Goal: Task Accomplishment & Management: Manage account settings

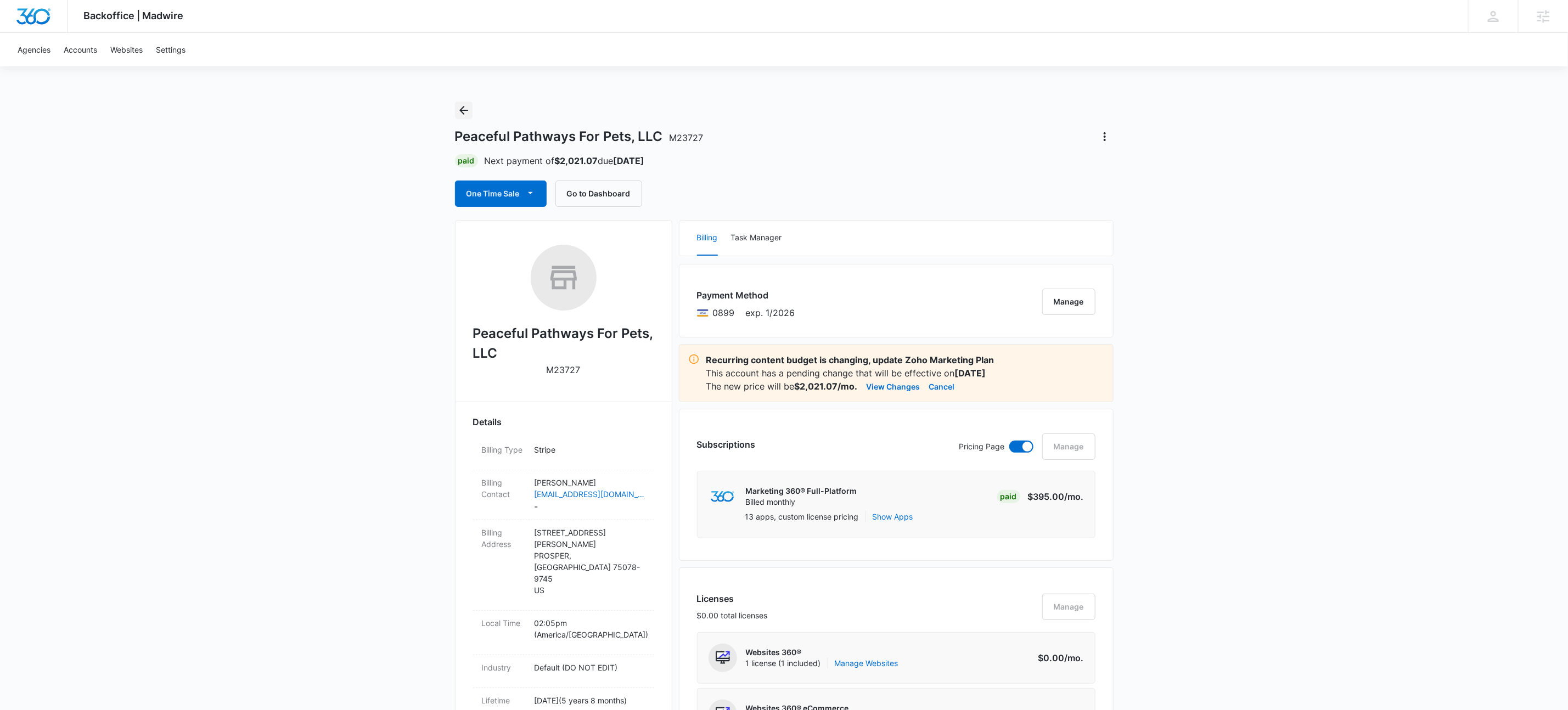
click at [461, 114] on icon "Back" at bounding box center [464, 110] width 13 height 13
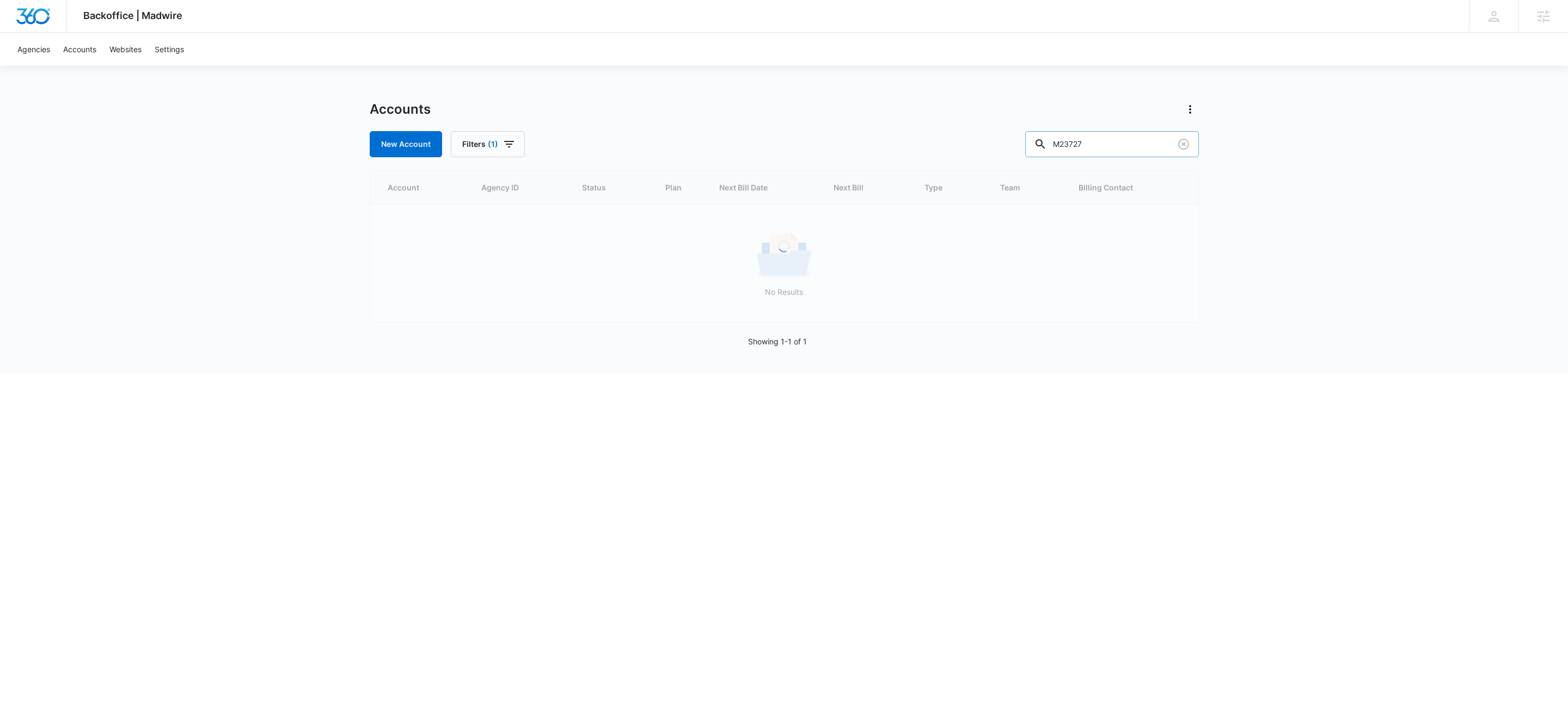
click at [1144, 140] on input "M23727" at bounding box center [1112, 144] width 174 height 26
click at [1143, 140] on input "M23727" at bounding box center [1112, 144] width 174 height 26
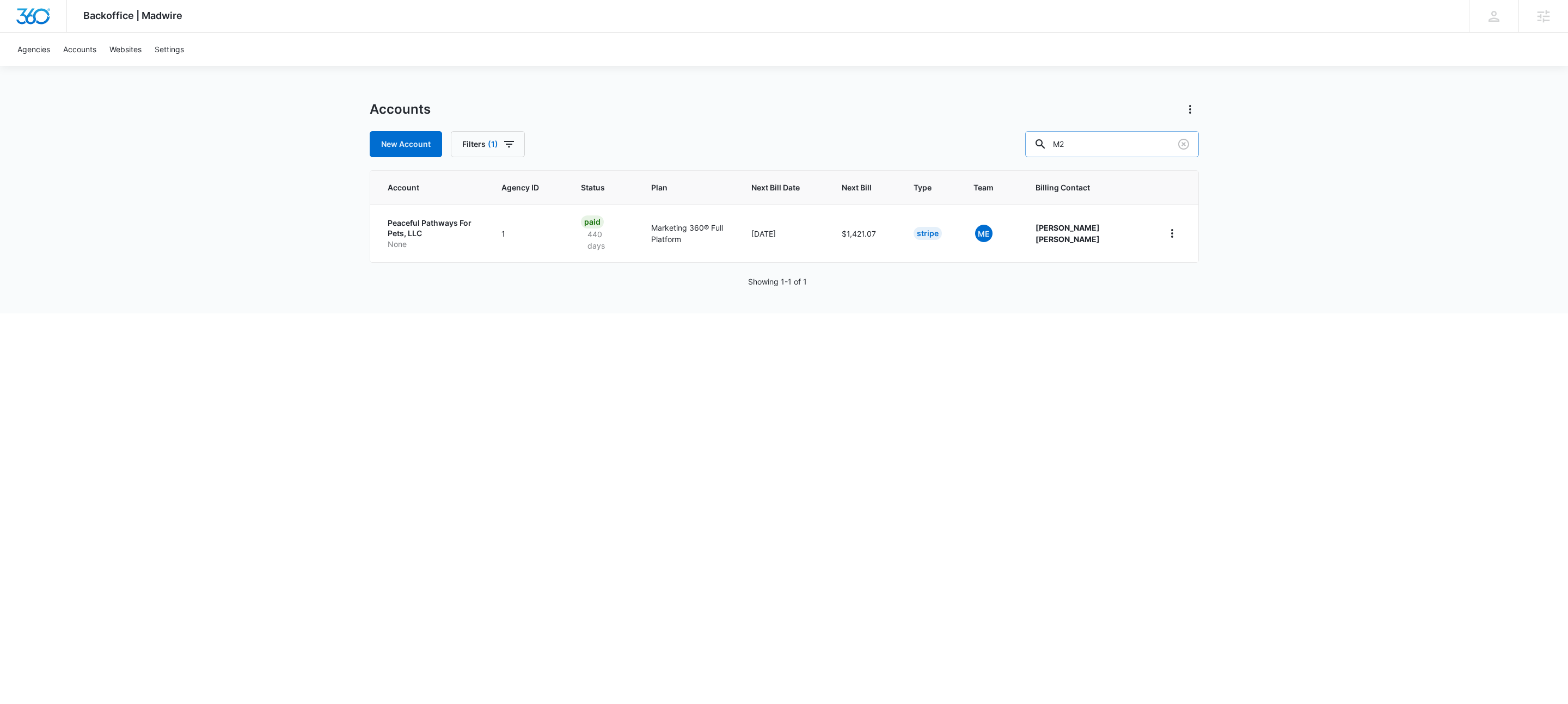
type input "M"
type input "kait's test"
click at [402, 248] on td "Kait's Test Account None" at bounding box center [421, 227] width 103 height 47
click at [405, 239] on td "Kait's Test Account None" at bounding box center [421, 227] width 103 height 47
click at [420, 216] on td "Kait's Test Account None" at bounding box center [421, 227] width 103 height 47
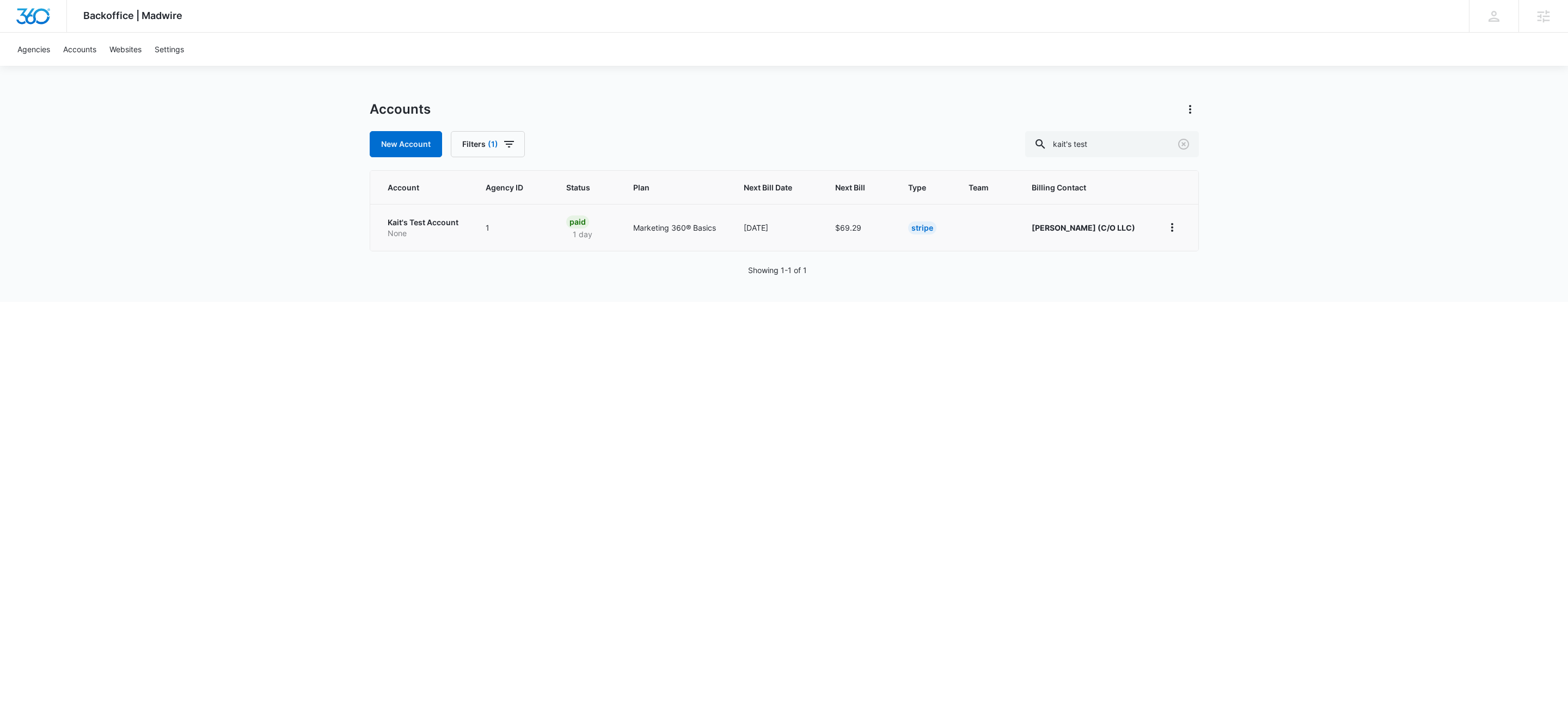
click at [418, 223] on p "Kait's Test Account" at bounding box center [423, 222] width 73 height 11
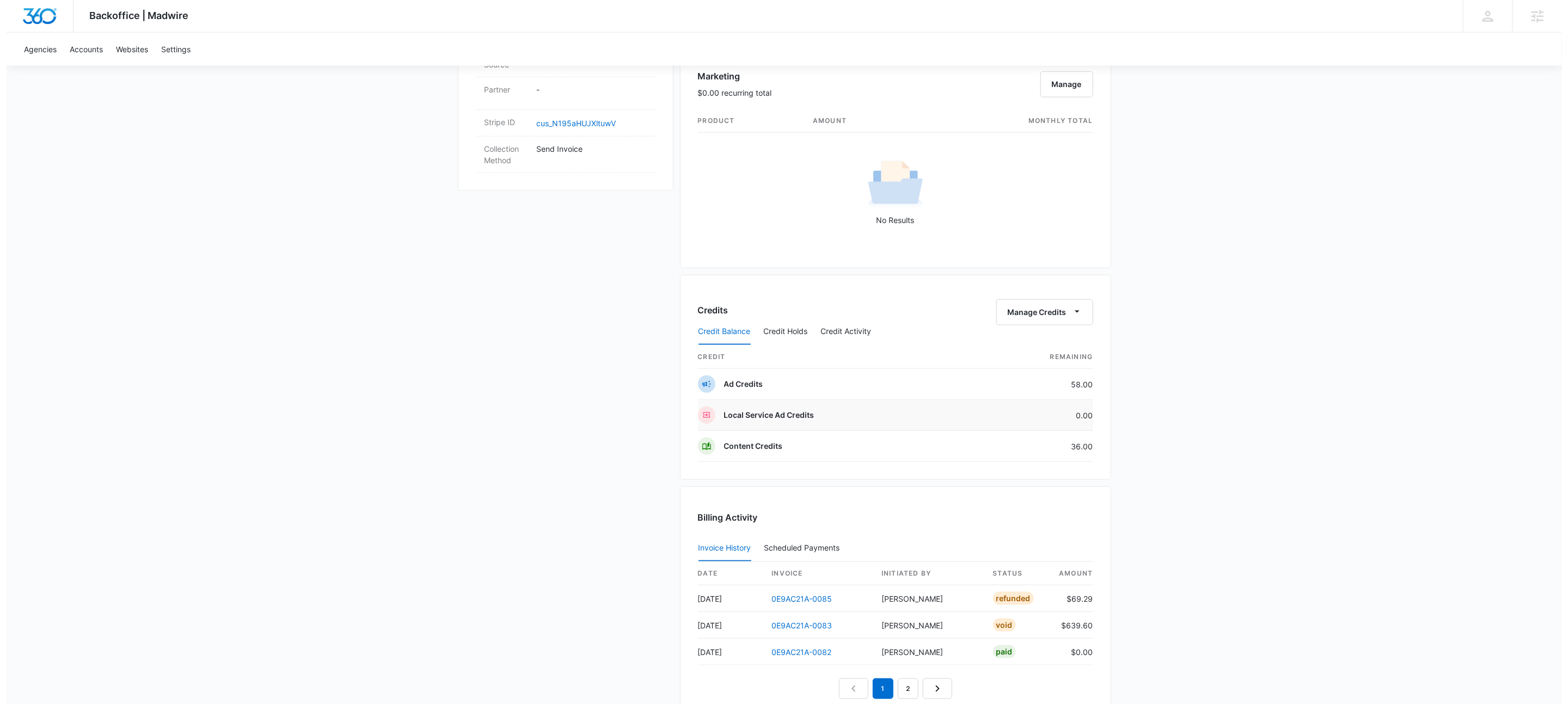
scroll to position [305, 0]
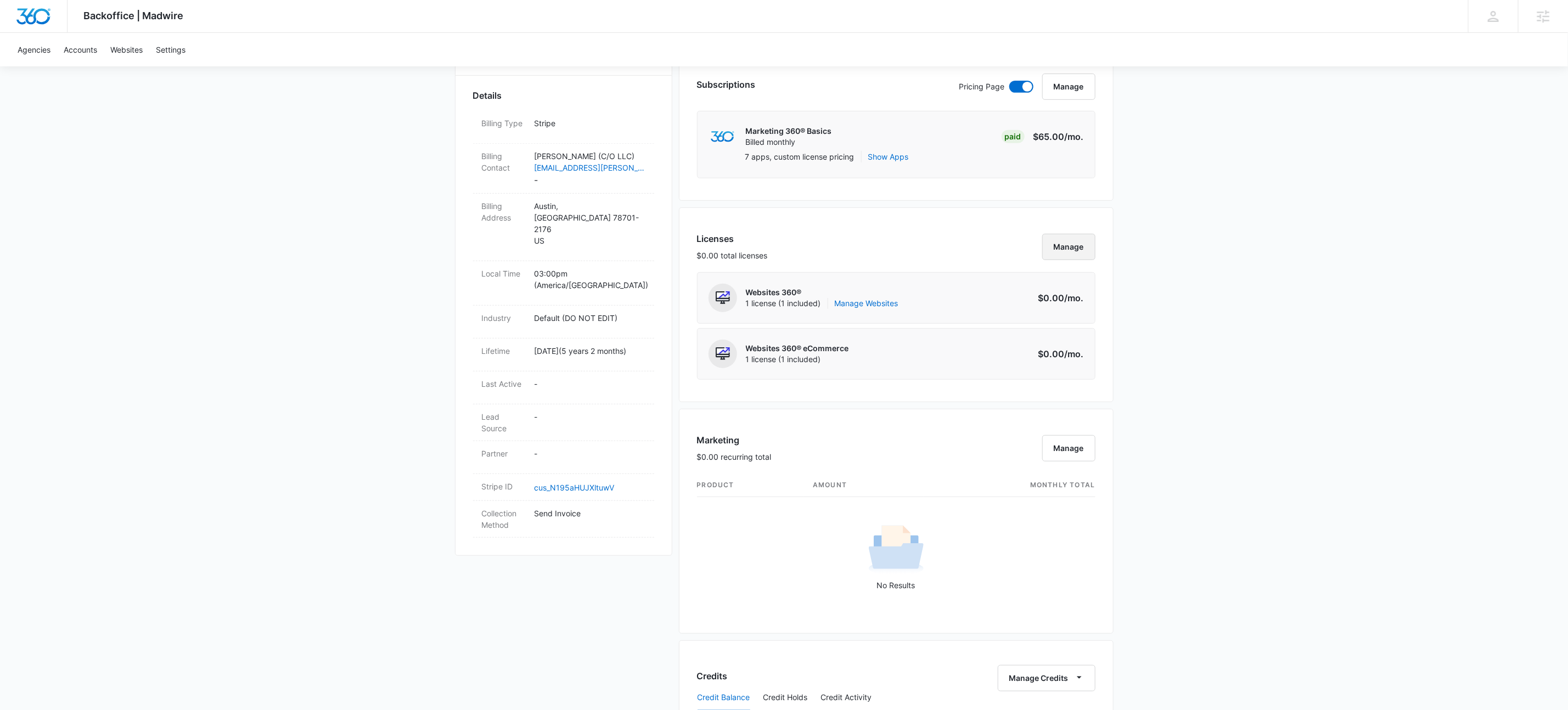
click at [1074, 244] on button "Manage" at bounding box center [1068, 247] width 53 height 26
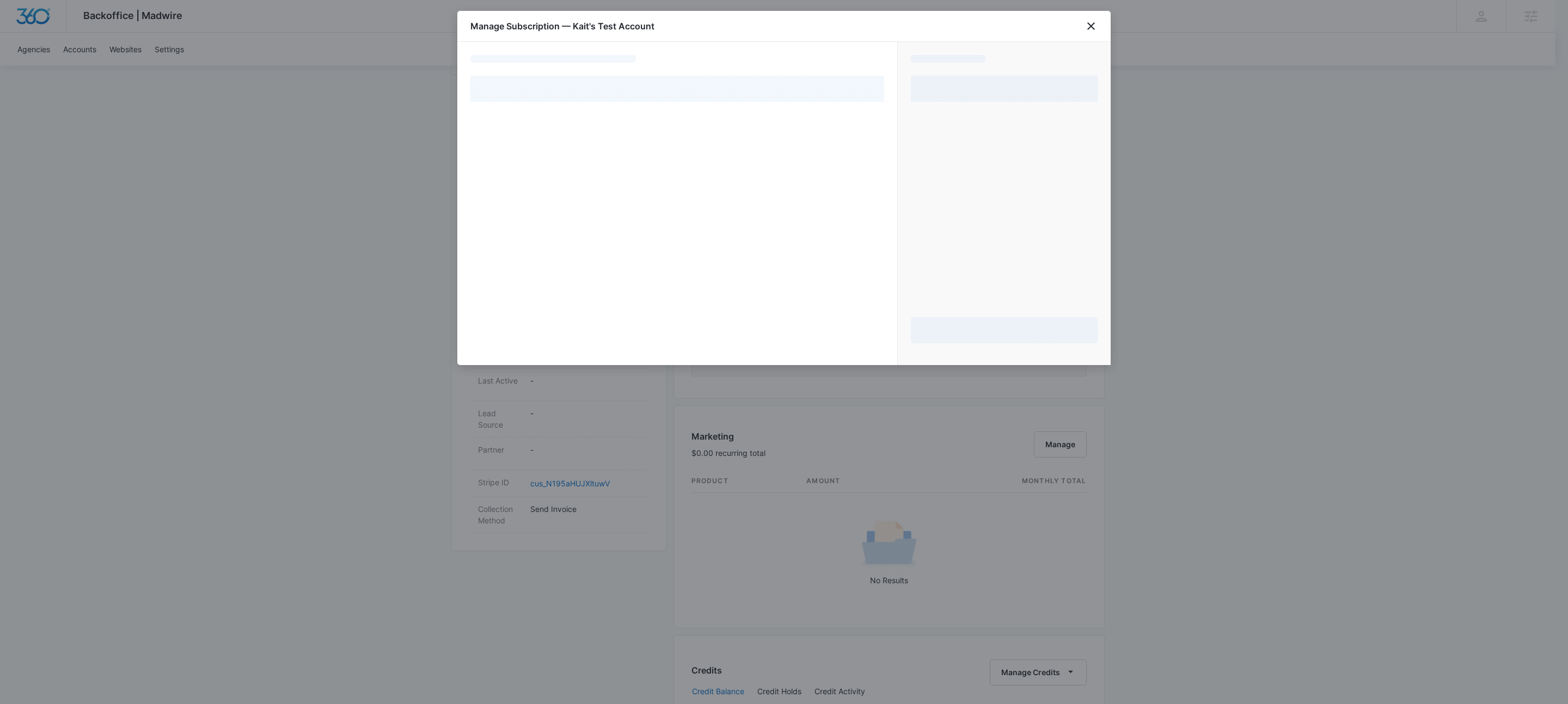
select select "MANUAL_INVOICE"
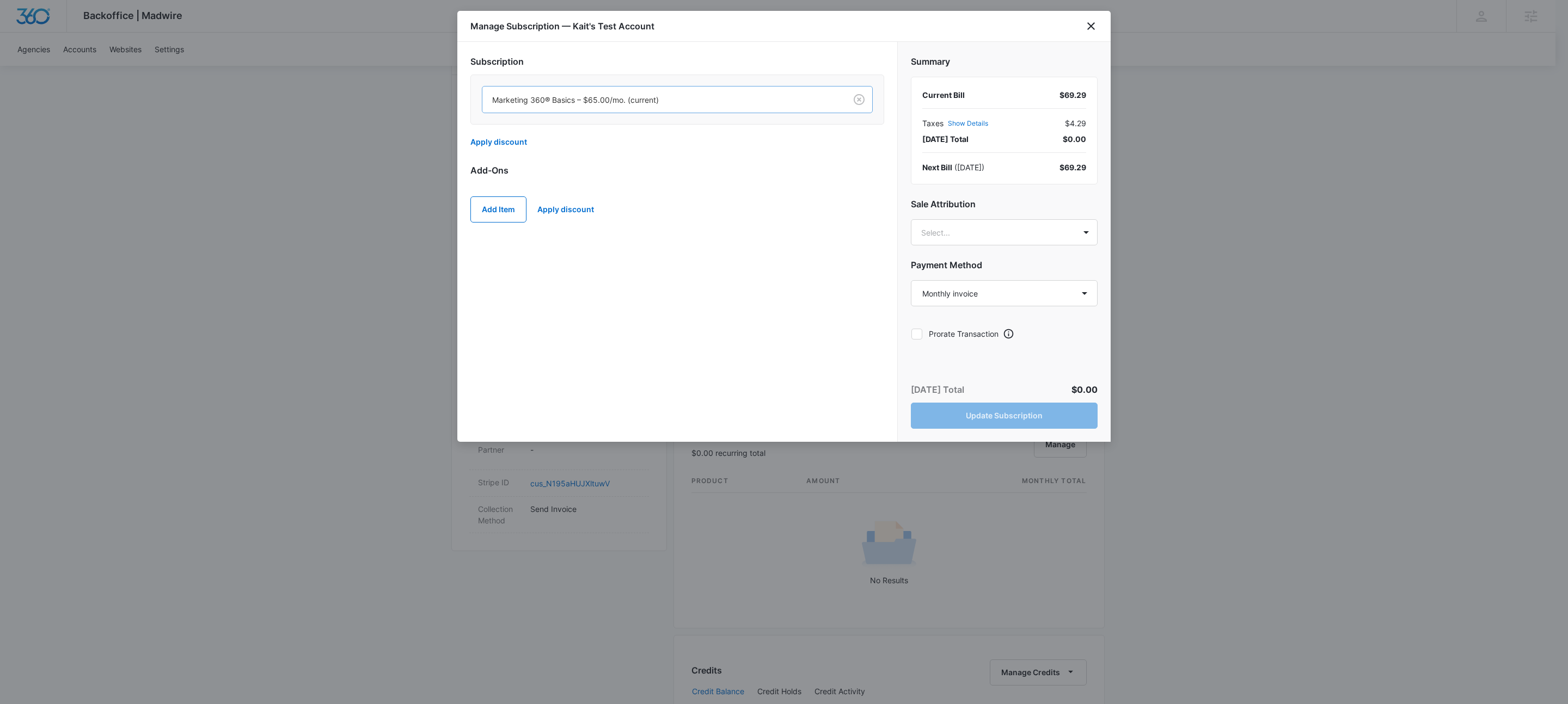
click at [698, 95] on div at bounding box center [662, 100] width 340 height 14
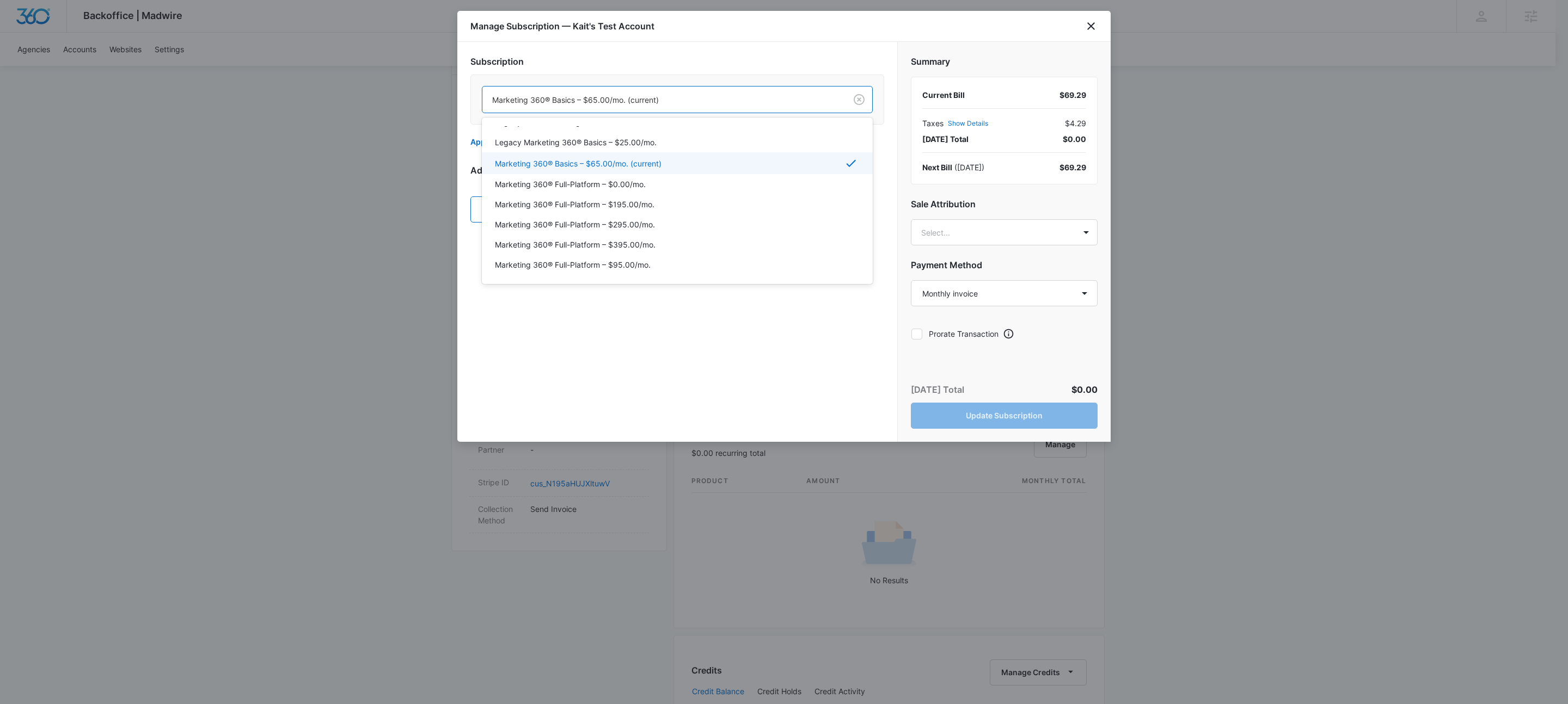
scroll to position [62, 0]
click at [647, 235] on p "Marketing 360® Full-Platform – $395.00/mo." at bounding box center [576, 233] width 161 height 11
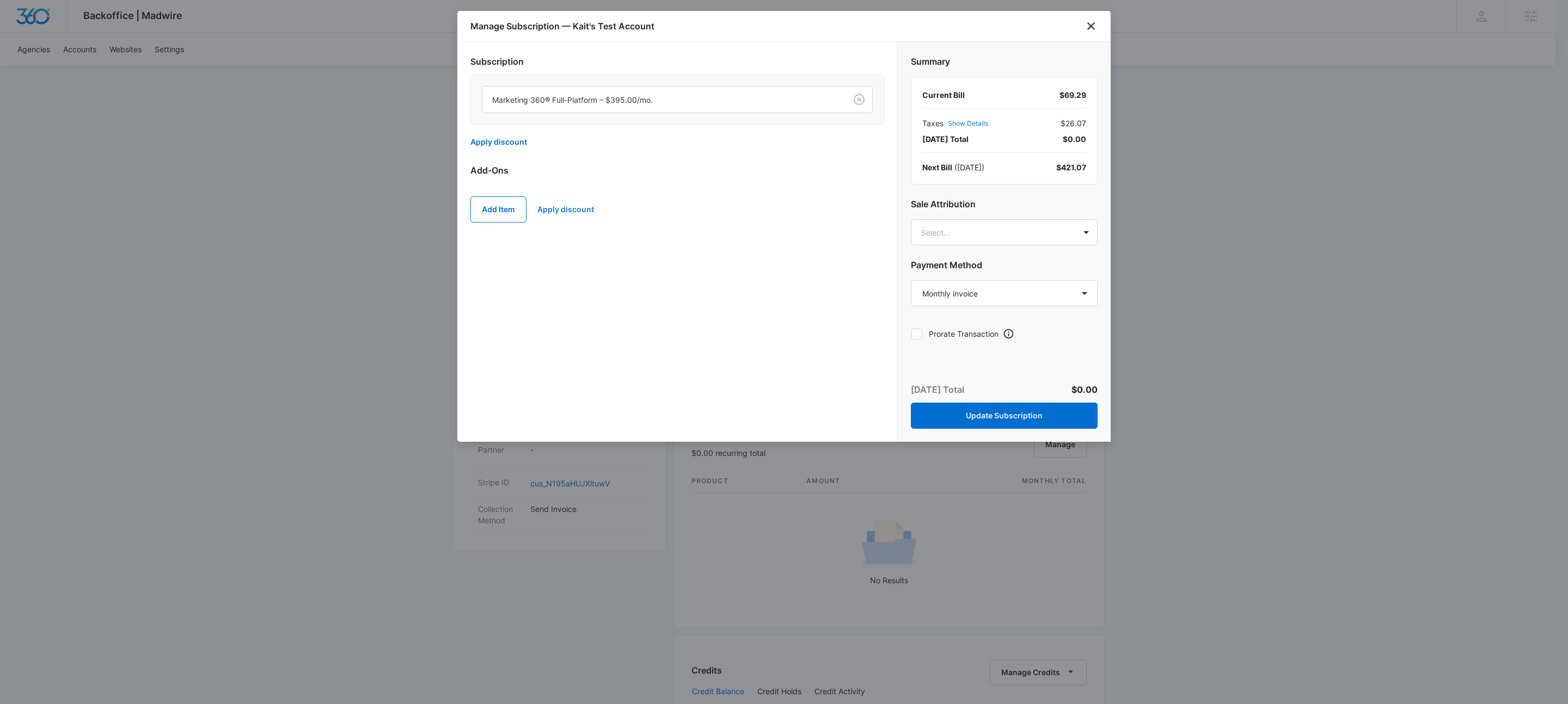
click at [588, 214] on button "Apply discount" at bounding box center [566, 210] width 78 height 26
click at [606, 261] on body "Backoffice | Madwire Apps Settings KW Kait Weagraff kaitlyn.weagraff@madwire.co…" at bounding box center [784, 551] width 1568 height 1711
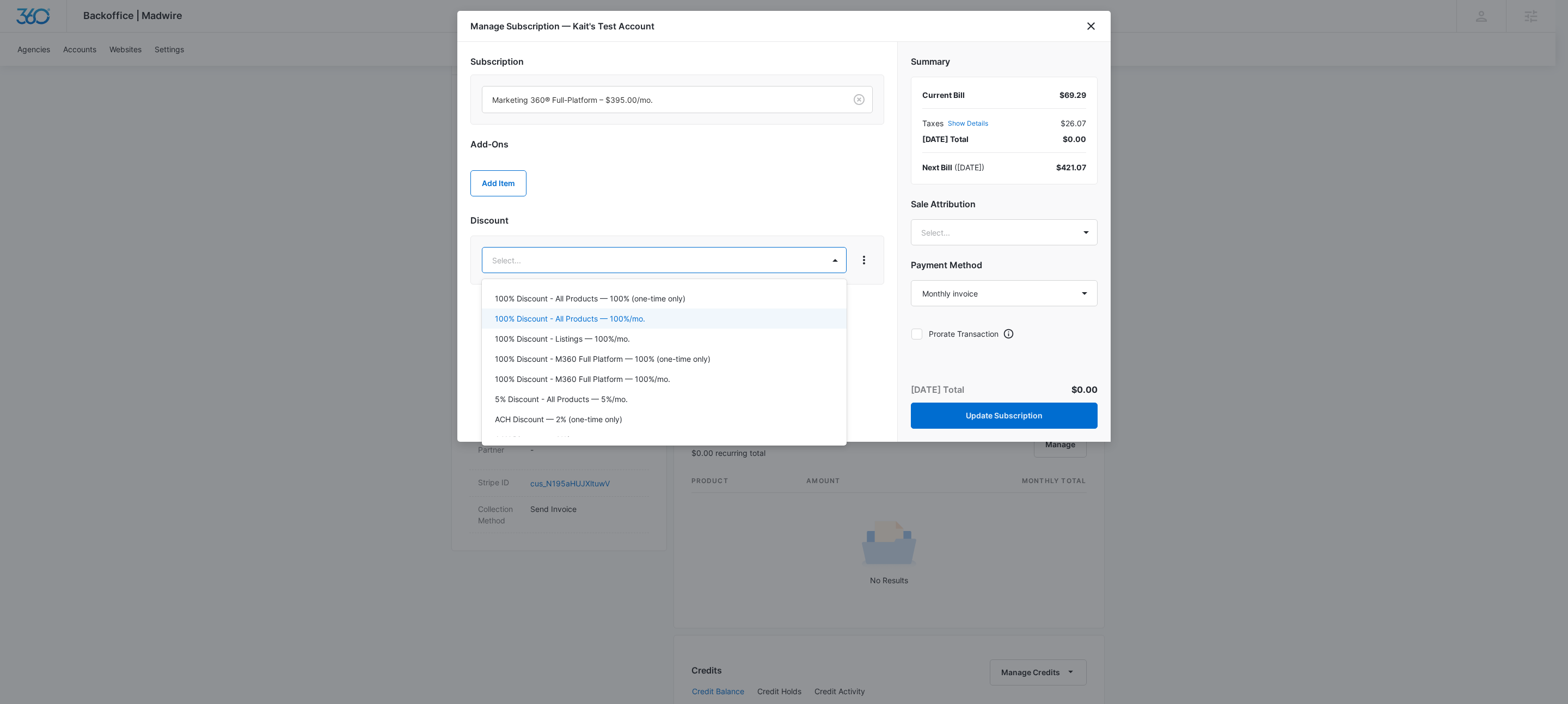
scroll to position [238, 0]
click at [646, 324] on p "100% Discount - M360 Full Platform — 100%/mo." at bounding box center [583, 323] width 175 height 11
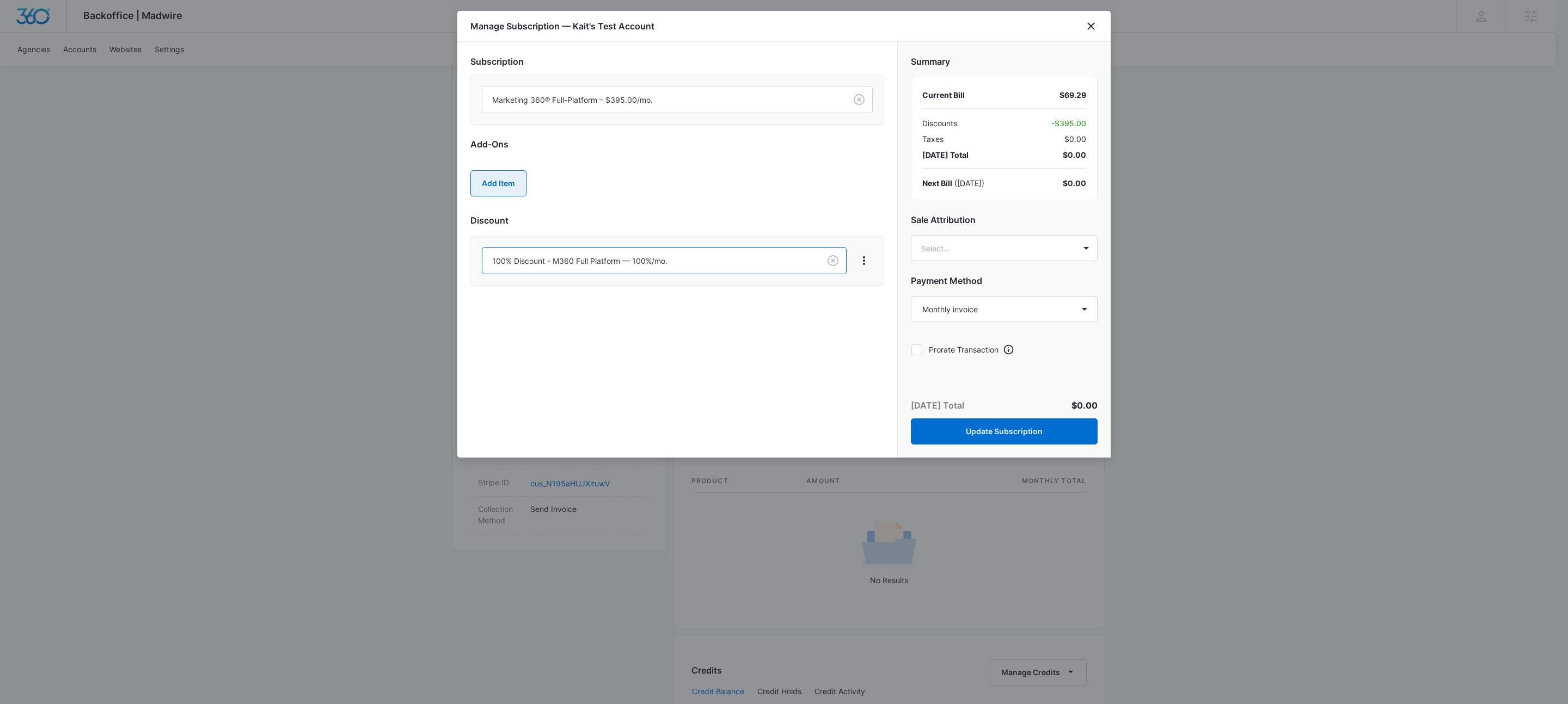
click at [509, 186] on button "Add Item" at bounding box center [499, 183] width 56 height 26
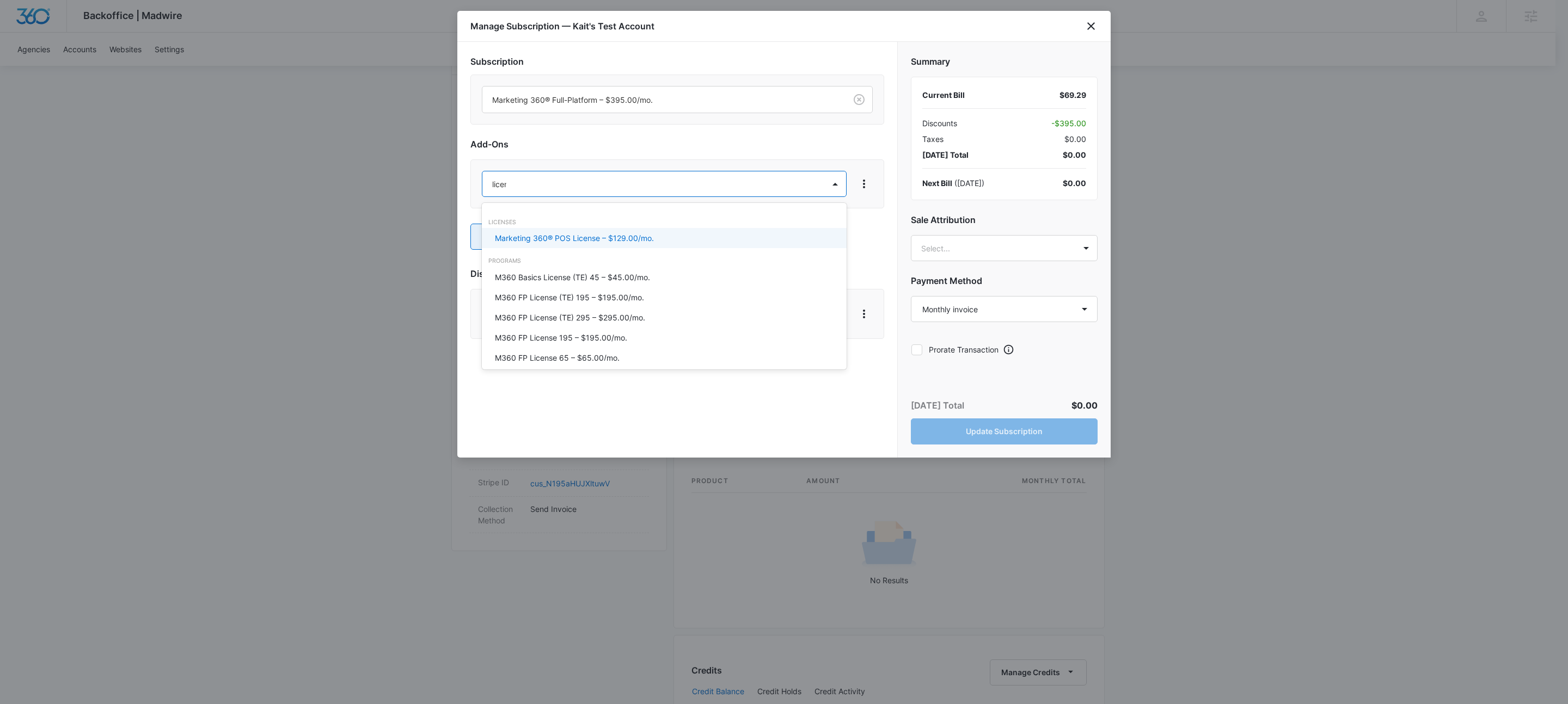
type input "license"
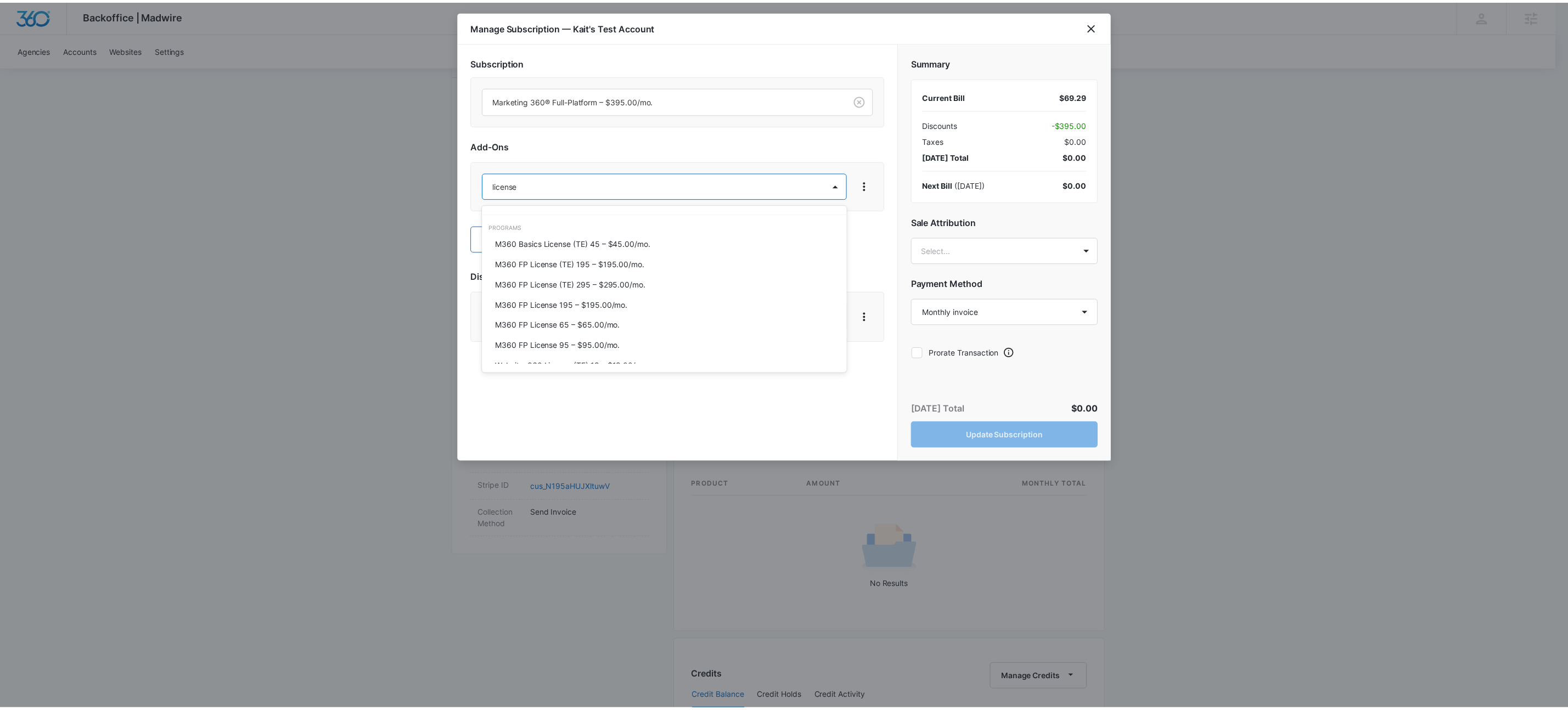
scroll to position [55, 0]
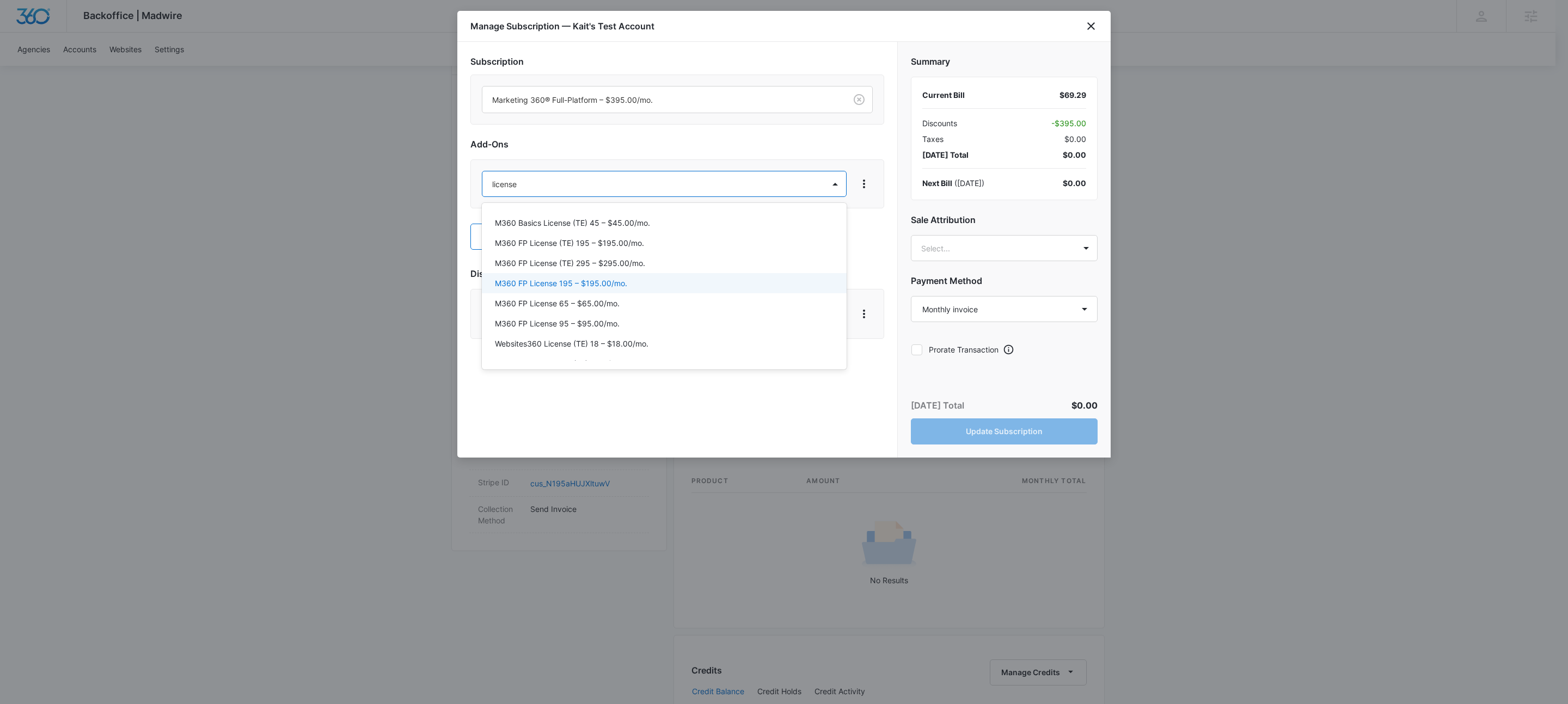
click at [564, 282] on p "M360 FP License 195 – $195.00/mo." at bounding box center [561, 283] width 132 height 11
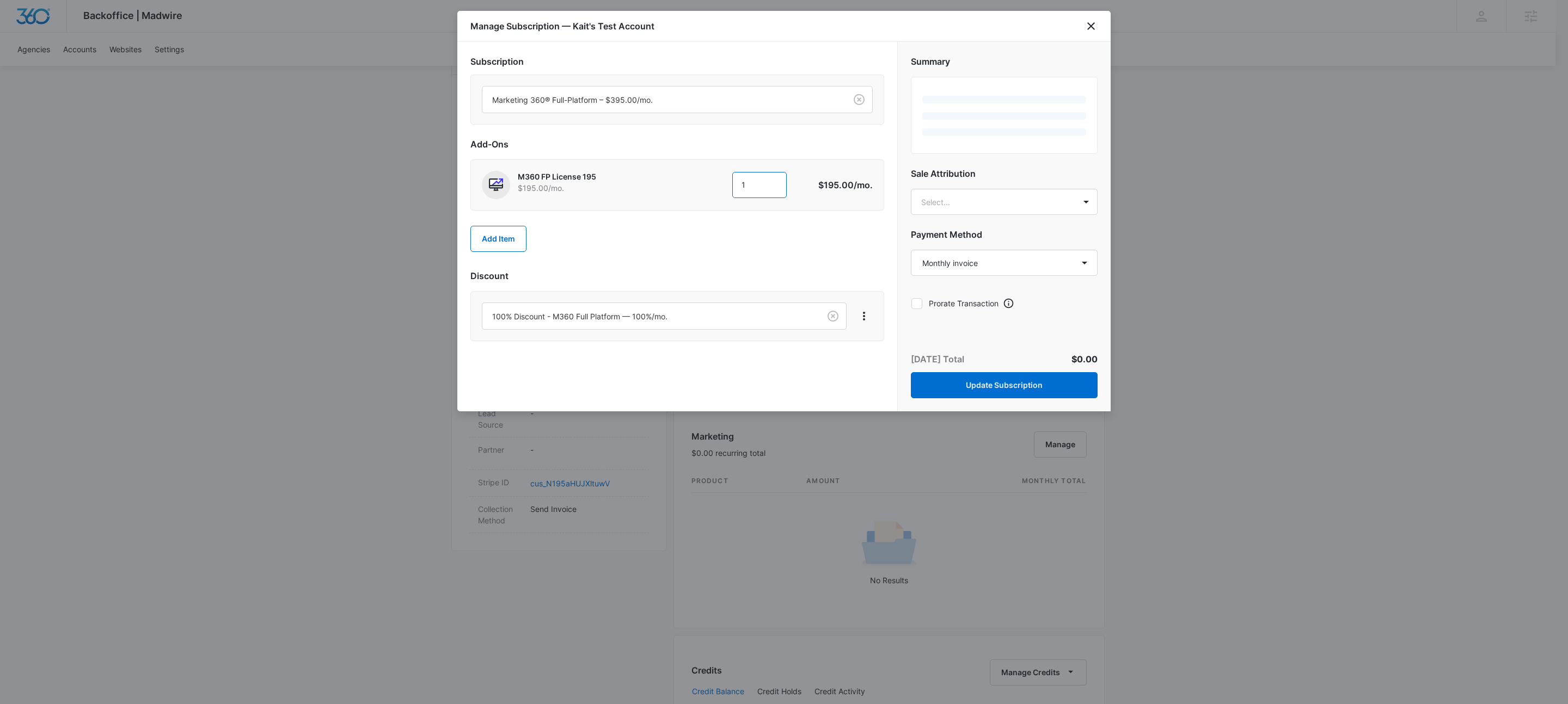
click at [778, 179] on input "1" at bounding box center [760, 185] width 55 height 26
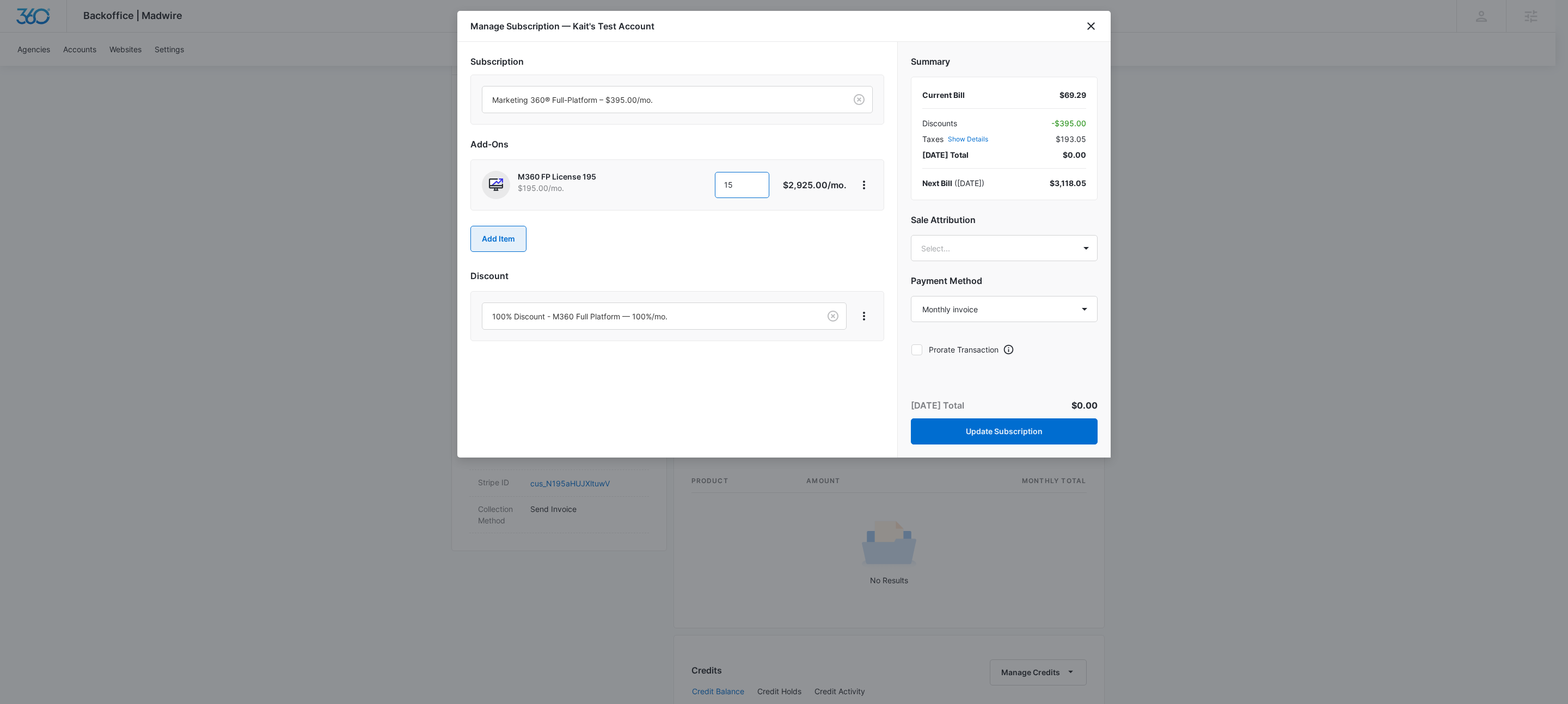
type input "15"
click at [506, 239] on button "Add Item" at bounding box center [499, 238] width 56 height 26
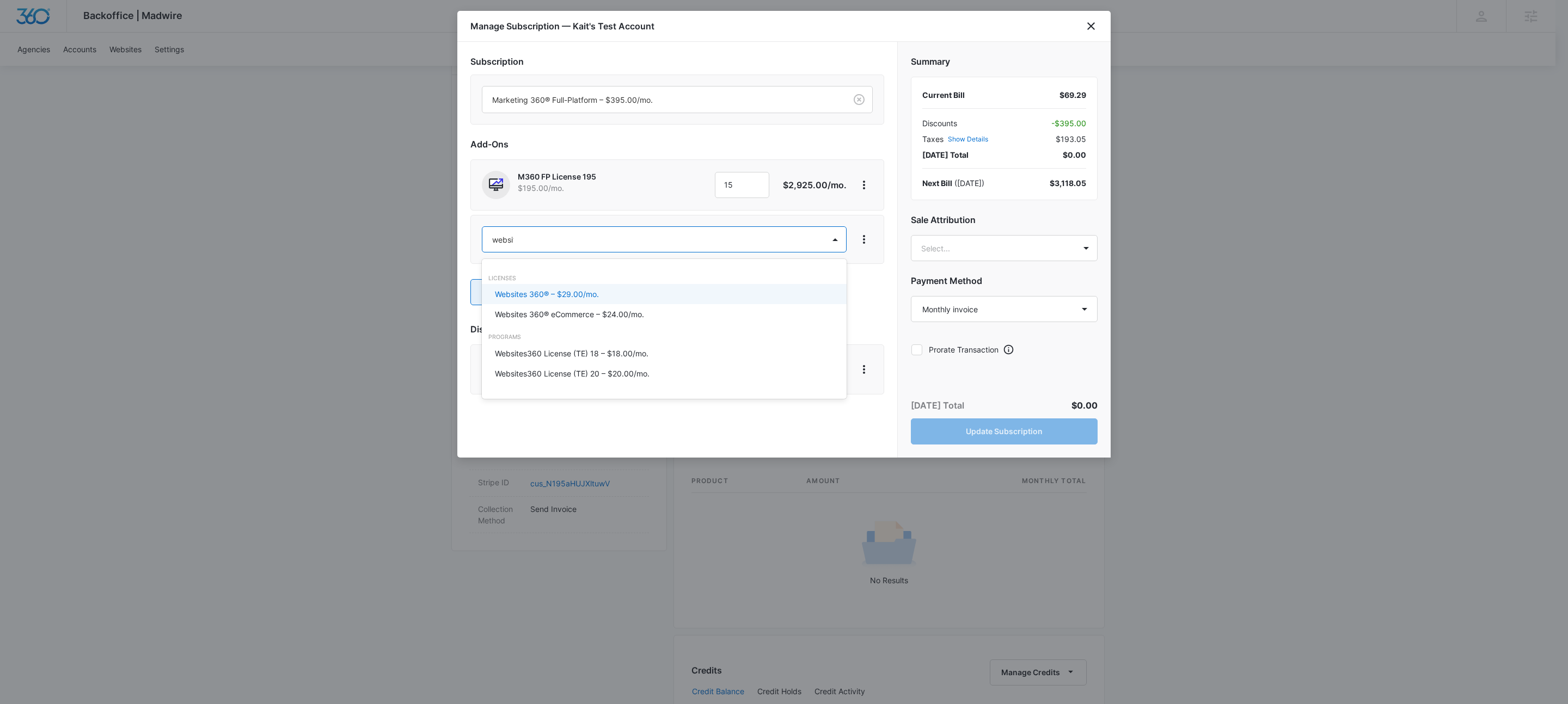
type input "website"
click at [540, 290] on p "Websites 360® – $29.00/mo." at bounding box center [547, 295] width 104 height 11
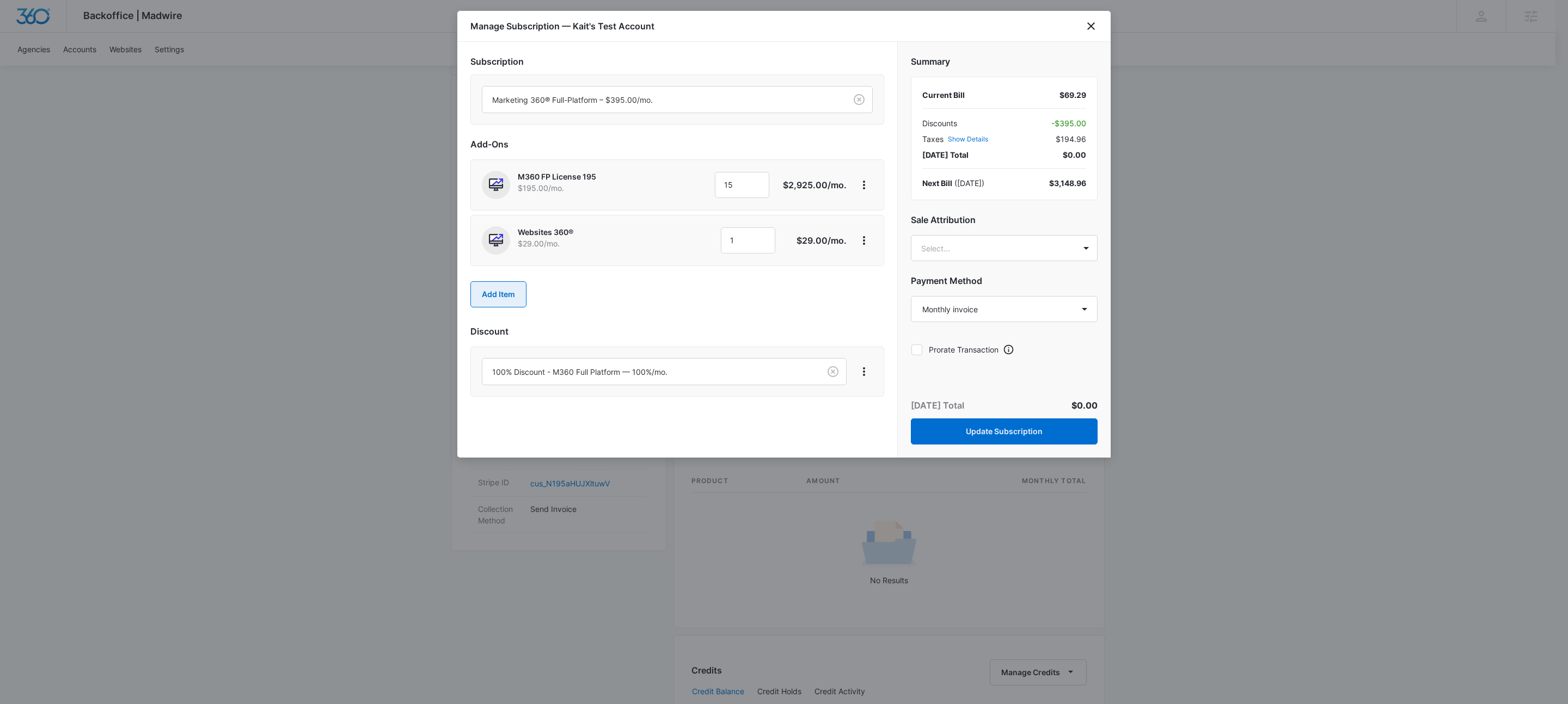
click at [508, 297] on button "Add Item" at bounding box center [499, 295] width 56 height 26
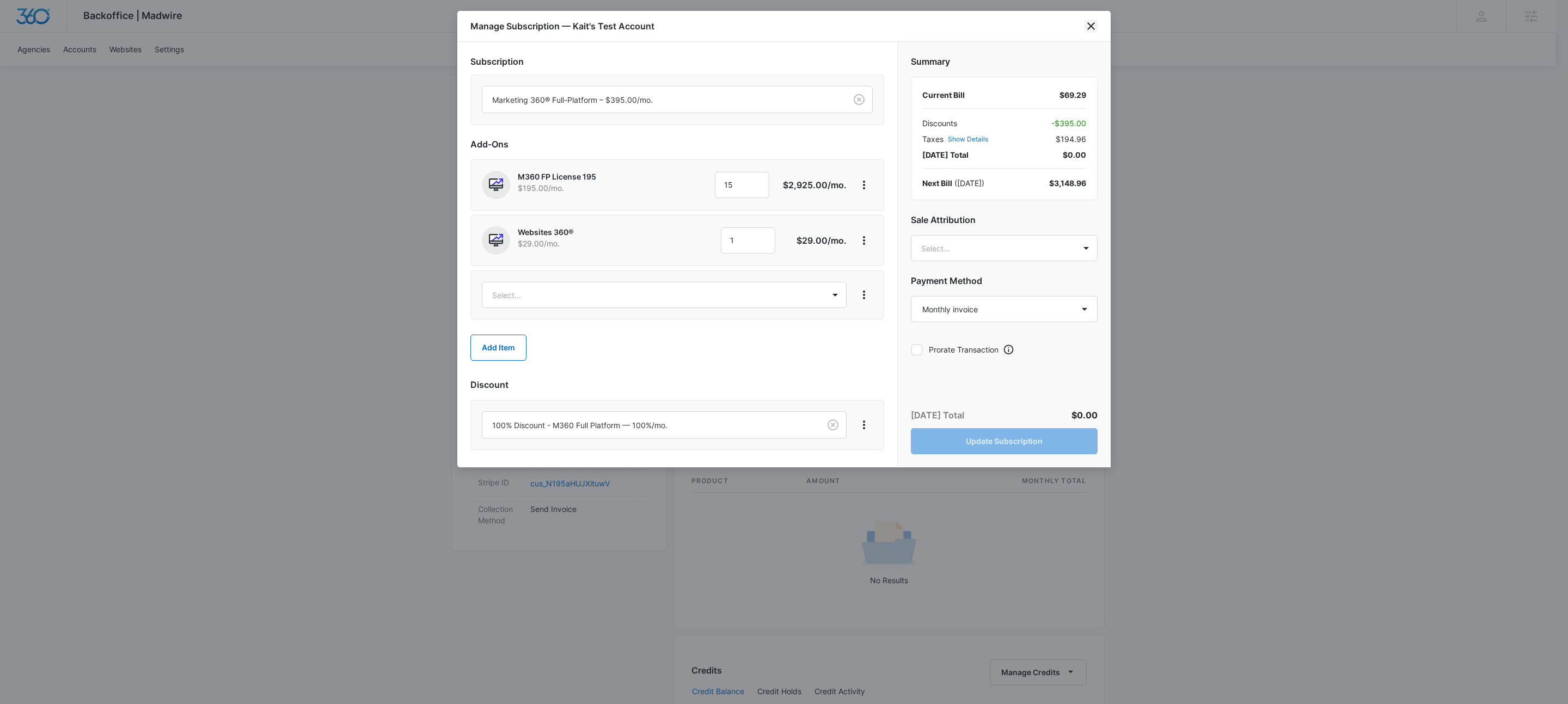
click at [1089, 27] on icon "close" at bounding box center [1091, 26] width 8 height 8
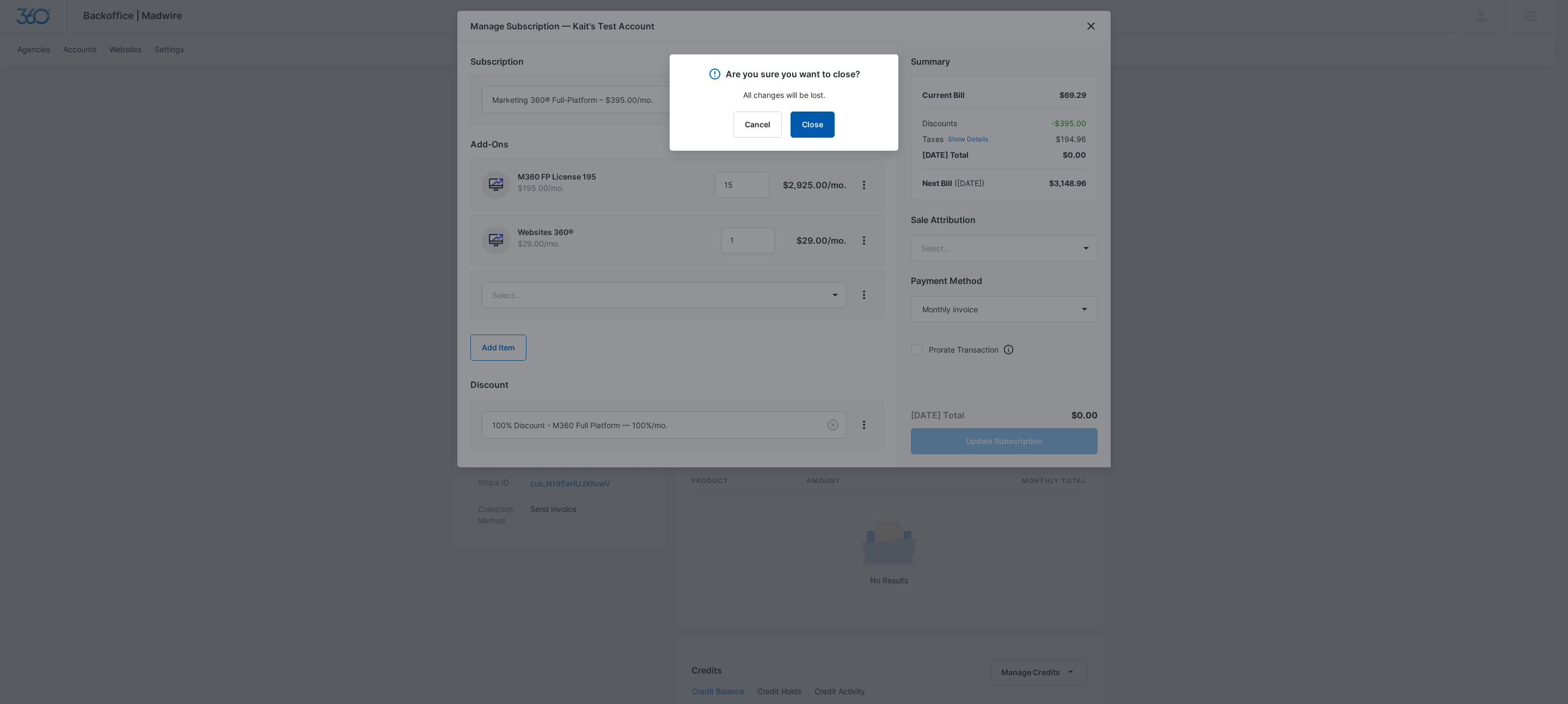
click at [808, 121] on button "Close" at bounding box center [812, 124] width 44 height 26
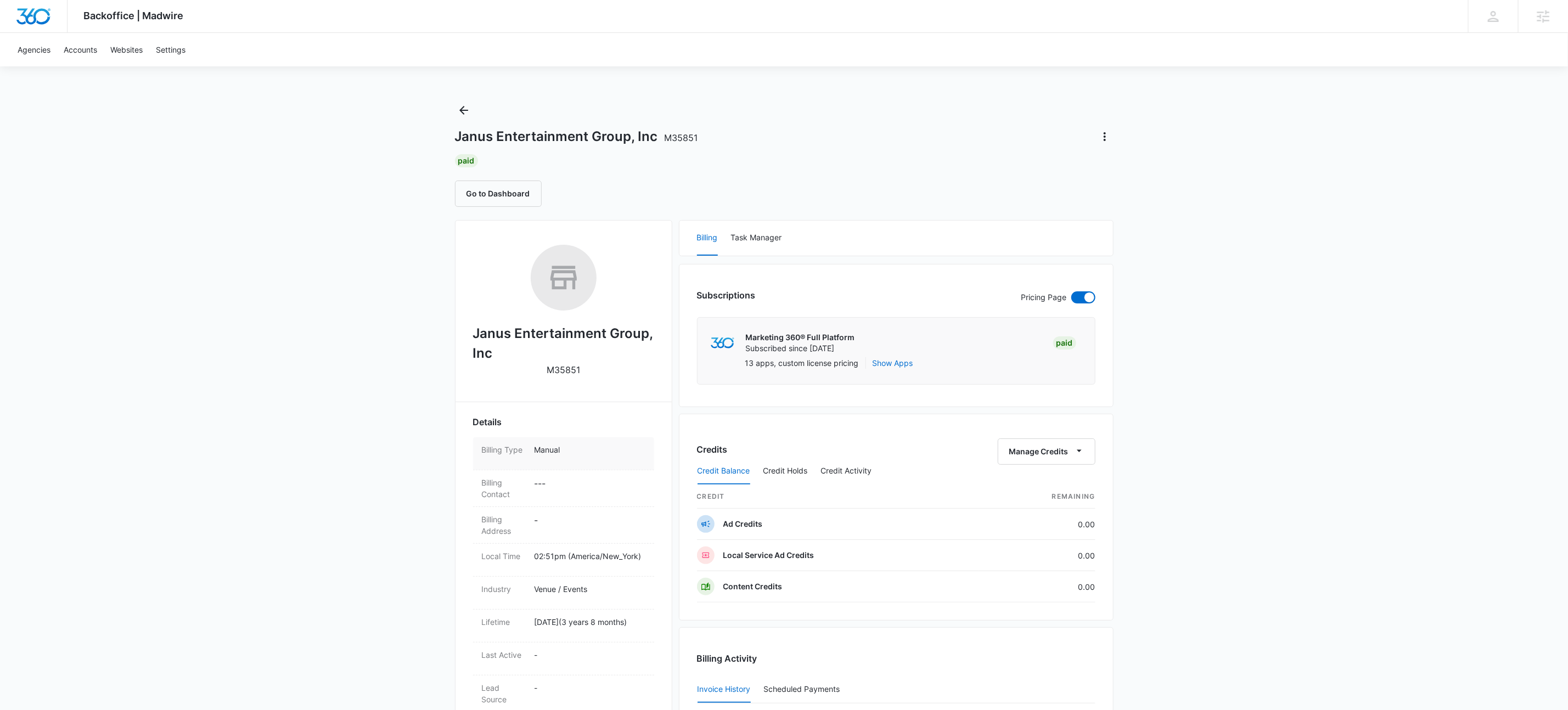
click at [561, 444] on p "Manual" at bounding box center [590, 450] width 111 height 12
click at [574, 452] on select "Select Manual Stripe" at bounding box center [590, 457] width 111 height 26
select select "stripe"
click at [534, 444] on select "Select Manual Stripe" at bounding box center [590, 457] width 111 height 26
click at [637, 490] on button "Save" at bounding box center [629, 487] width 33 height 21
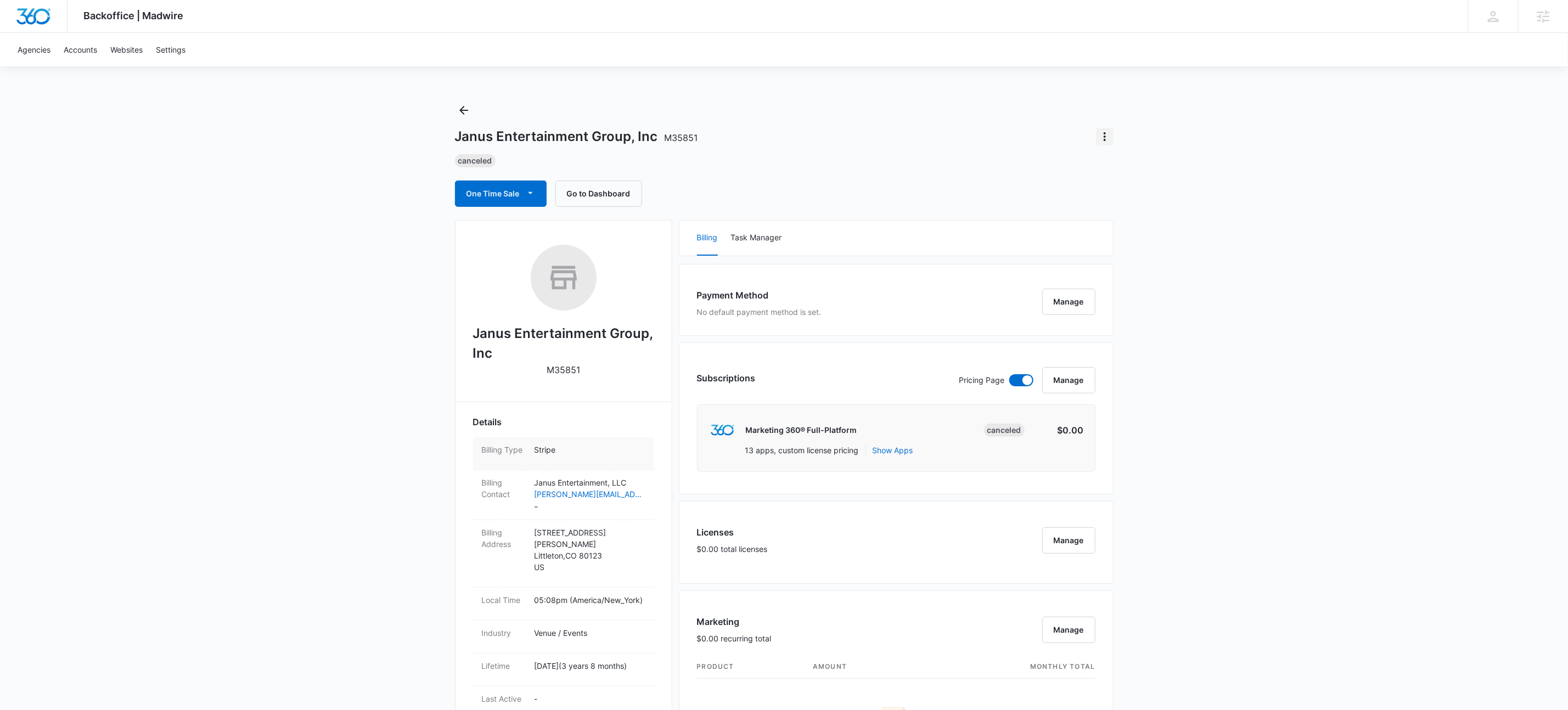
click at [1104, 142] on icon "Actions" at bounding box center [1104, 137] width 13 height 13
click at [1125, 164] on div "Update Status" at bounding box center [1136, 167] width 54 height 8
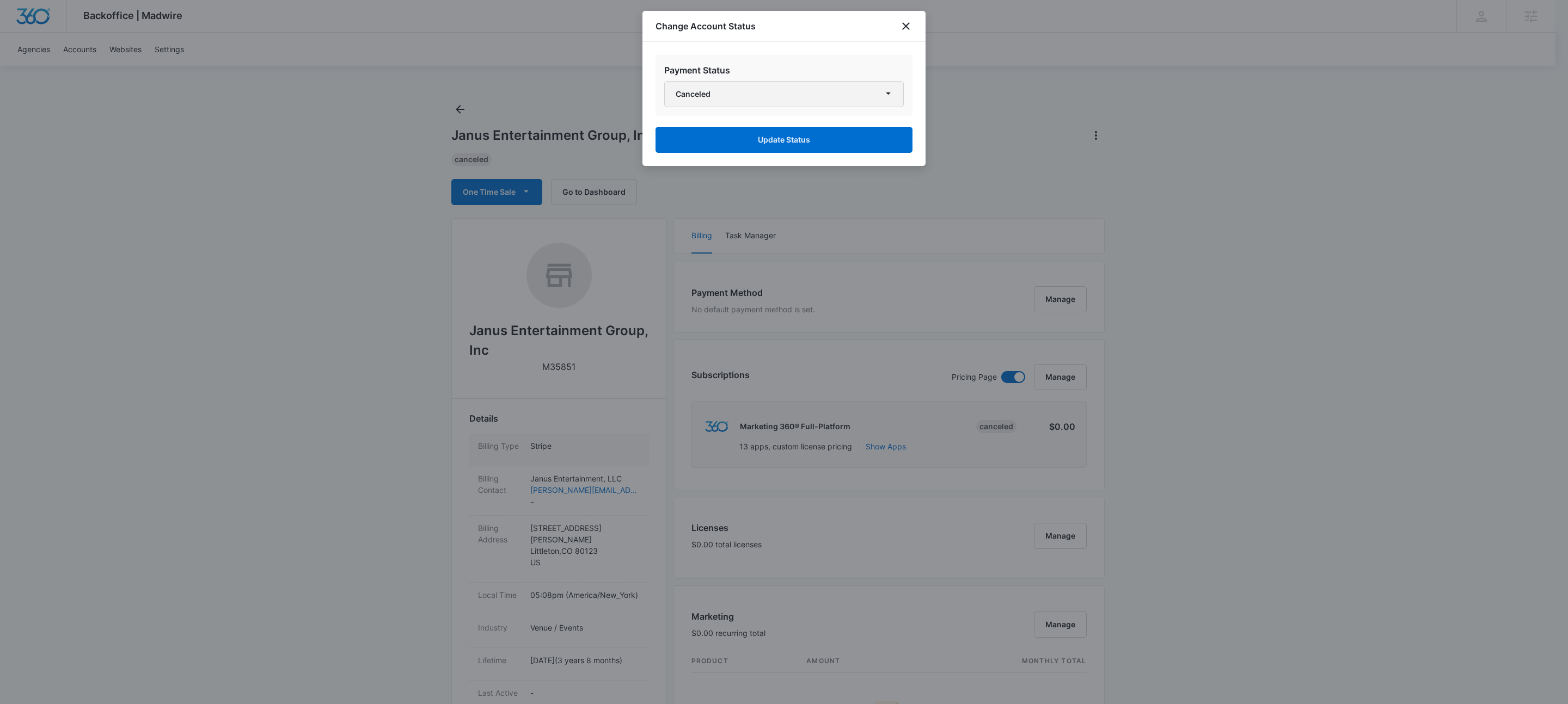
click at [692, 97] on button "Canceled" at bounding box center [783, 94] width 239 height 26
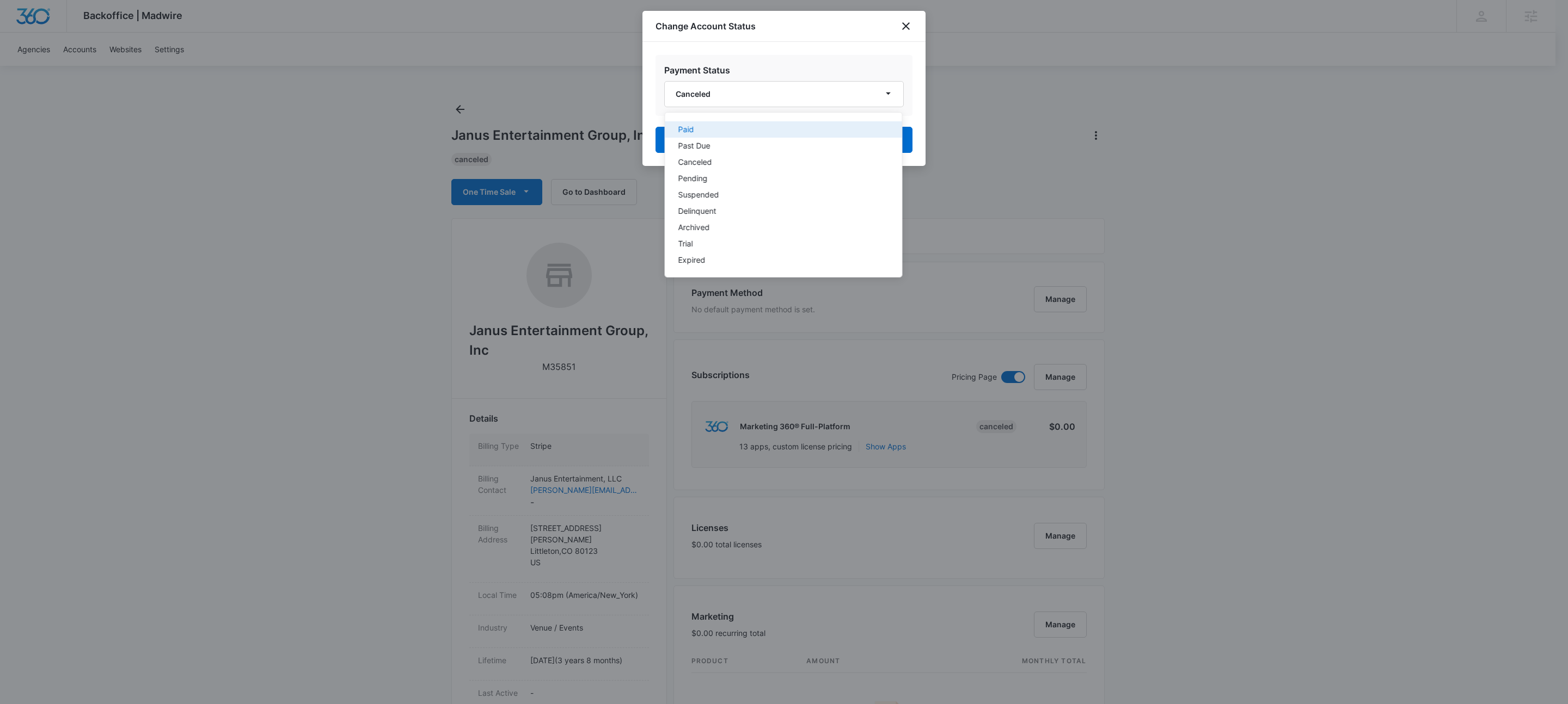
click at [704, 129] on div "Paid" at bounding box center [777, 129] width 198 height 8
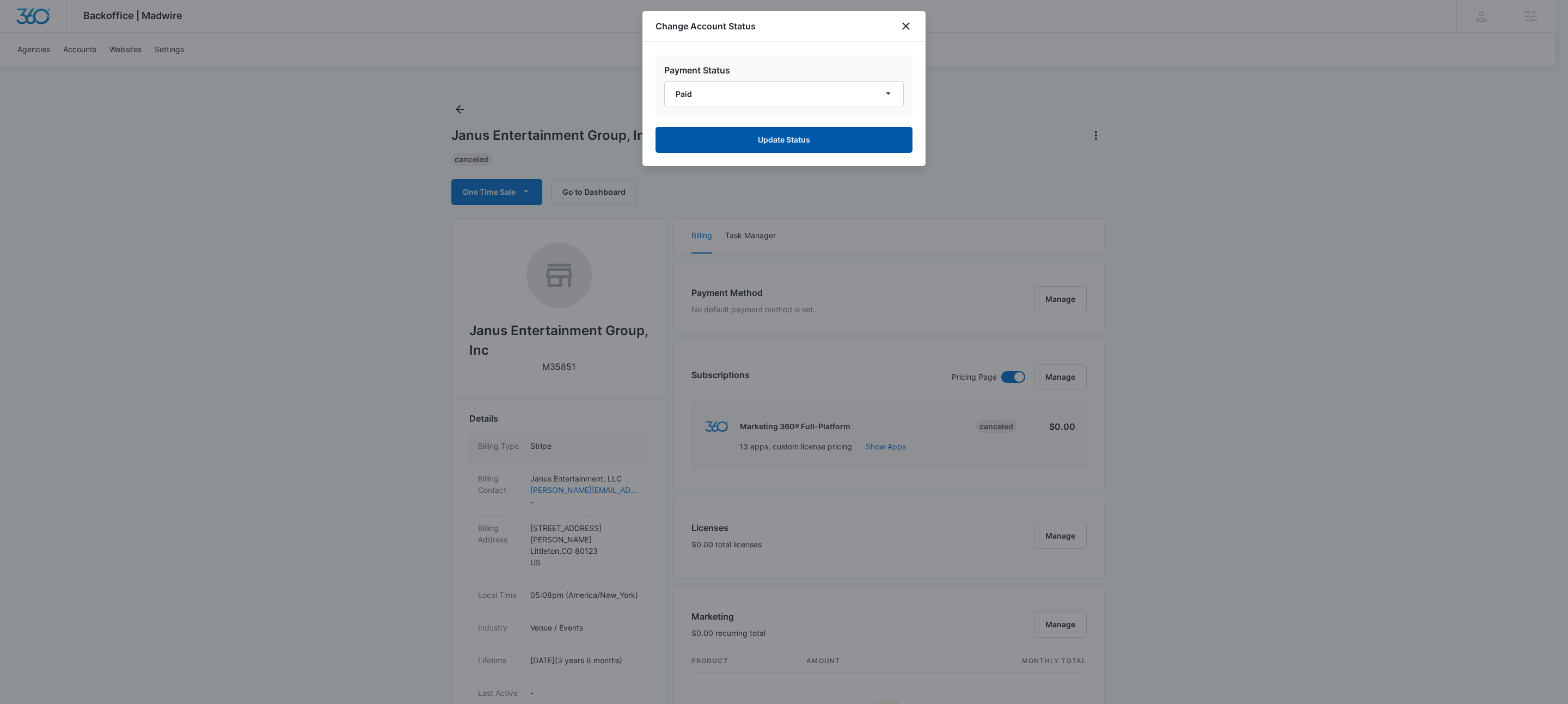
click at [763, 136] on button "Update Status" at bounding box center [784, 140] width 257 height 26
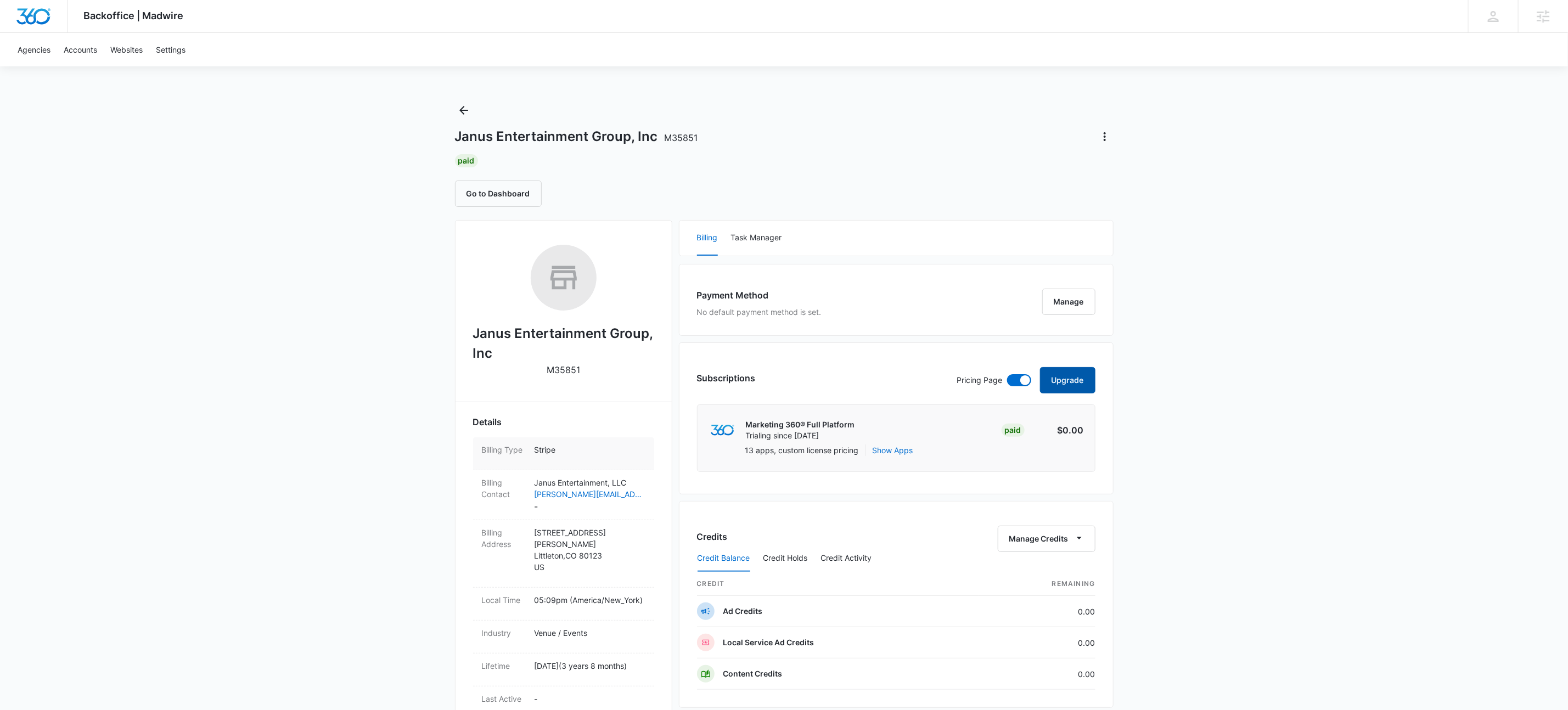
click at [1057, 377] on button "Upgrade" at bounding box center [1068, 380] width 56 height 26
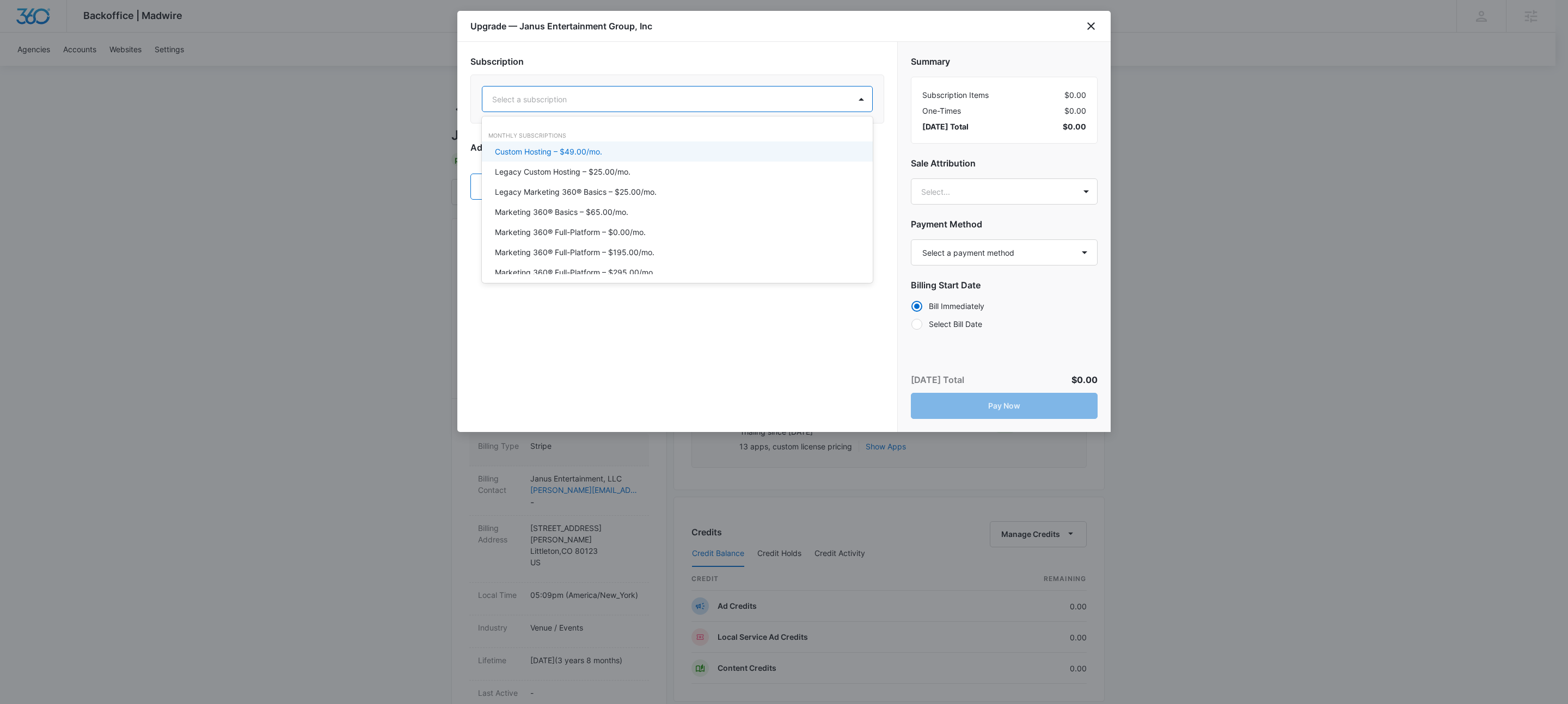
click at [599, 101] on div at bounding box center [664, 99] width 344 height 14
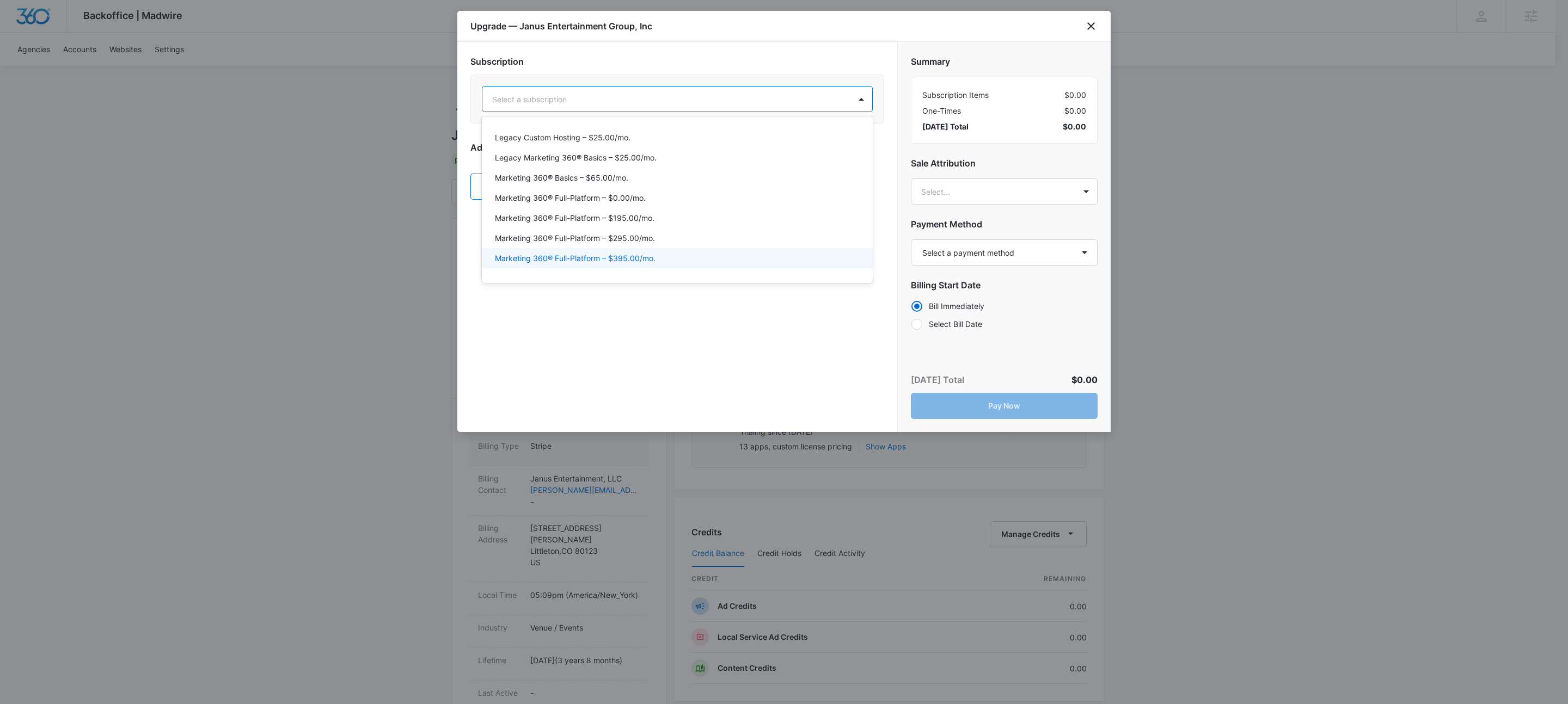
click at [648, 257] on p "Marketing 360® Full-Platform – $395.00/mo." at bounding box center [576, 259] width 161 height 11
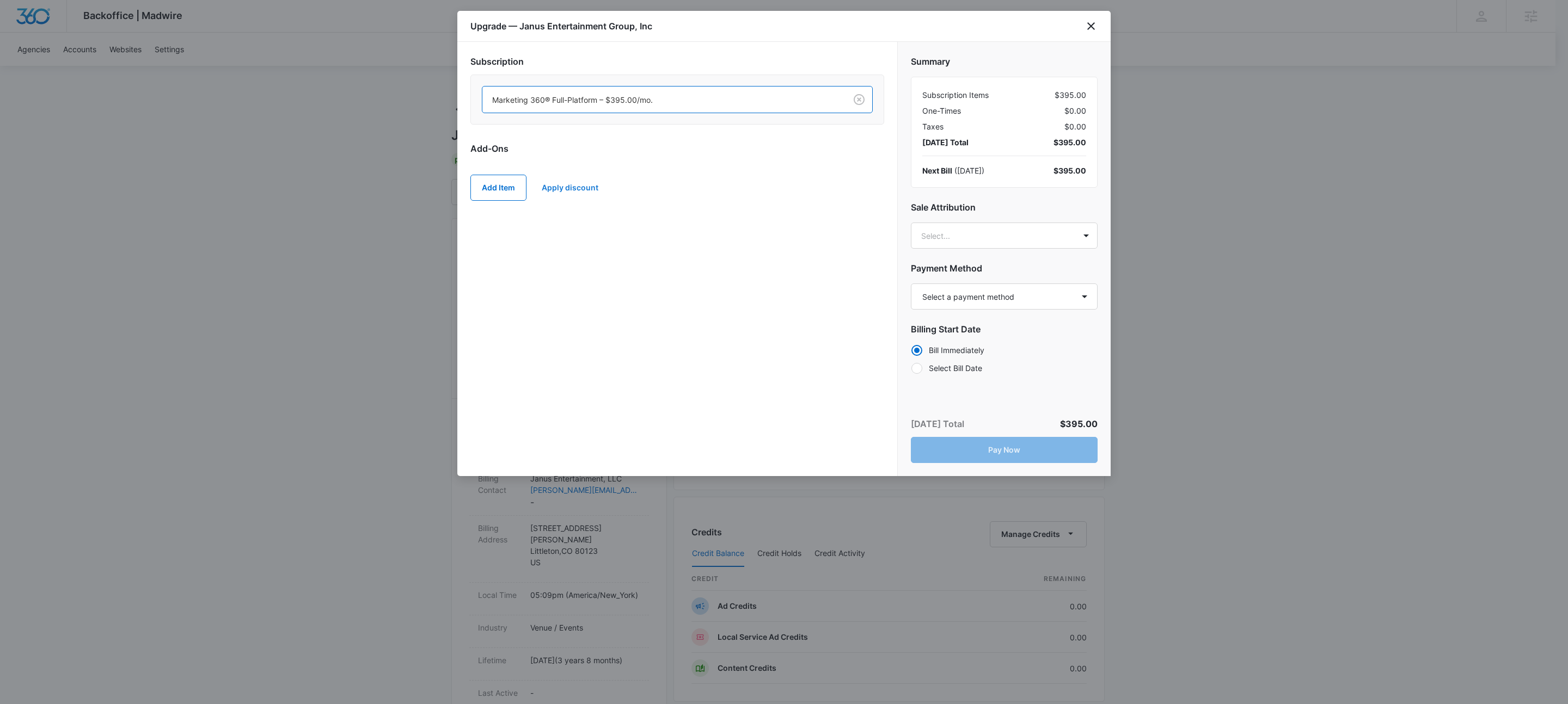
click at [593, 187] on button "Apply discount" at bounding box center [570, 187] width 78 height 26
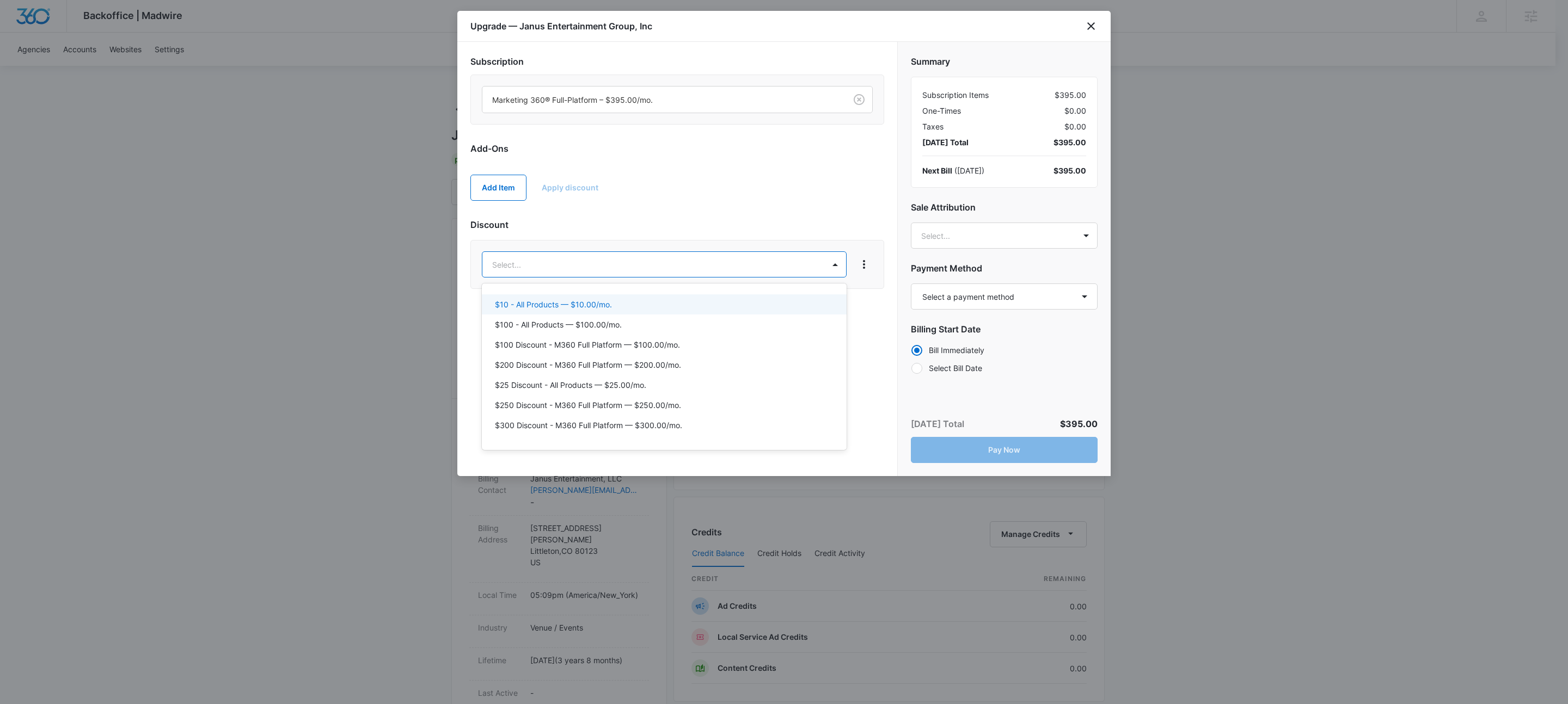
click at [595, 270] on body "Backoffice | Madwire Apps Settings KW Kait Weagraff kaitlyn.weagraff@madwire.co…" at bounding box center [784, 659] width 1568 height 1320
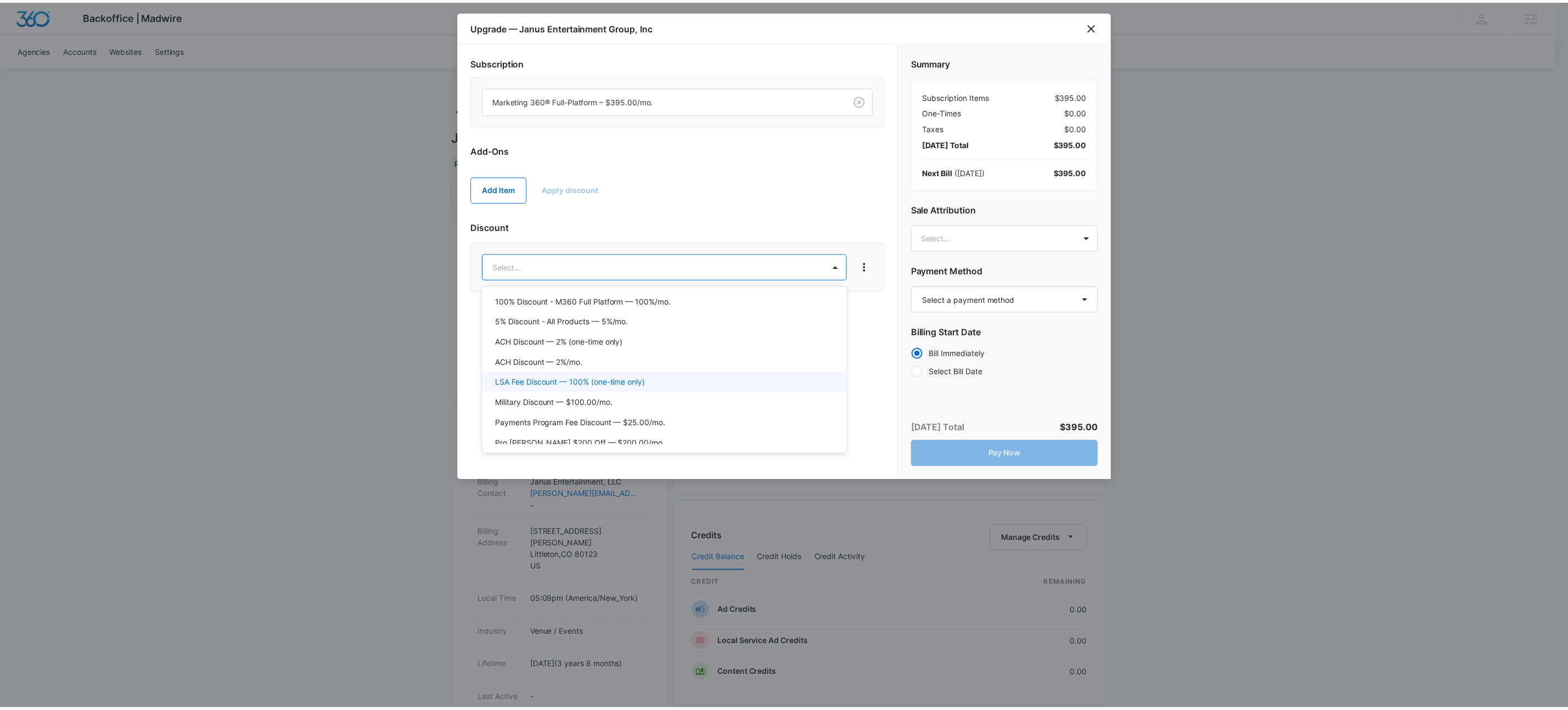
scroll to position [172, 0]
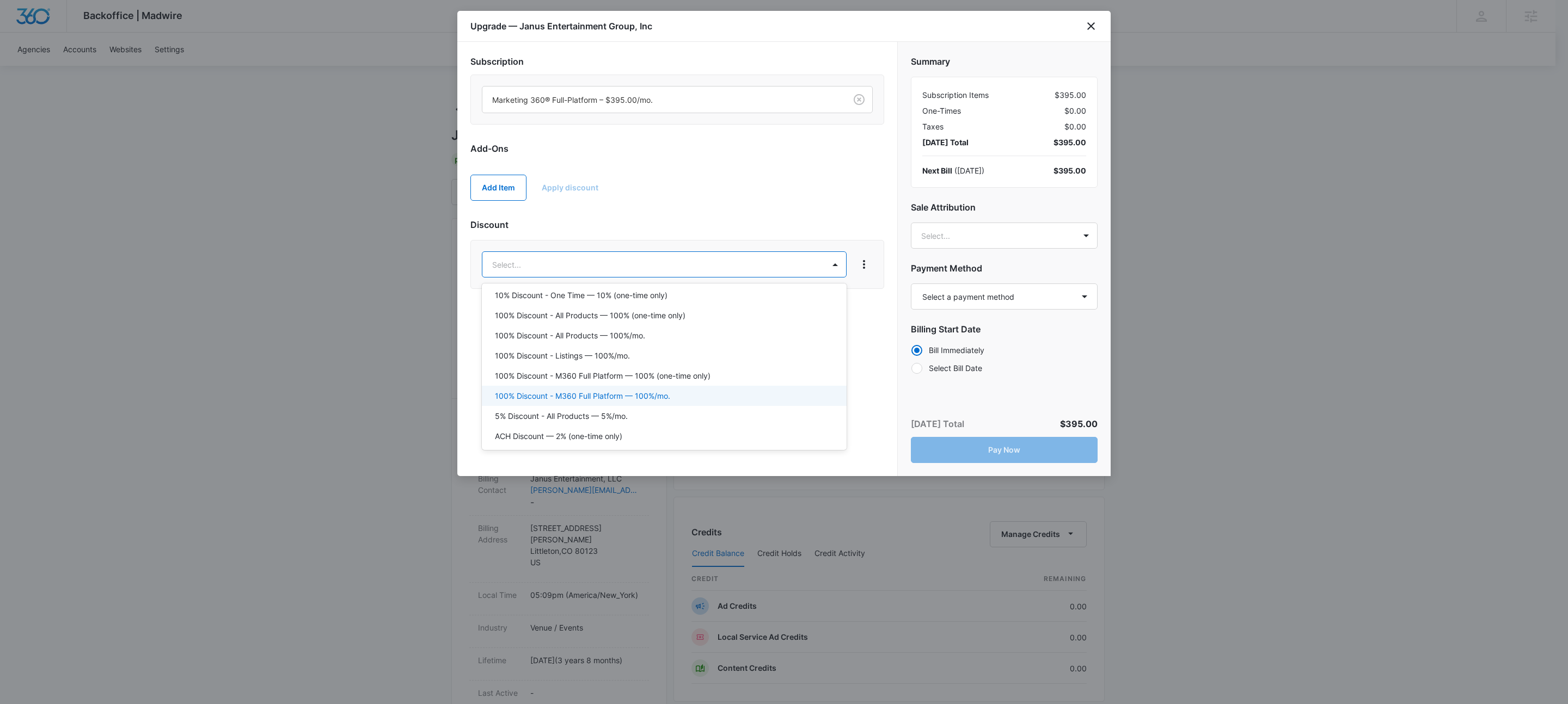
click at [640, 393] on p "100% Discount - M360 Full Platform — 100%/mo." at bounding box center [583, 396] width 175 height 11
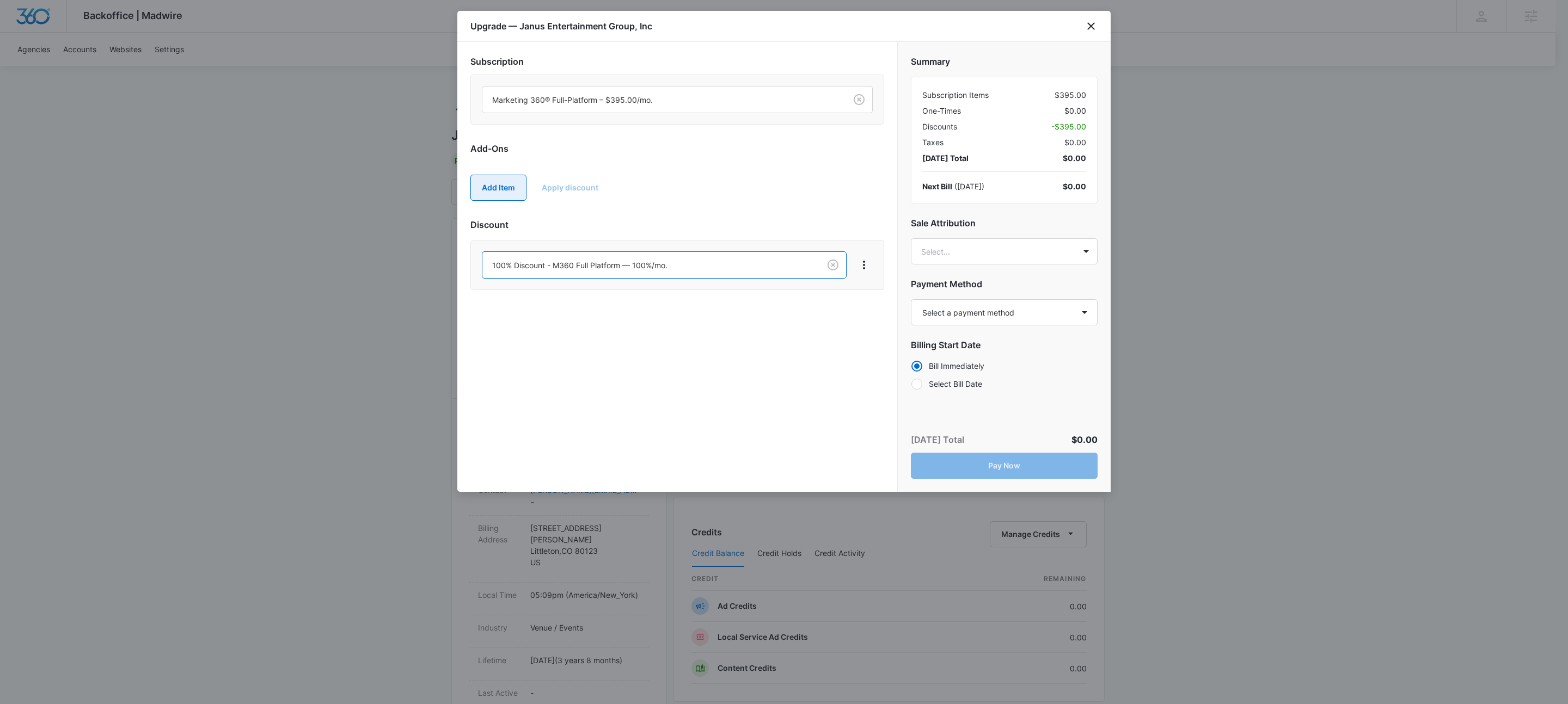
click at [511, 192] on button "Add Item" at bounding box center [499, 187] width 56 height 26
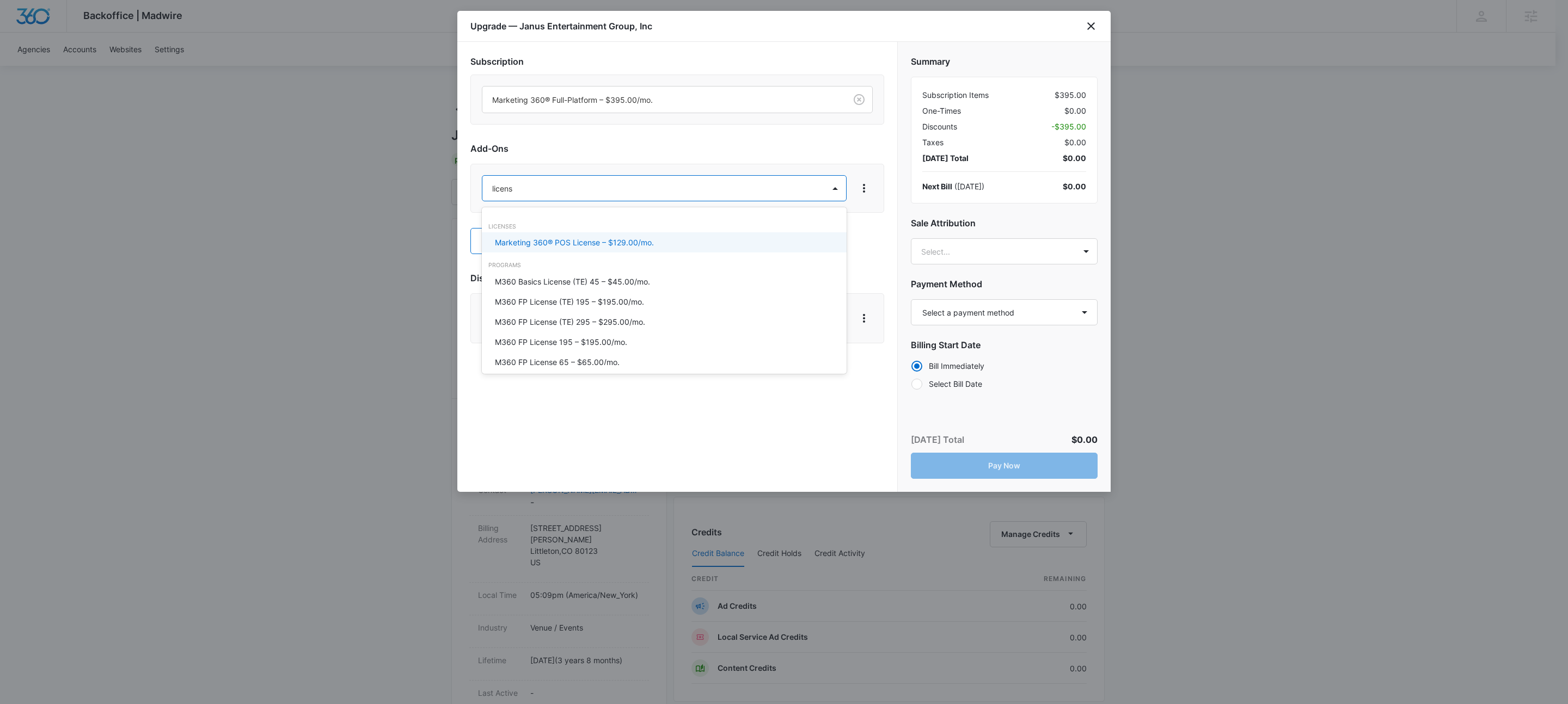
type input "license"
click at [605, 345] on p "M360 FP License 195 – $195.00/mo." at bounding box center [561, 342] width 132 height 11
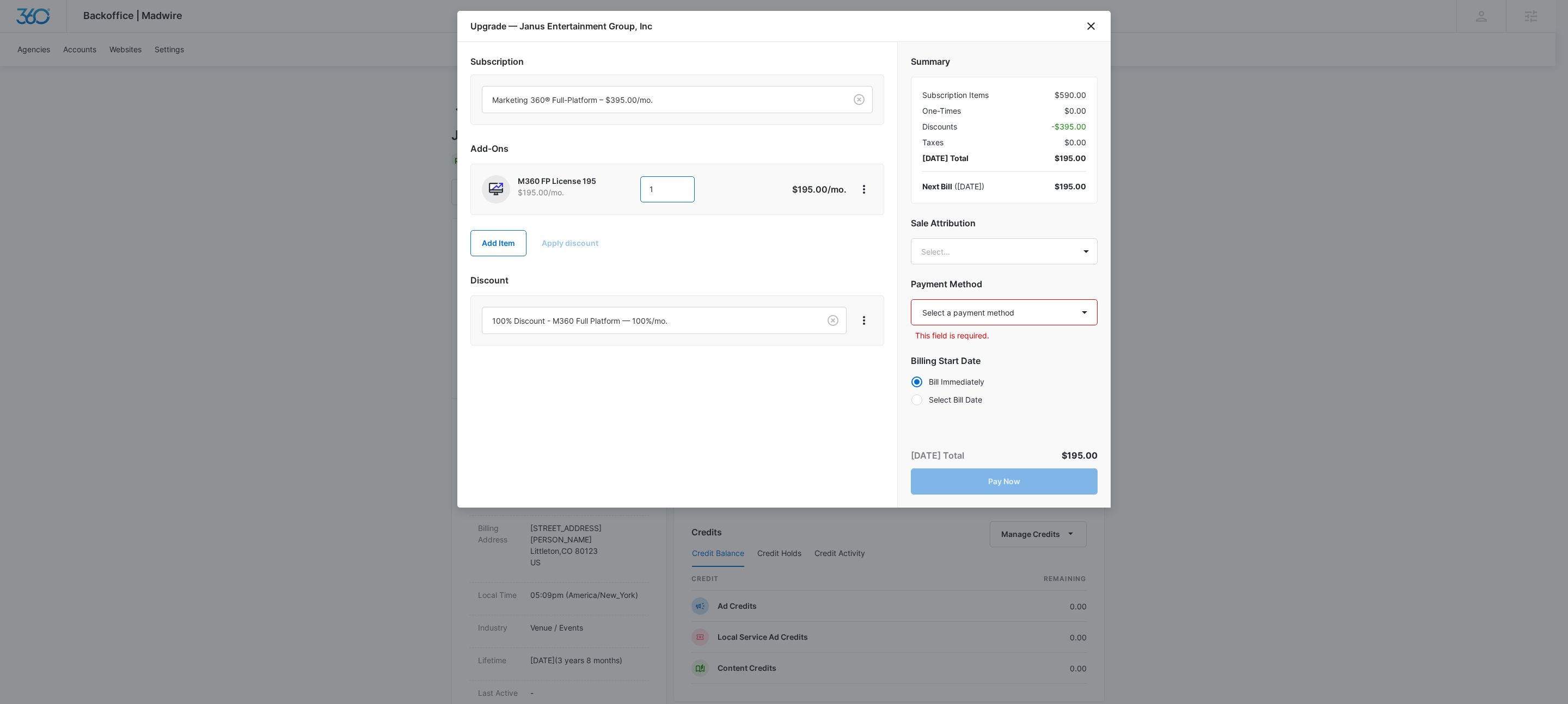
click at [669, 190] on input "1" at bounding box center [668, 189] width 55 height 26
type input "15"
click at [806, 152] on h2 "Add-Ons" at bounding box center [678, 149] width 414 height 13
click at [488, 245] on button "Add Item" at bounding box center [499, 243] width 56 height 26
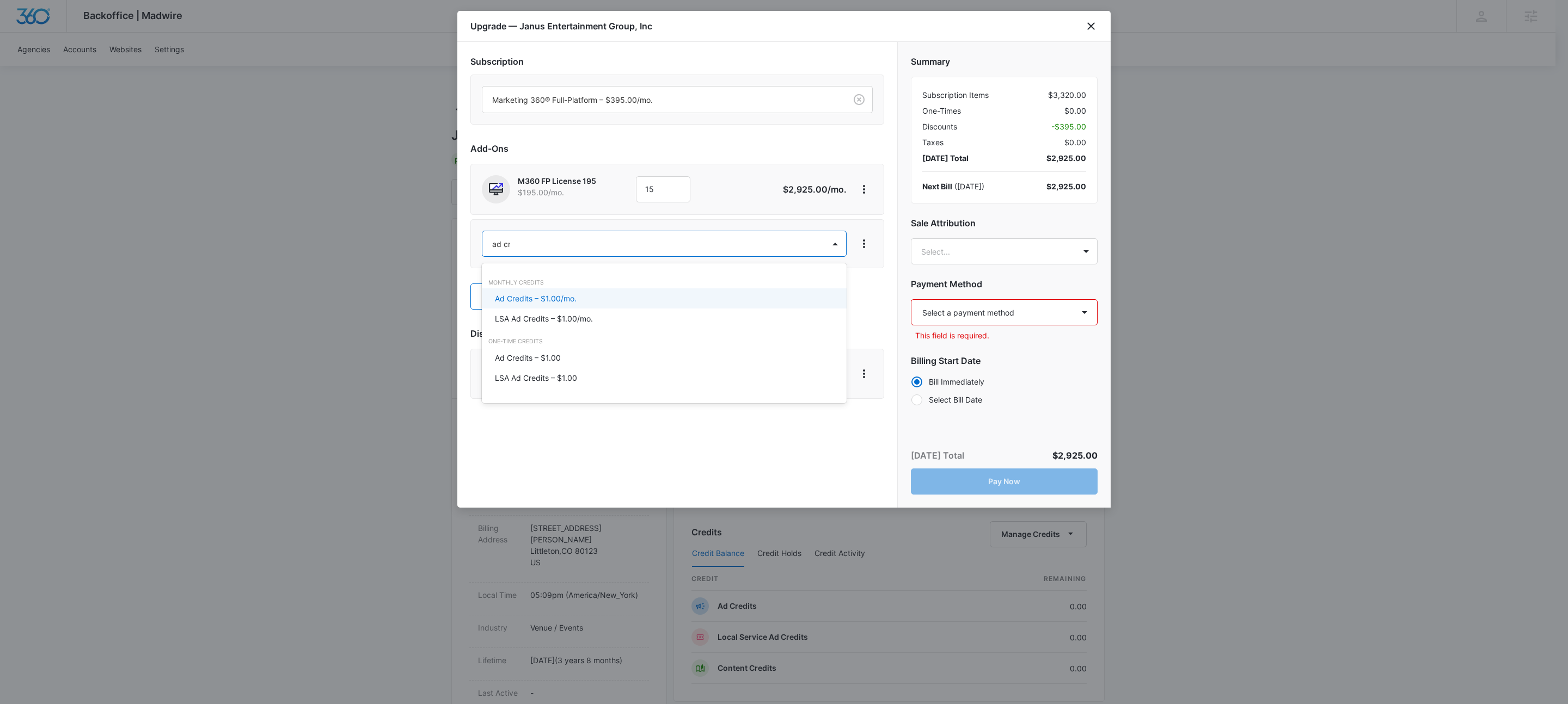
type input "ad cre"
drag, startPoint x: 567, startPoint y: 297, endPoint x: 618, endPoint y: 273, distance: 56.4
click at [567, 297] on p "Ad Credits – $1.00/mo." at bounding box center [536, 299] width 82 height 11
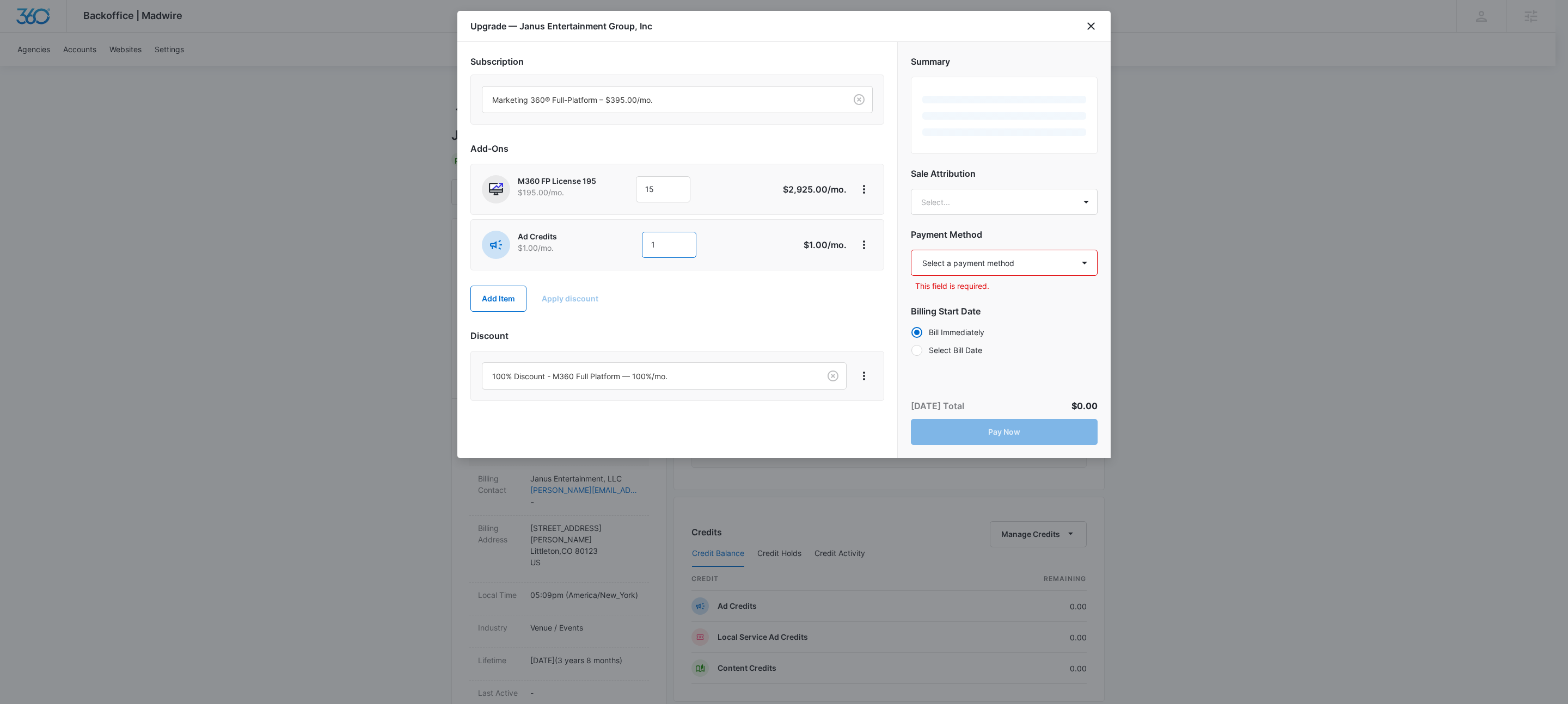
click at [661, 248] on input "1" at bounding box center [669, 245] width 55 height 26
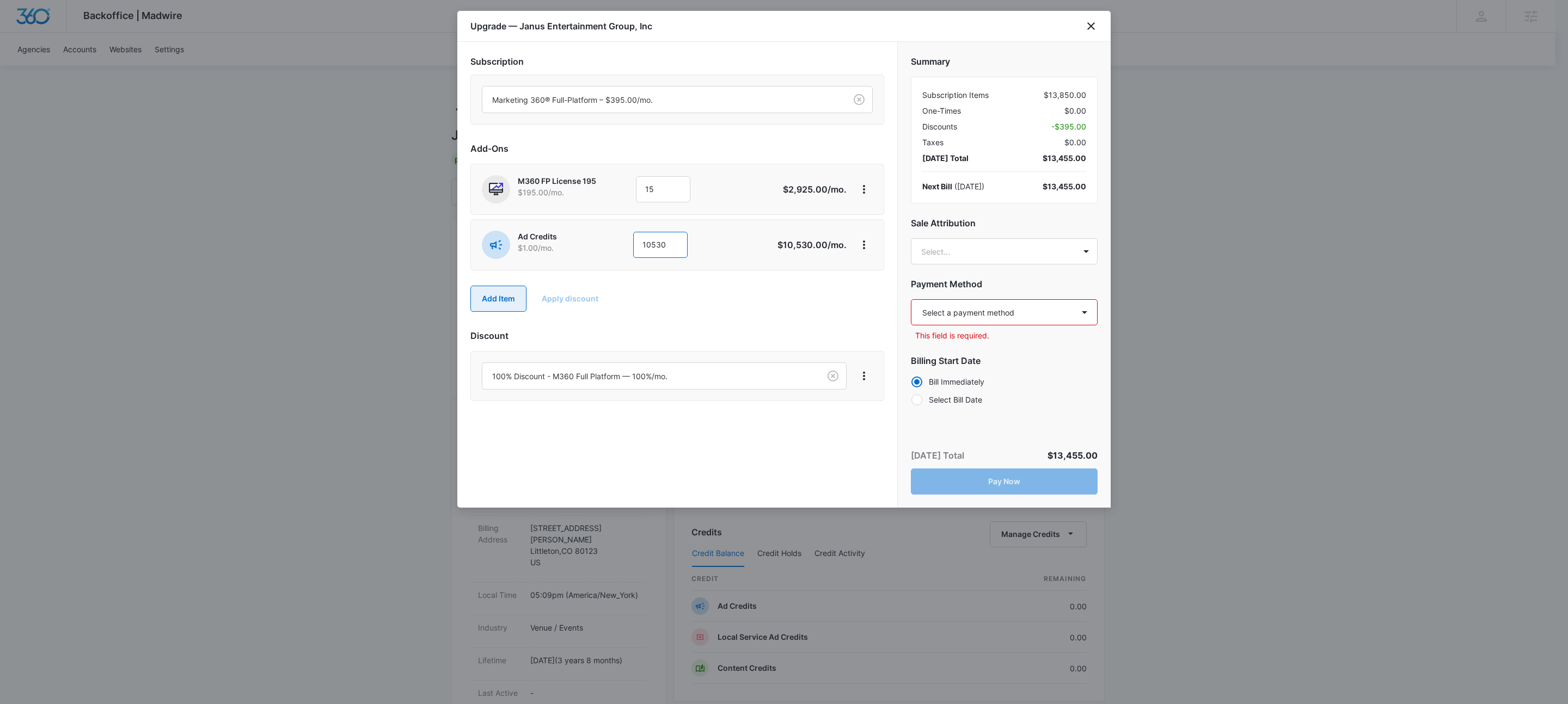
type input "10530"
click at [506, 305] on button "Add Item" at bounding box center [499, 299] width 56 height 26
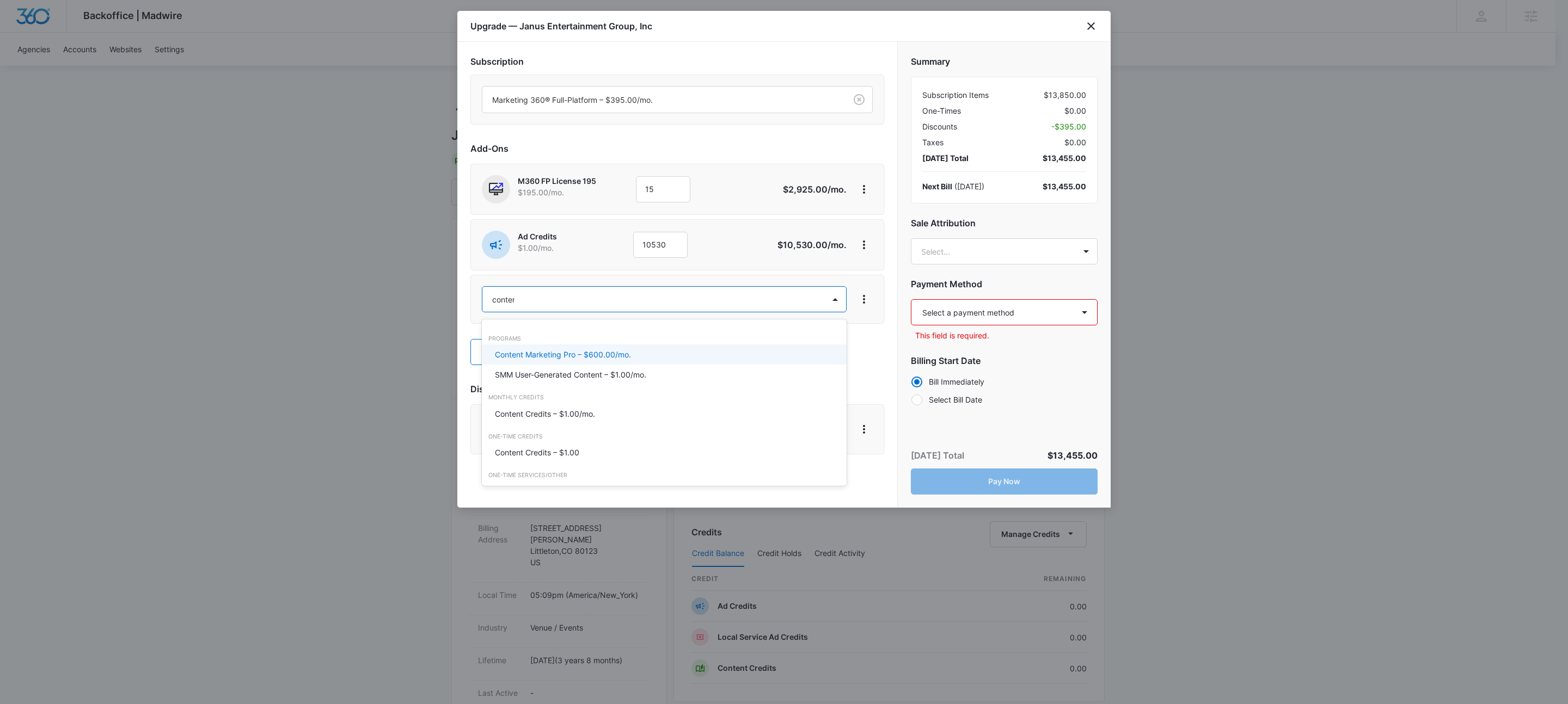
type input "content"
click at [562, 412] on p "Content Credits – $1.00/mo." at bounding box center [545, 414] width 100 height 11
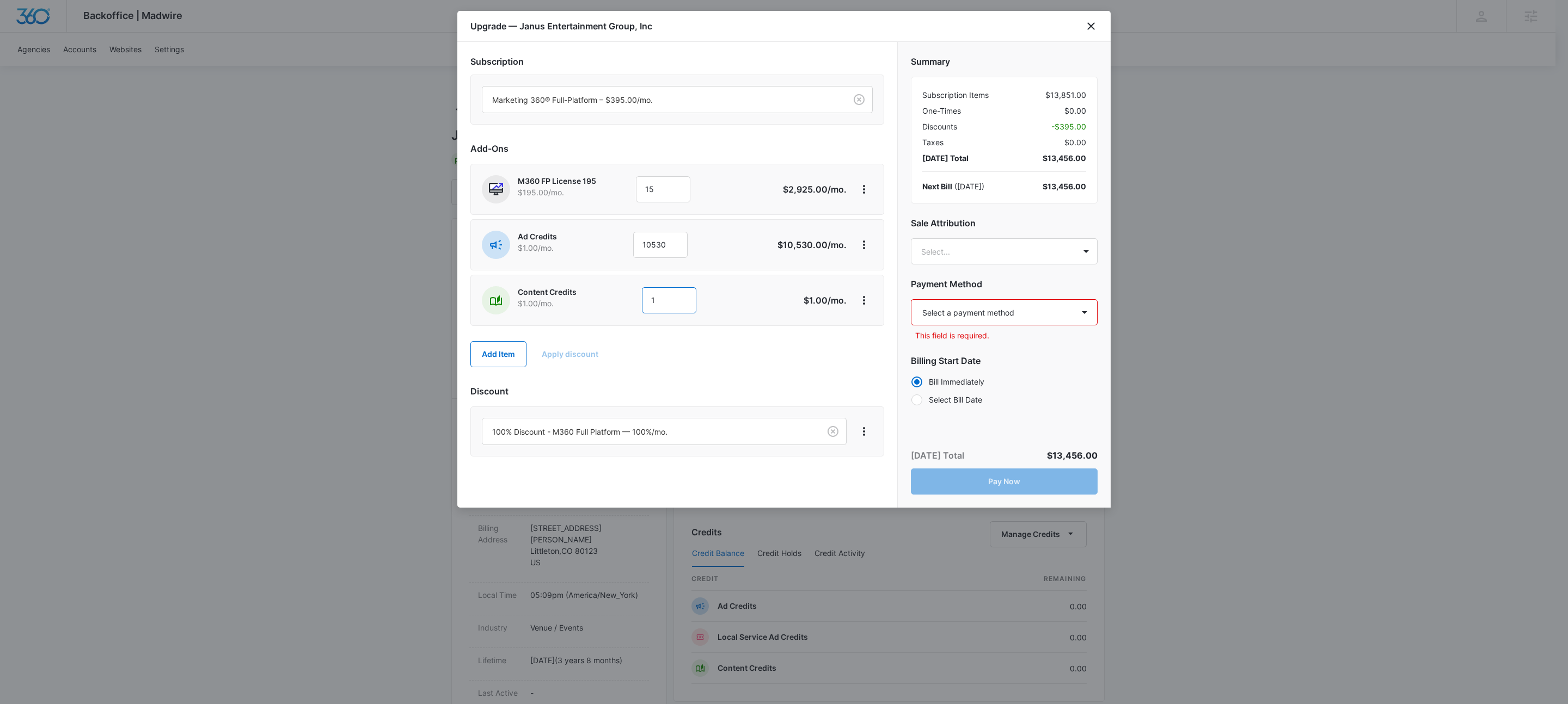
click at [668, 297] on input "1" at bounding box center [669, 300] width 55 height 26
type input "1920"
click at [494, 358] on button "Add Item" at bounding box center [499, 354] width 56 height 26
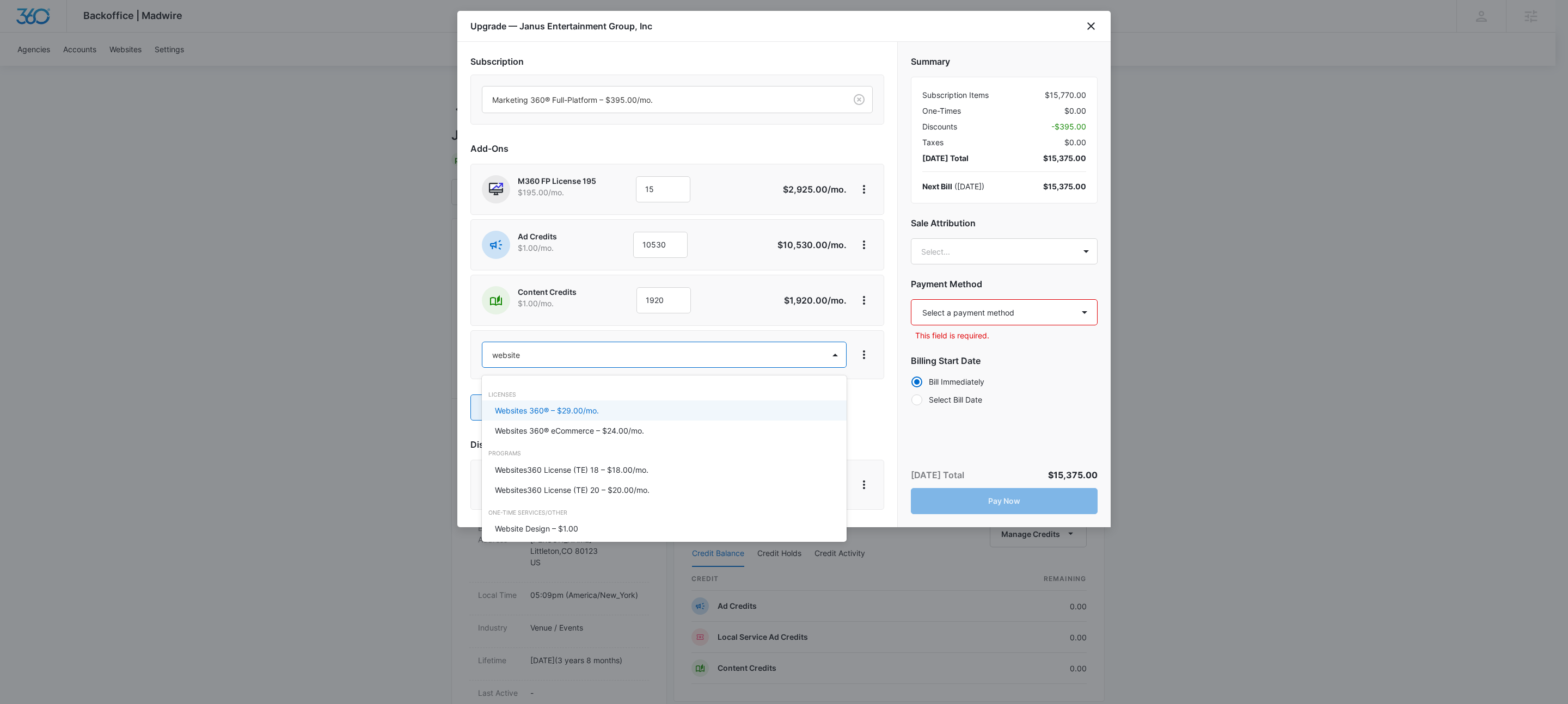
type input "websites"
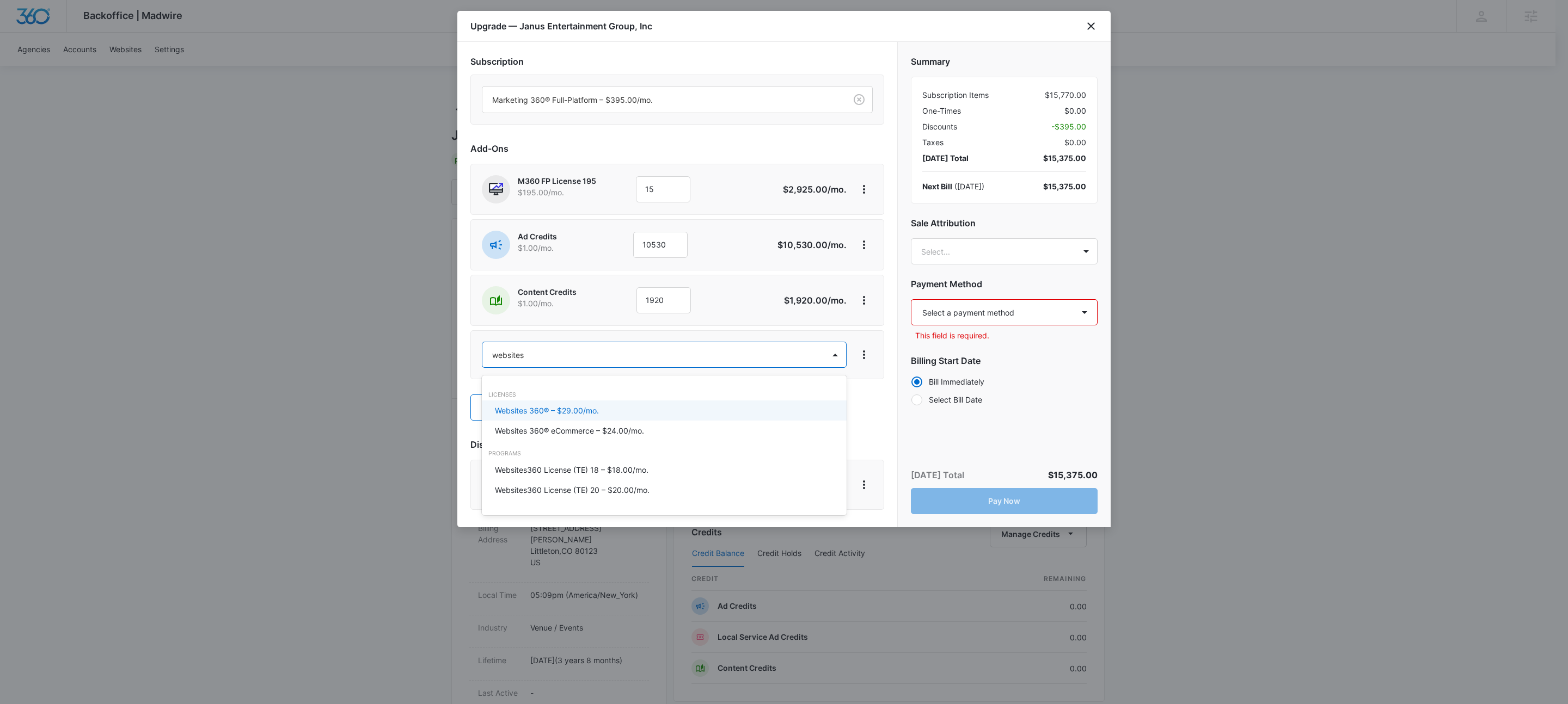
click at [545, 411] on p "Websites 360® – $29.00/mo." at bounding box center [547, 411] width 104 height 11
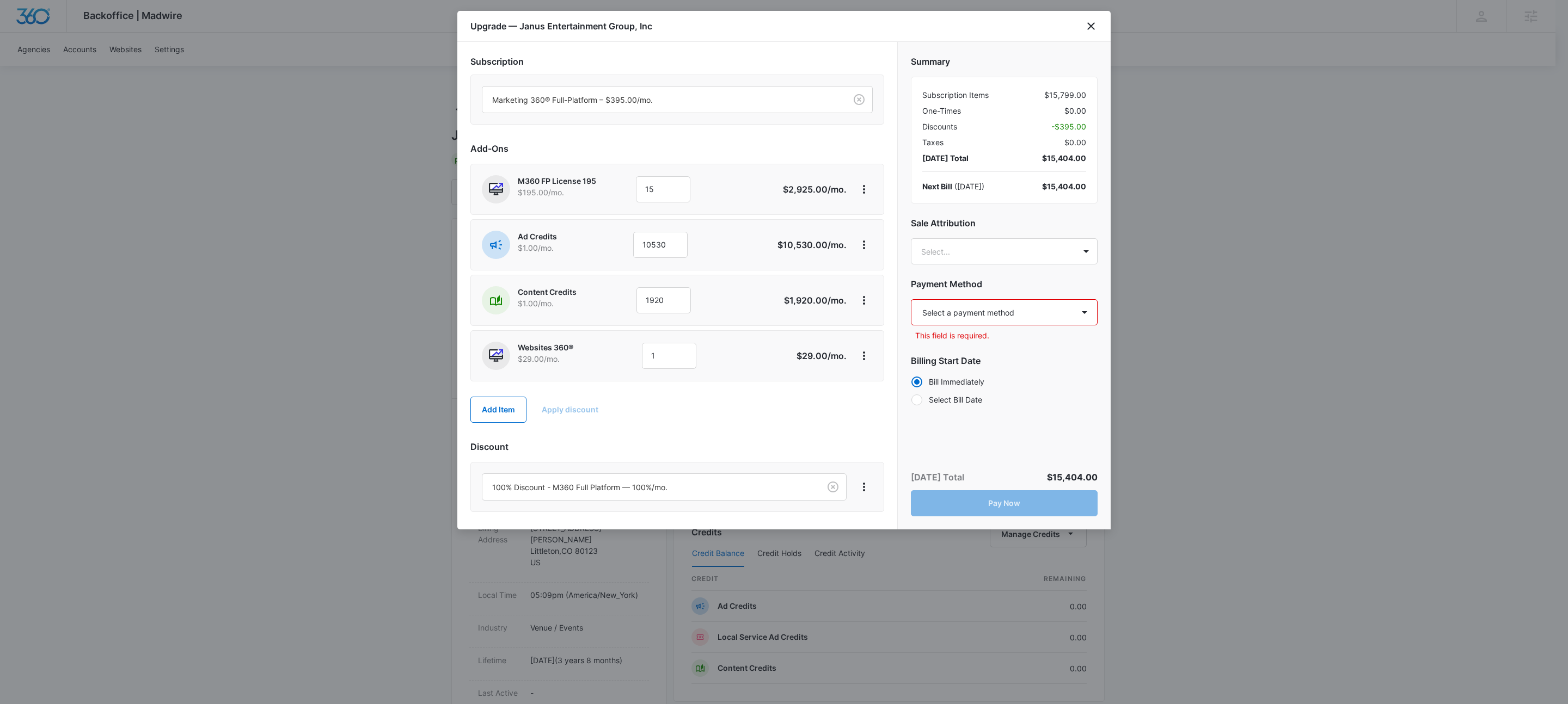
click at [970, 403] on label "Select Bill Date" at bounding box center [1005, 400] width 187 height 11
click at [911, 400] on input "Select Bill Date" at bounding box center [911, 399] width 1 height 1
radio input "false"
radio input "true"
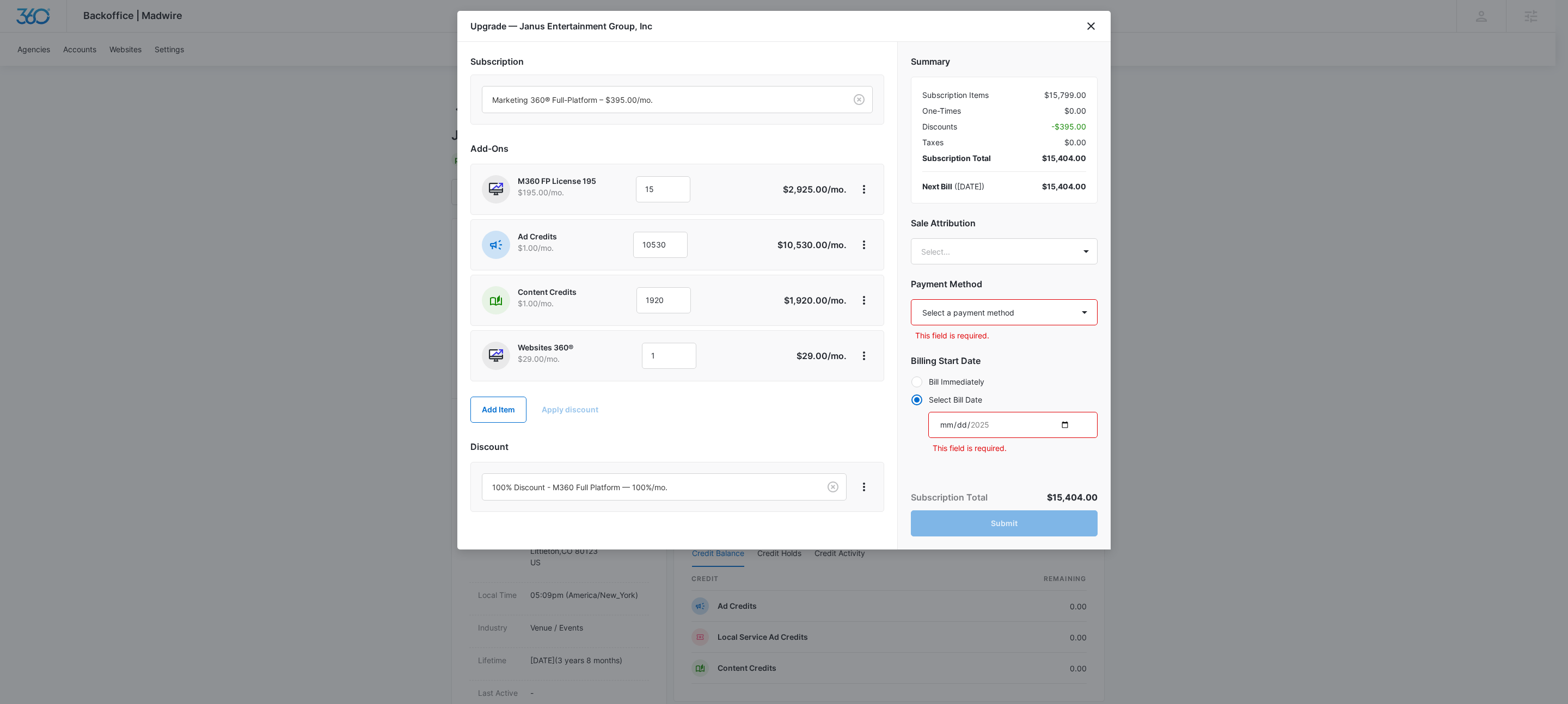
click at [1031, 420] on input "date" at bounding box center [1013, 425] width 170 height 26
click at [1066, 426] on input "date" at bounding box center [1013, 425] width 170 height 26
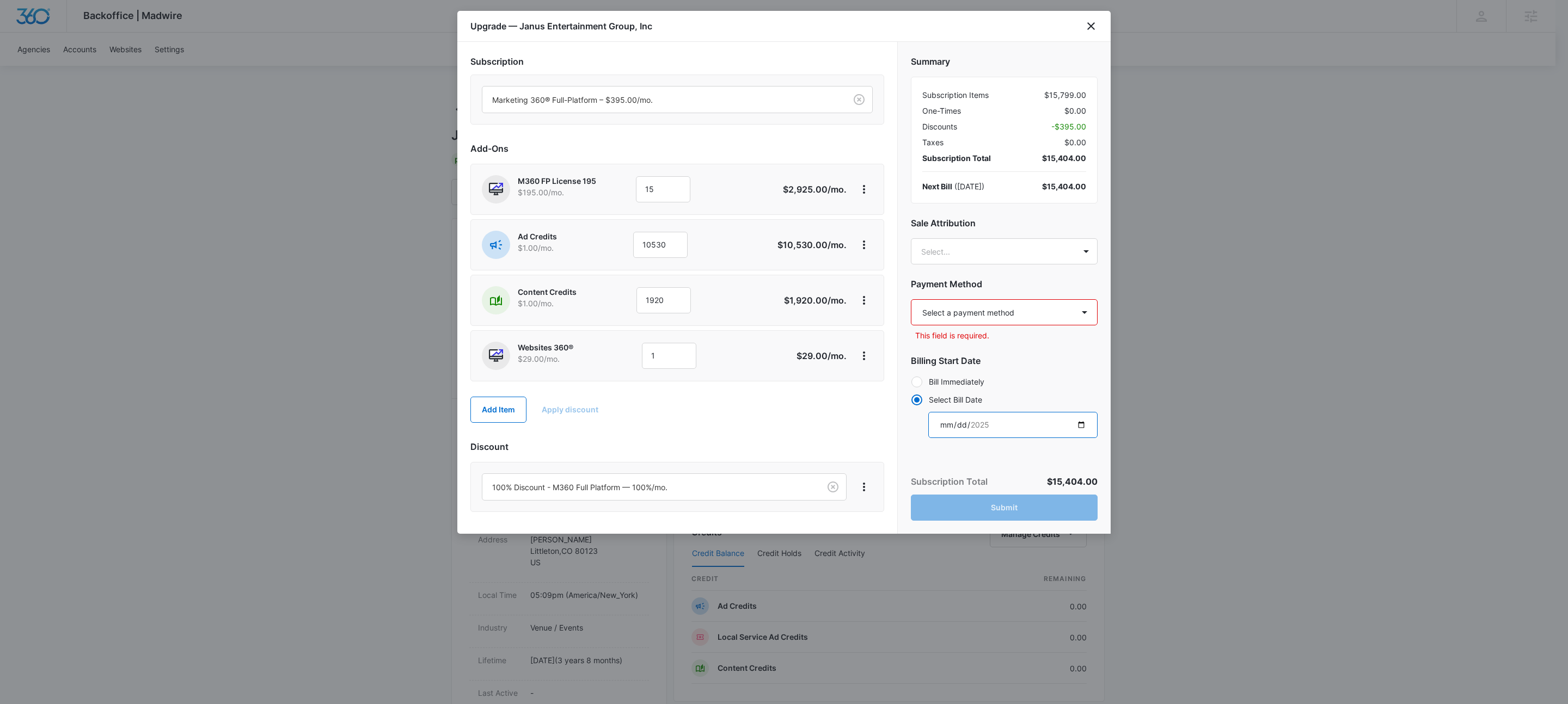
type input "2025-11-10"
click at [1036, 310] on select "Select a payment method American Express ending in 3008 American Express ending…" at bounding box center [1005, 312] width 187 height 26
click at [1015, 320] on select "Select a payment method American Express ending in 3008 American Express ending…" at bounding box center [1005, 312] width 187 height 26
select select "pm_1MvkHlA4n8RTgNjUXL5MMjaX"
click at [911, 300] on select "Select a payment method American Express ending in 3008 American Express ending…" at bounding box center [1005, 312] width 187 height 26
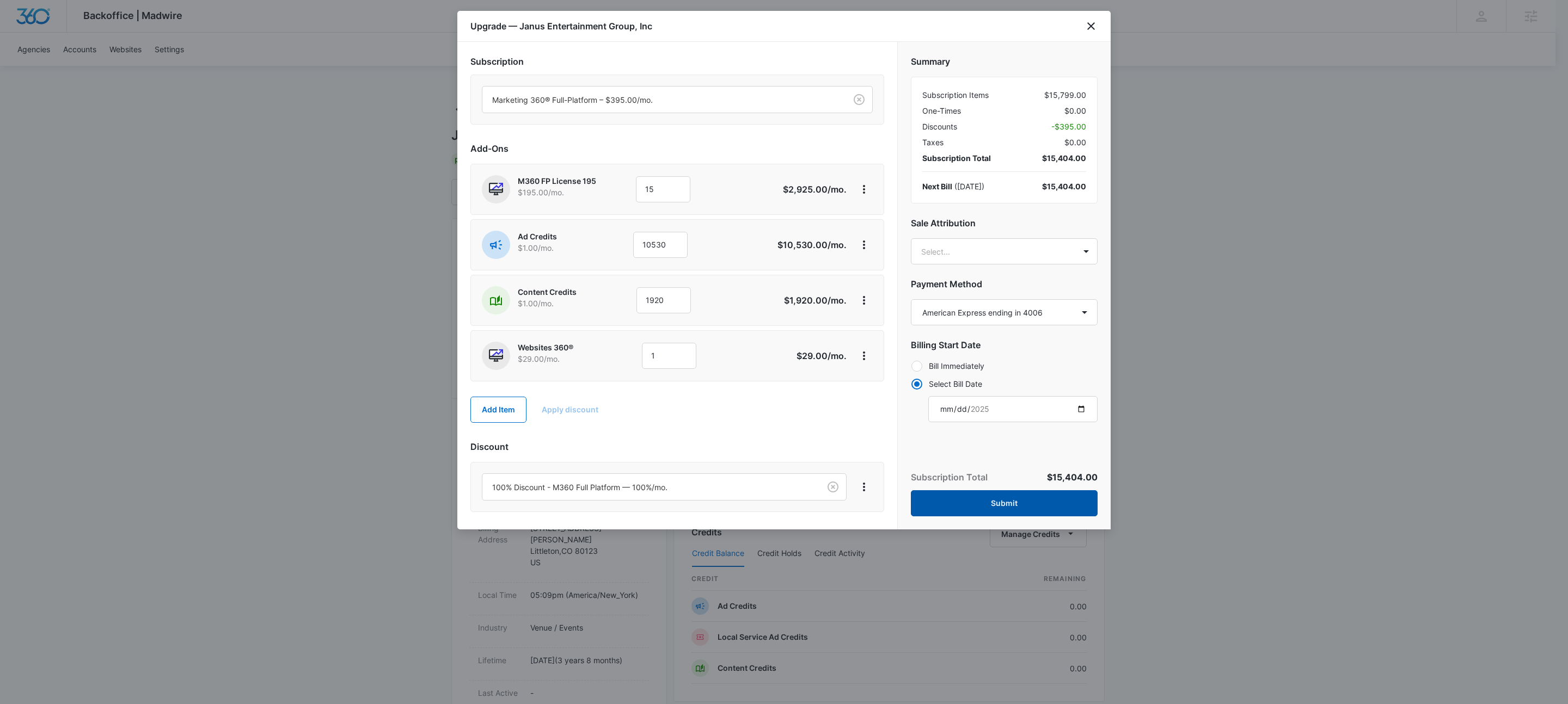
click at [1026, 506] on button "Submit" at bounding box center [1005, 504] width 187 height 26
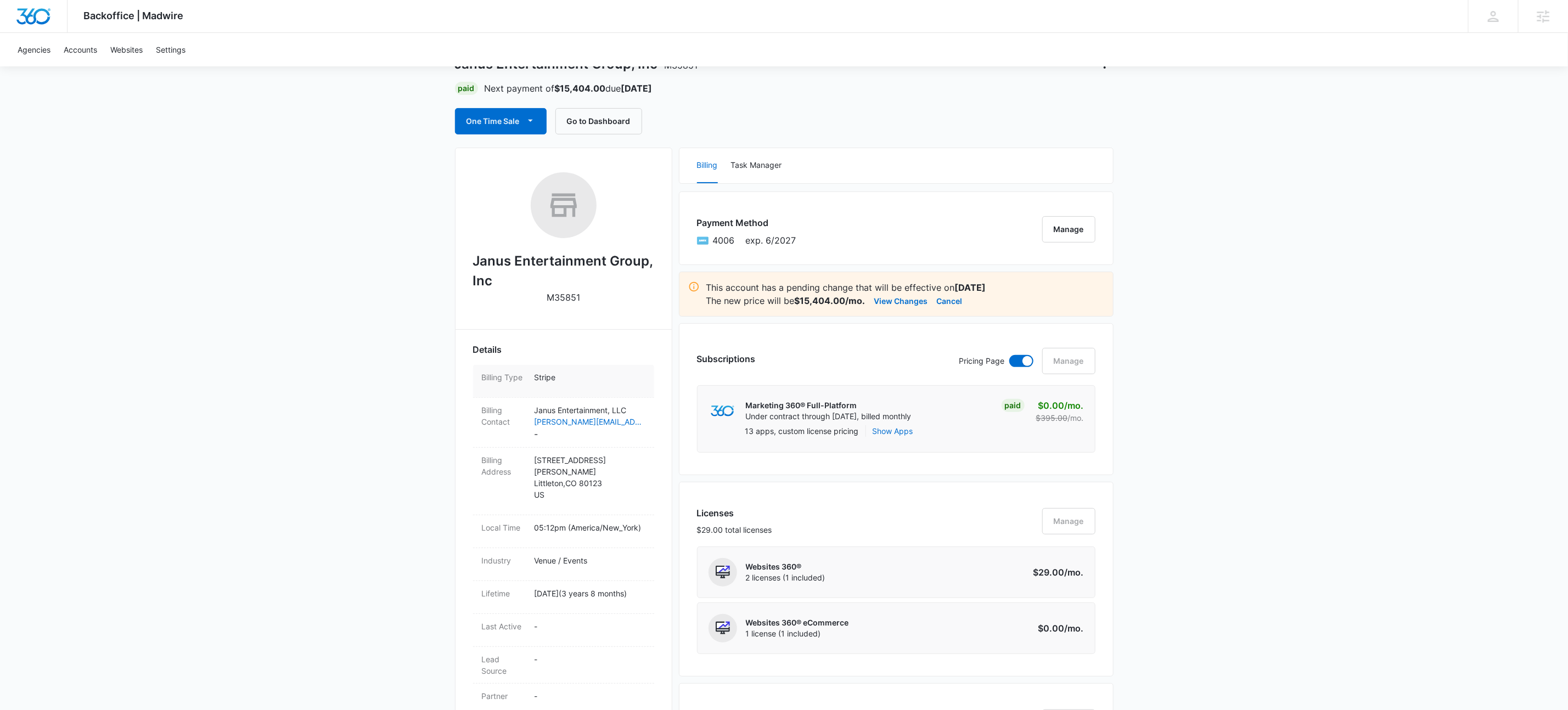
scroll to position [0, 0]
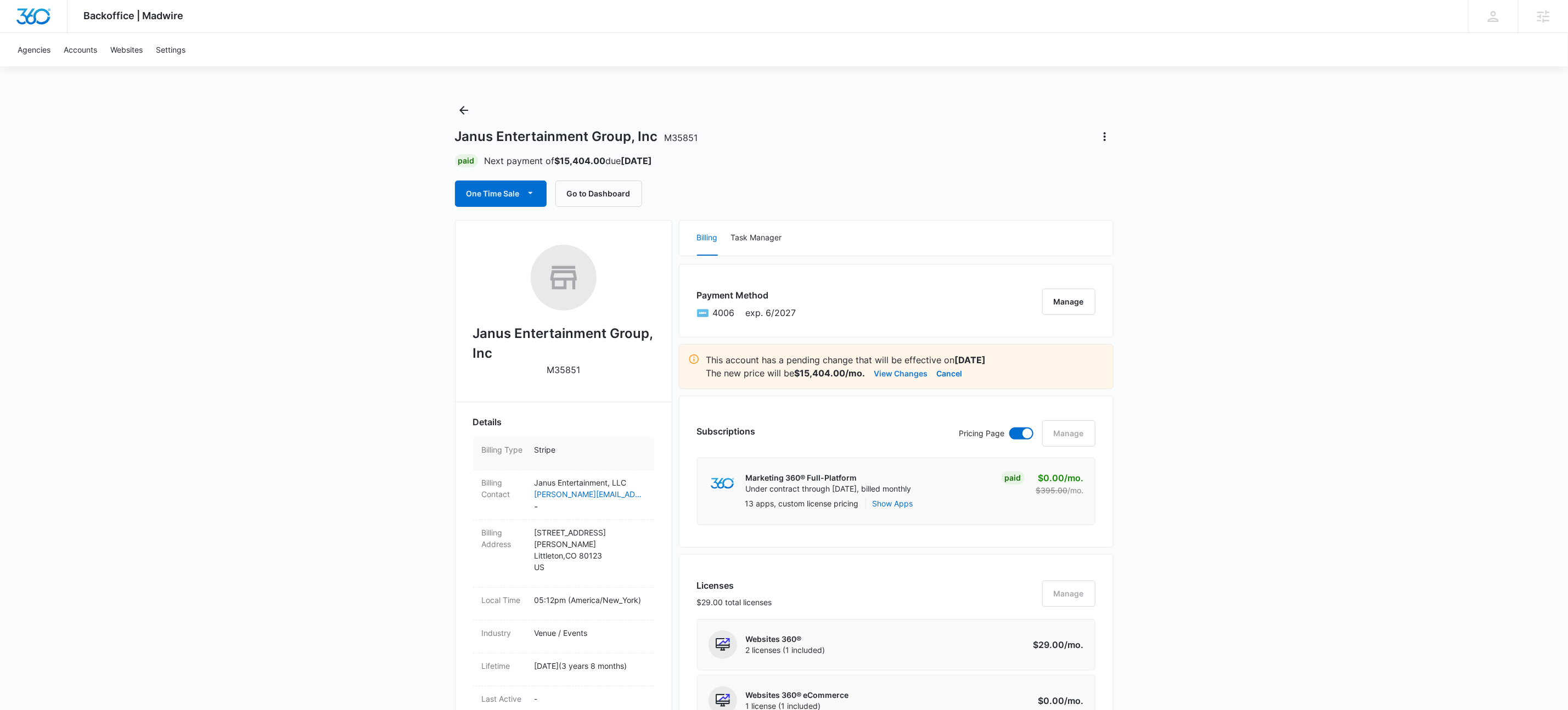
click at [912, 373] on button "View Changes" at bounding box center [901, 373] width 54 height 13
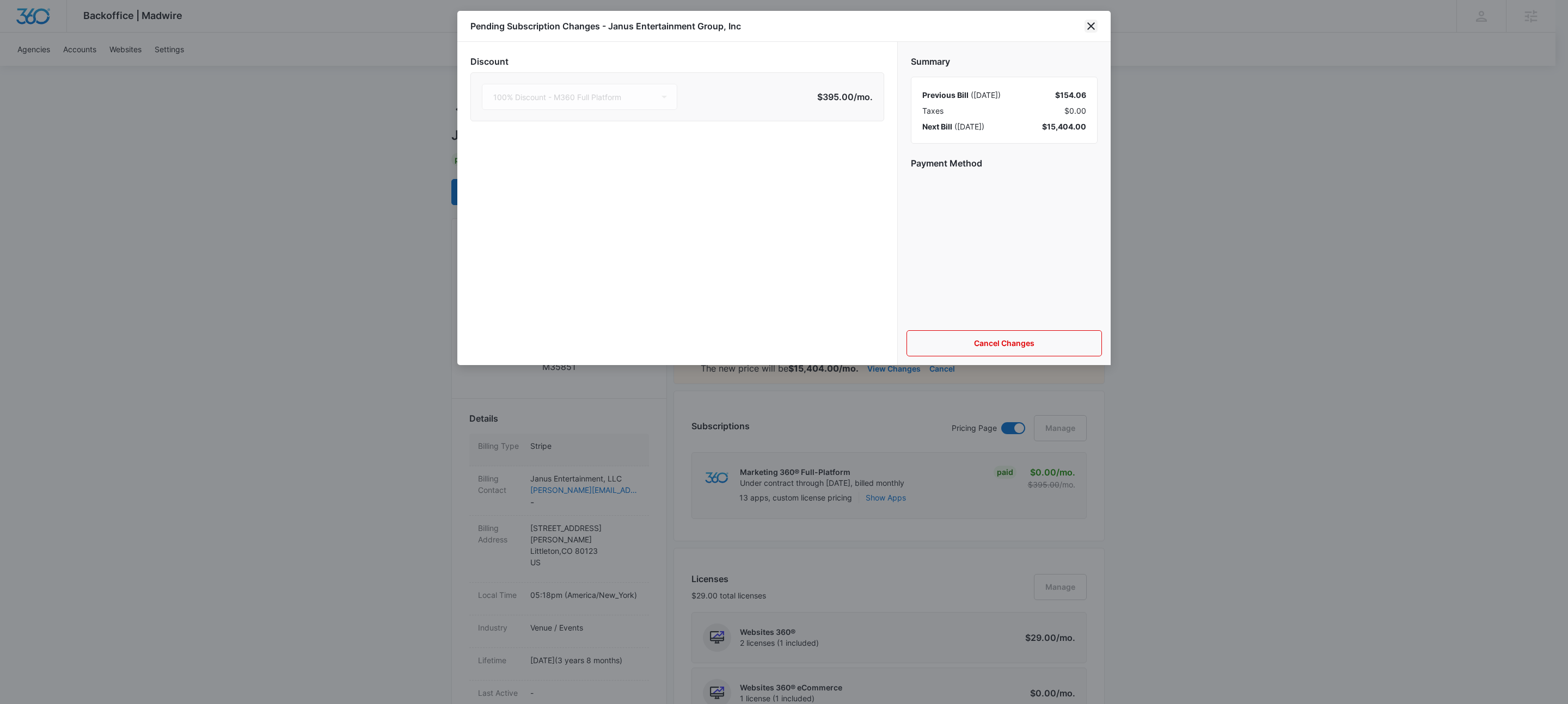
click at [1089, 22] on icon "close" at bounding box center [1091, 26] width 8 height 8
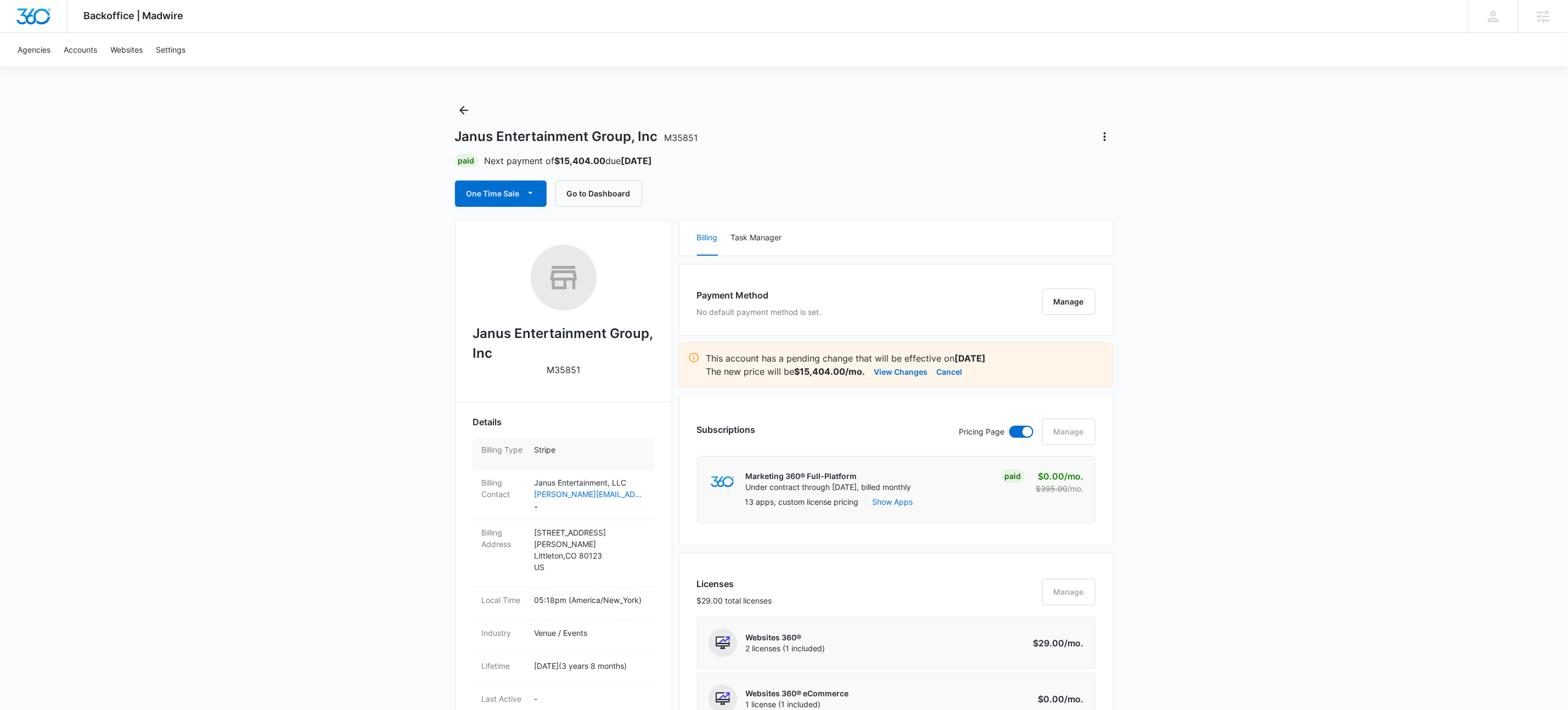
click at [949, 238] on div "Billing Task Manager" at bounding box center [896, 238] width 434 height 35
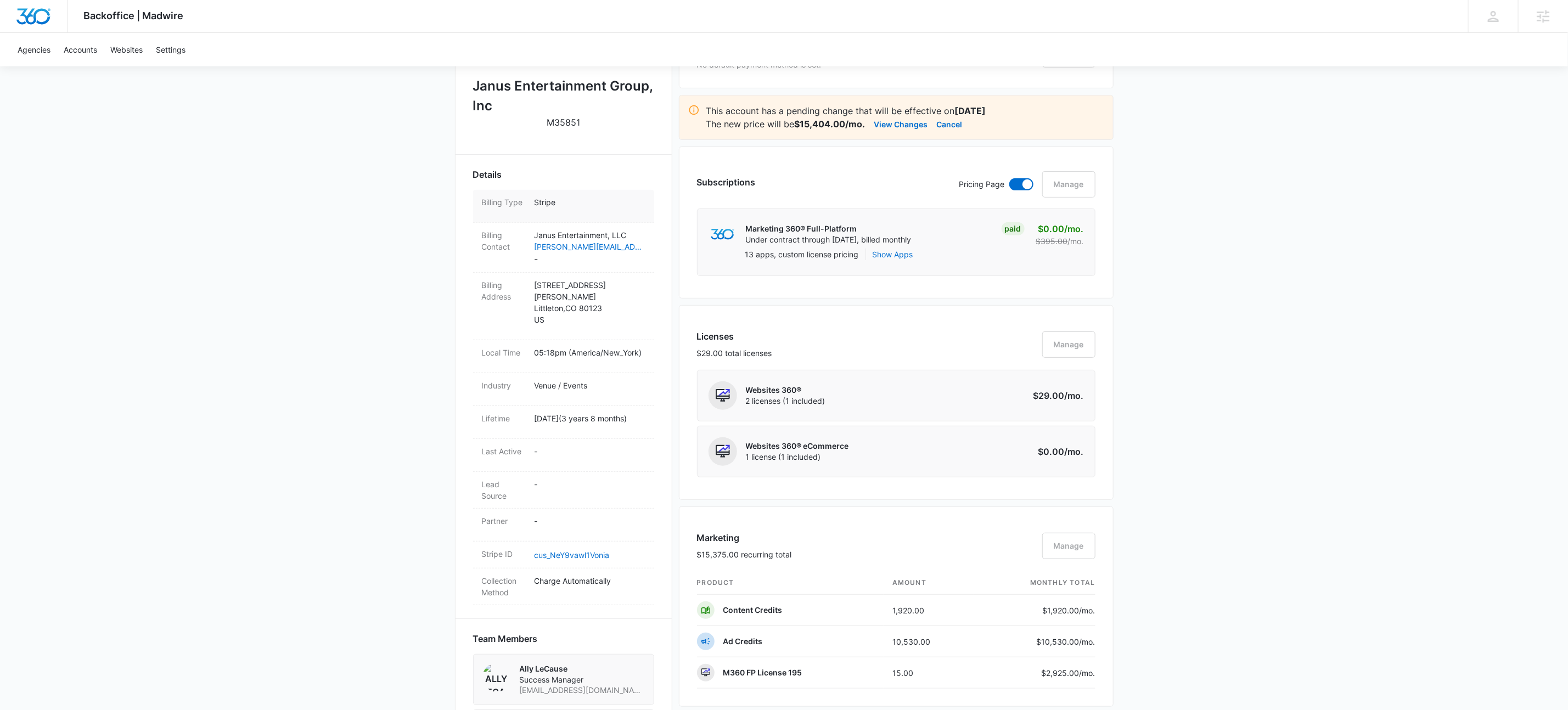
scroll to position [160, 0]
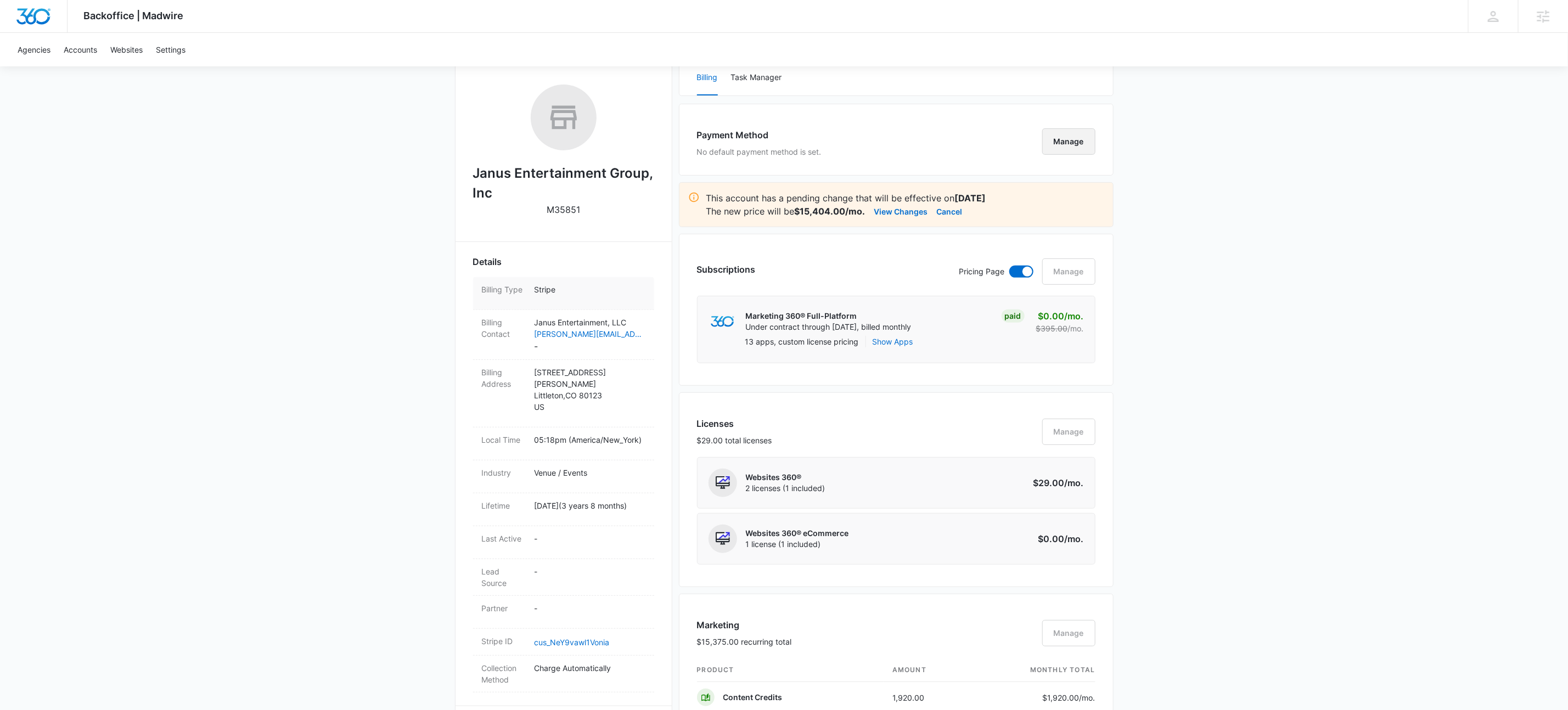
click at [1069, 137] on button "Manage" at bounding box center [1068, 141] width 53 height 26
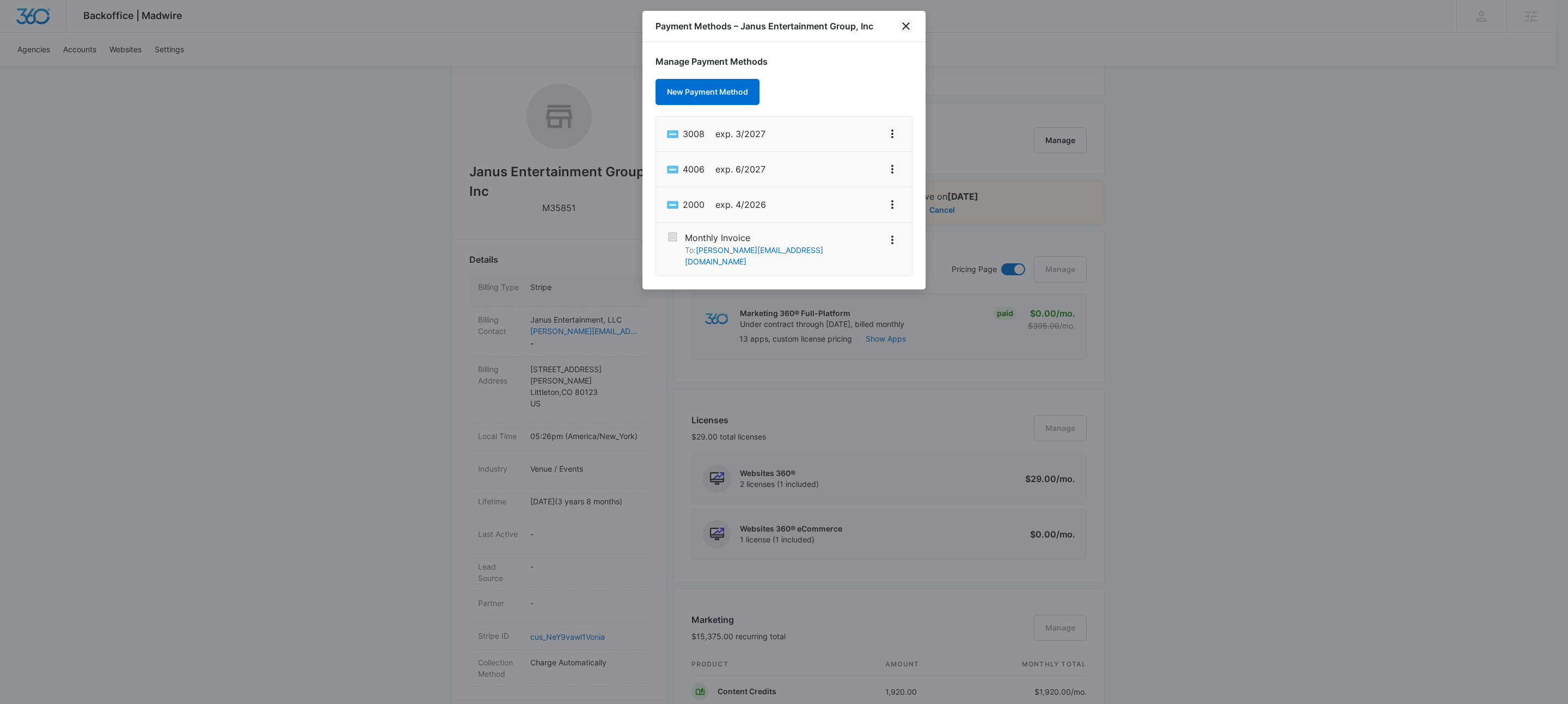
click at [910, 24] on icon "close" at bounding box center [906, 26] width 13 height 13
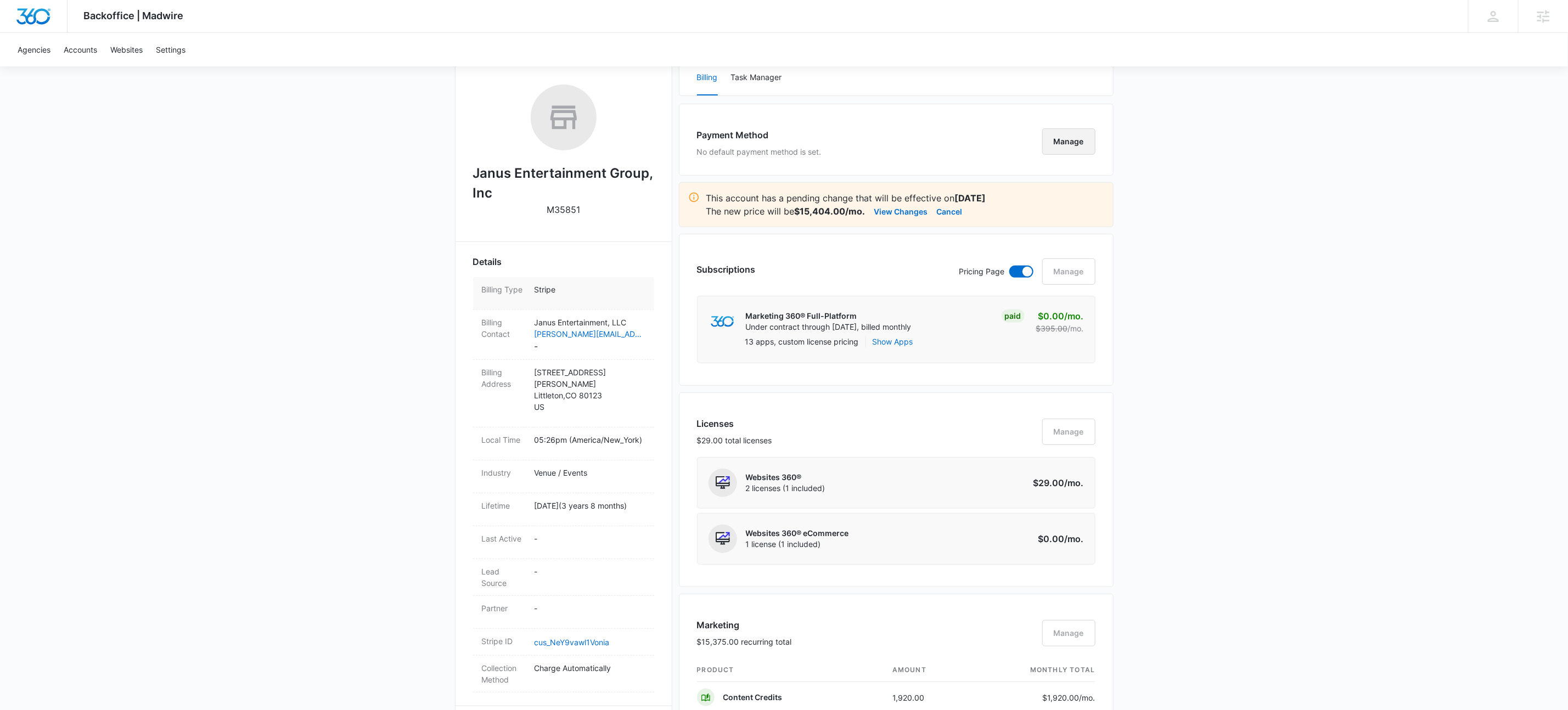
click at [1073, 144] on button "Manage" at bounding box center [1068, 141] width 53 height 26
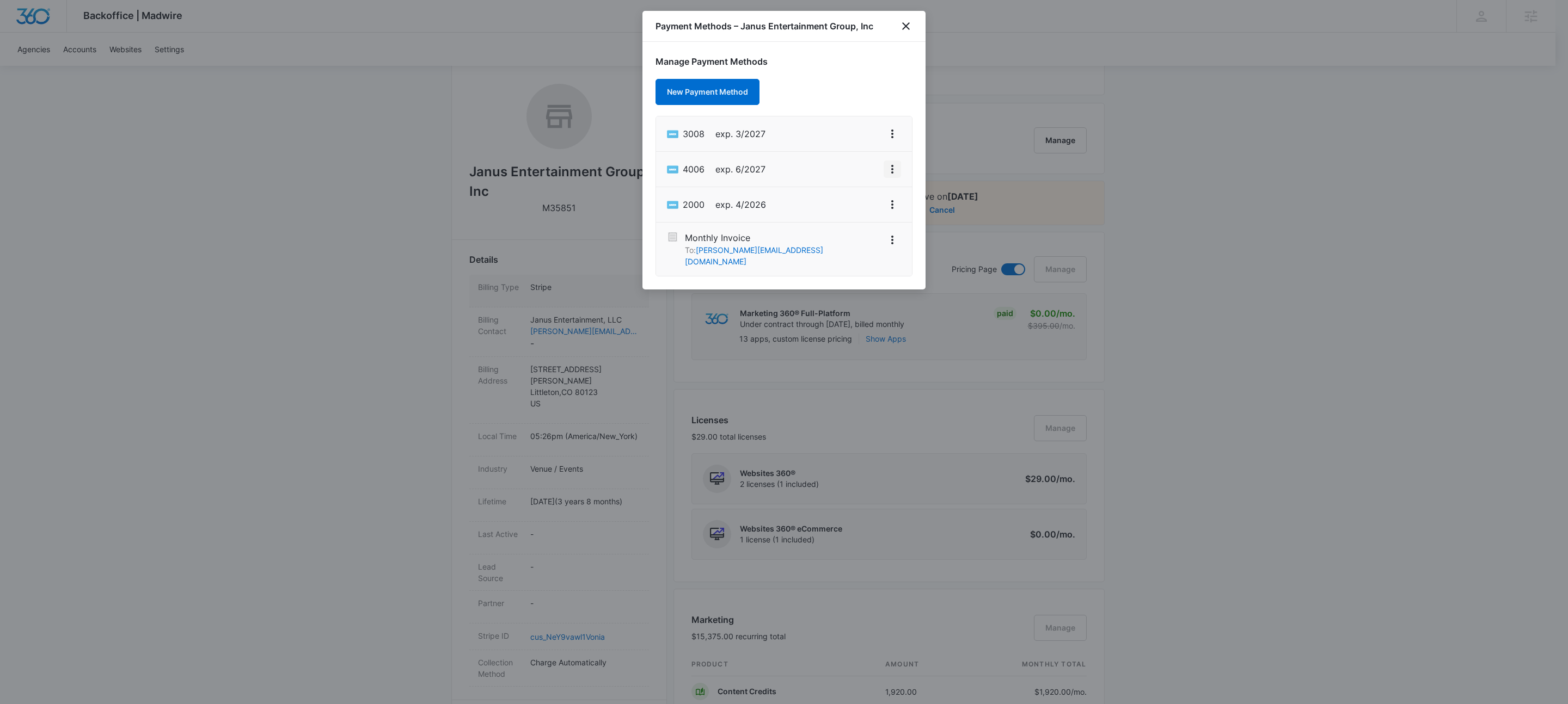
click at [893, 170] on icon "View More" at bounding box center [893, 170] width 13 height 13
click at [847, 218] on div "Set As Default" at bounding box center [849, 217] width 50 height 8
click at [908, 22] on icon "close" at bounding box center [906, 26] width 13 height 13
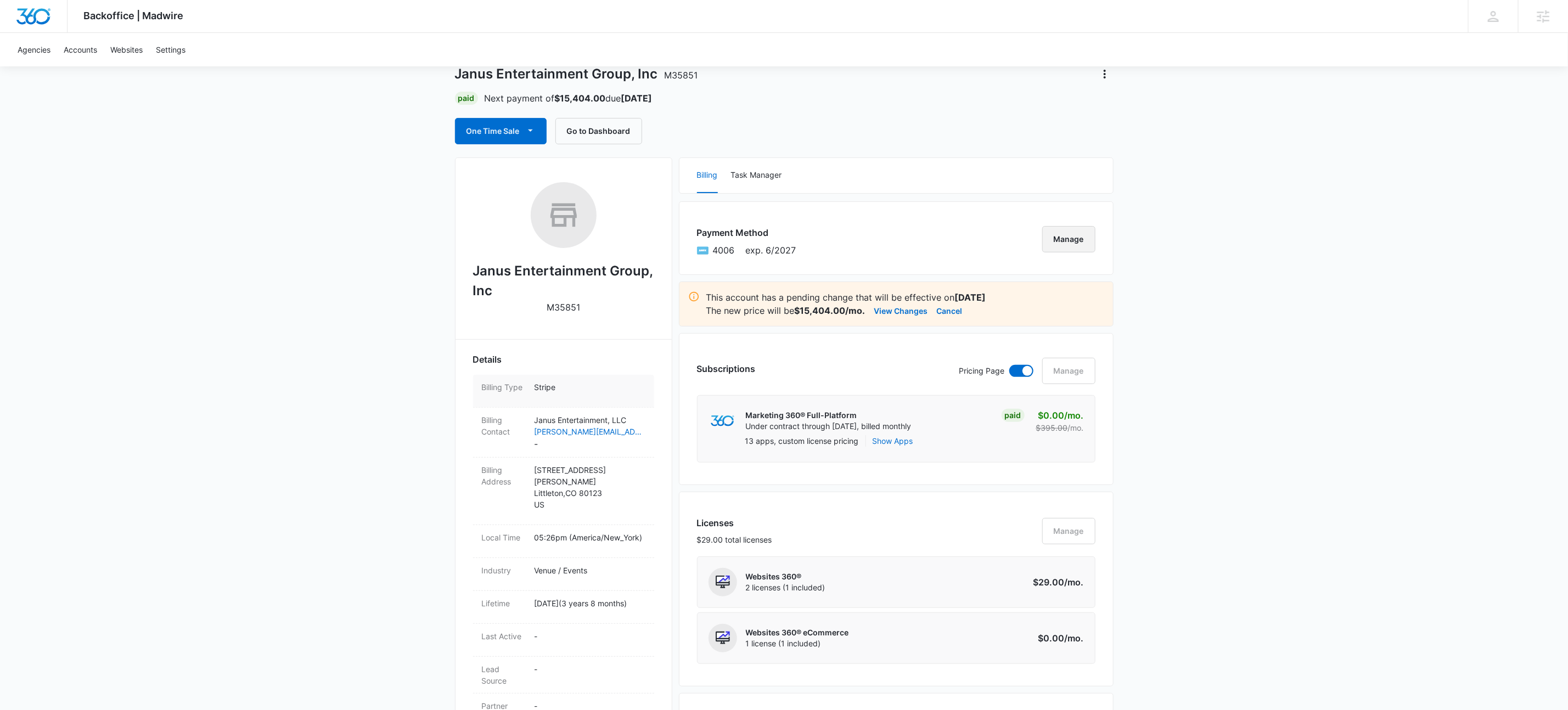
scroll to position [0, 0]
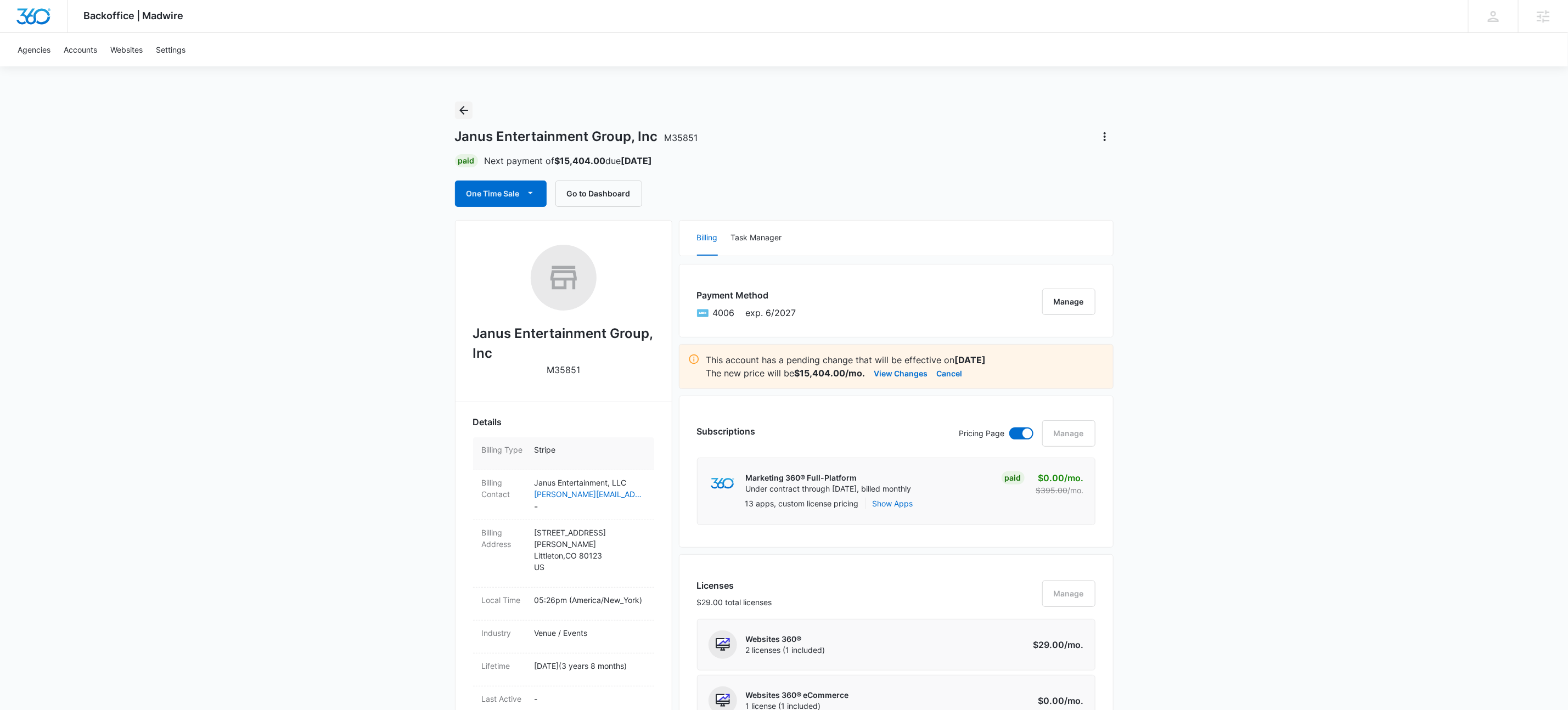
click at [467, 110] on icon "Back" at bounding box center [464, 110] width 13 height 13
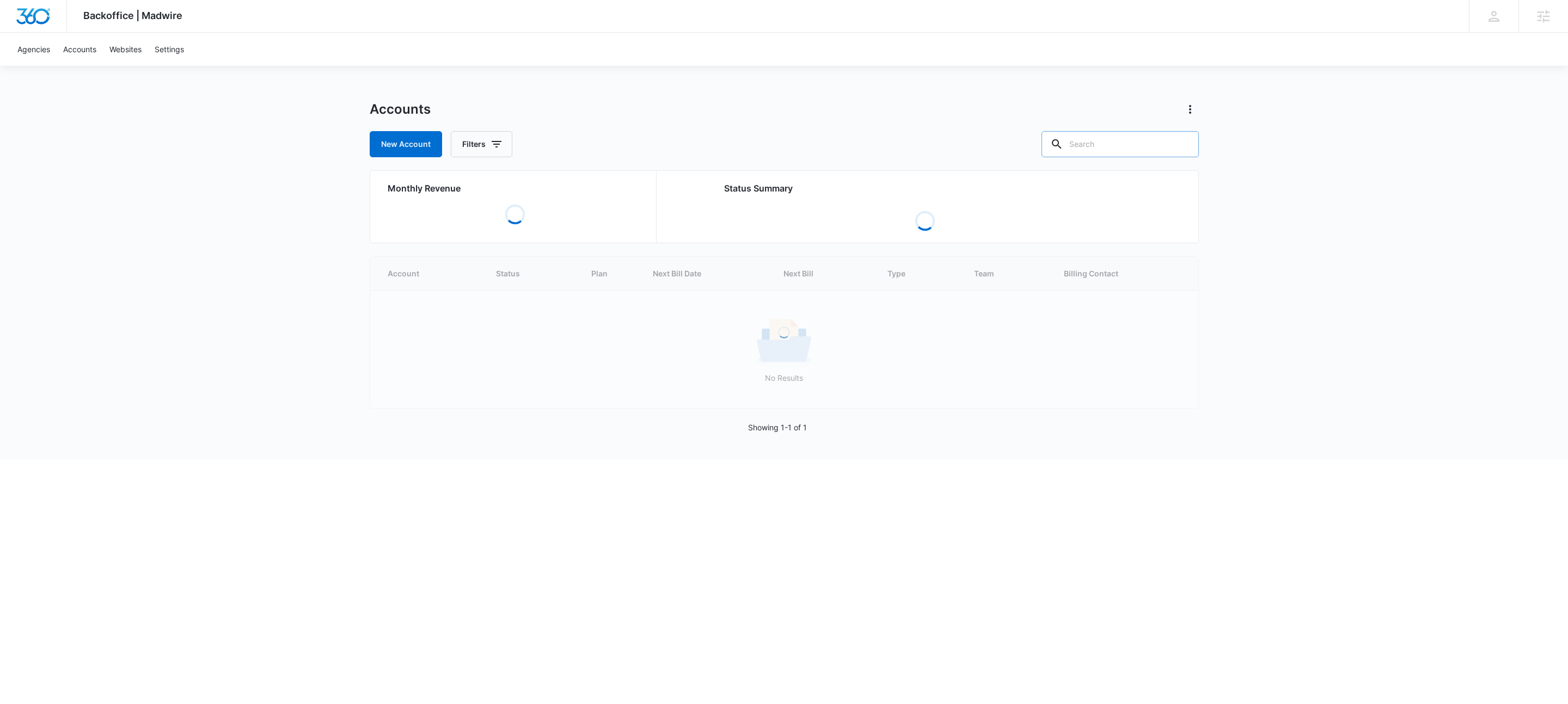
click at [1133, 147] on input "text" at bounding box center [1120, 144] width 157 height 26
paste input "M339752"
type input "M339752"
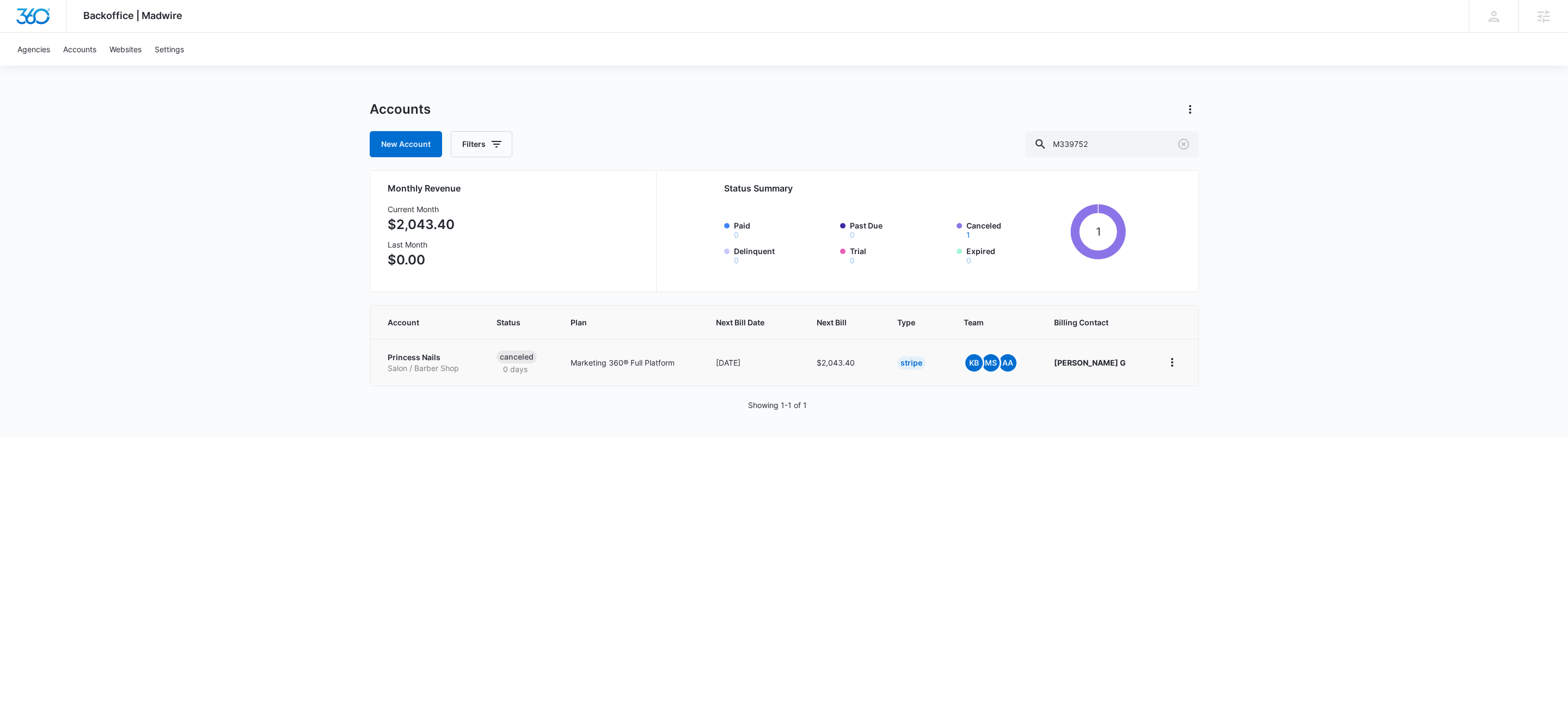
click at [420, 372] on p "Salon / Barber Shop" at bounding box center [429, 368] width 83 height 11
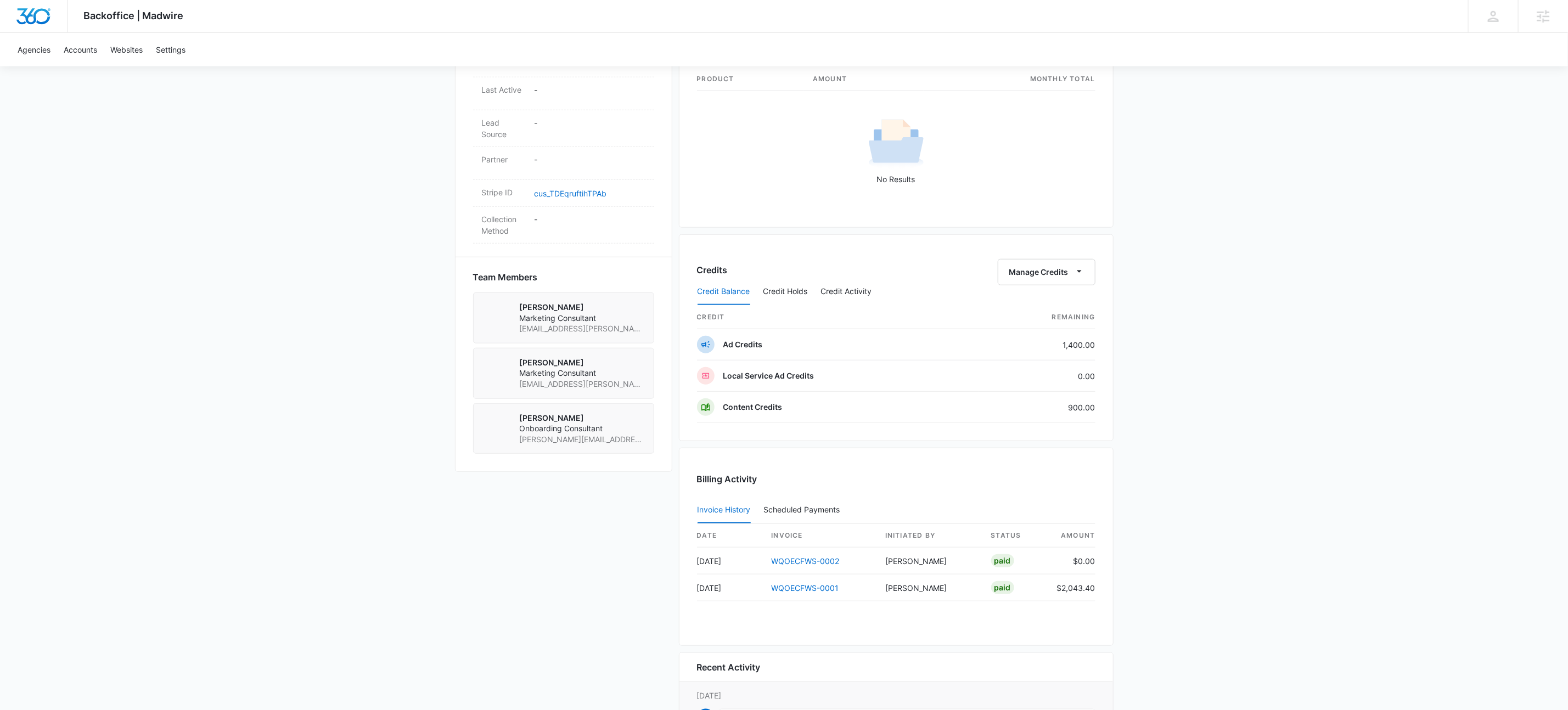
scroll to position [509, 0]
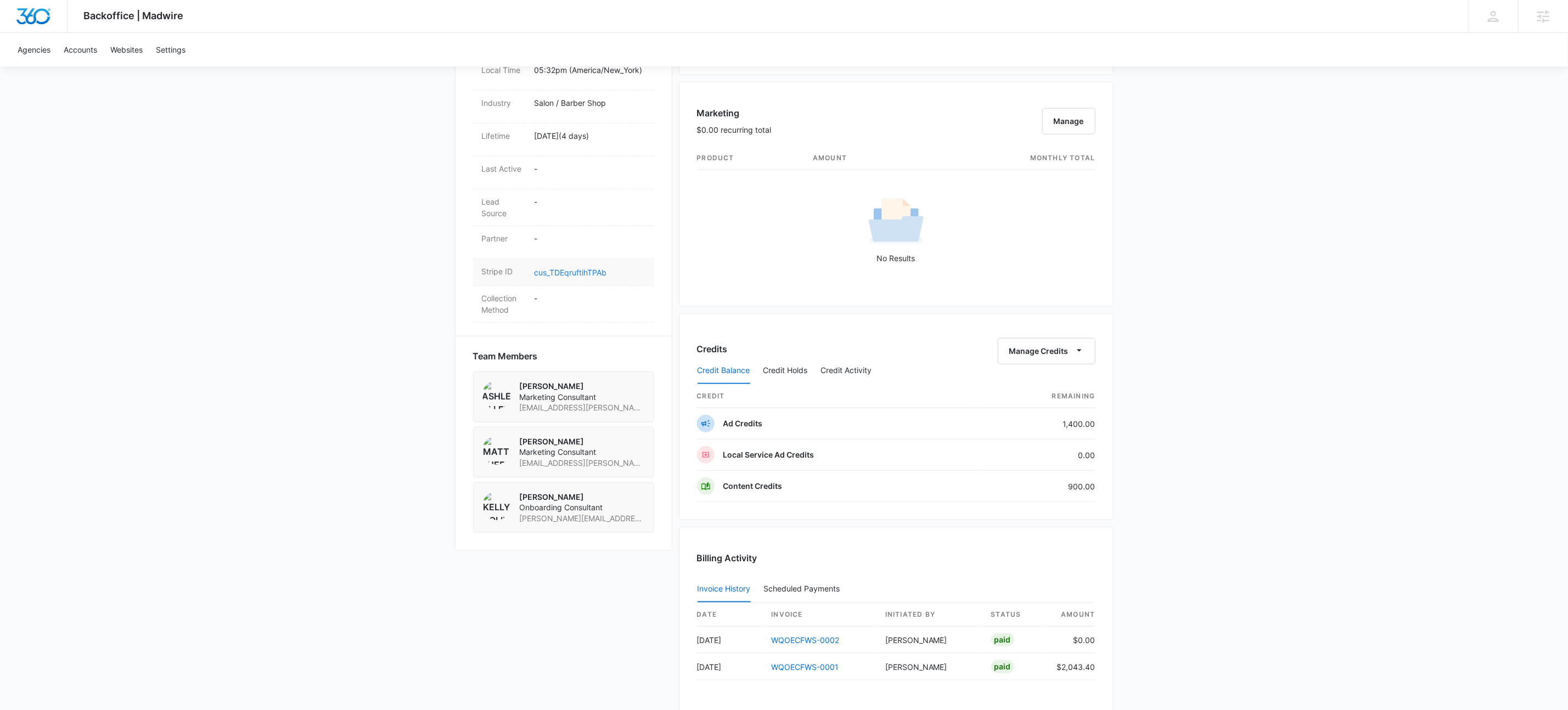
click at [588, 268] on link "cus_TDEqruftihTPAb" at bounding box center [571, 272] width 72 height 9
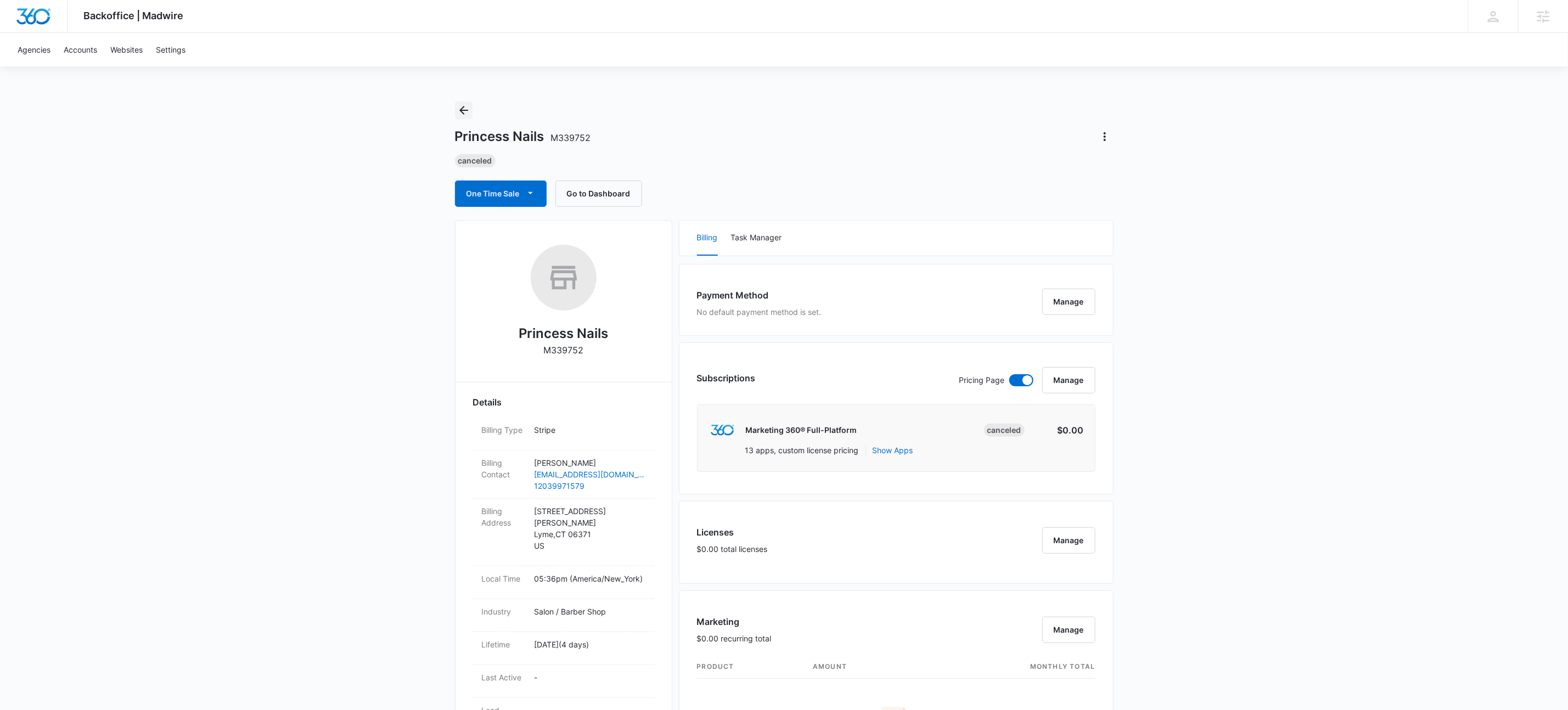
click at [462, 108] on icon "Back" at bounding box center [464, 110] width 9 height 9
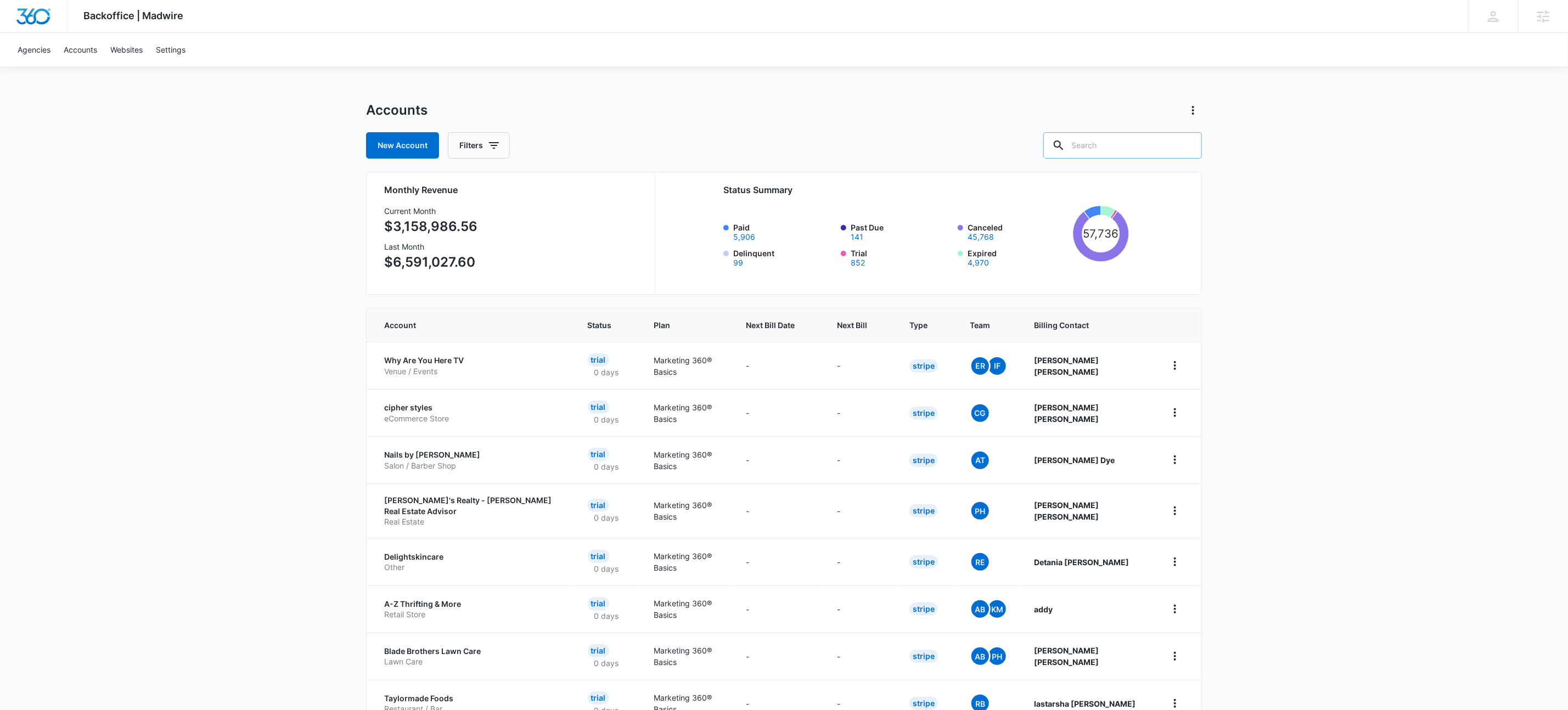
click at [1123, 154] on input "text" at bounding box center [1122, 146] width 159 height 26
type input "m35832"
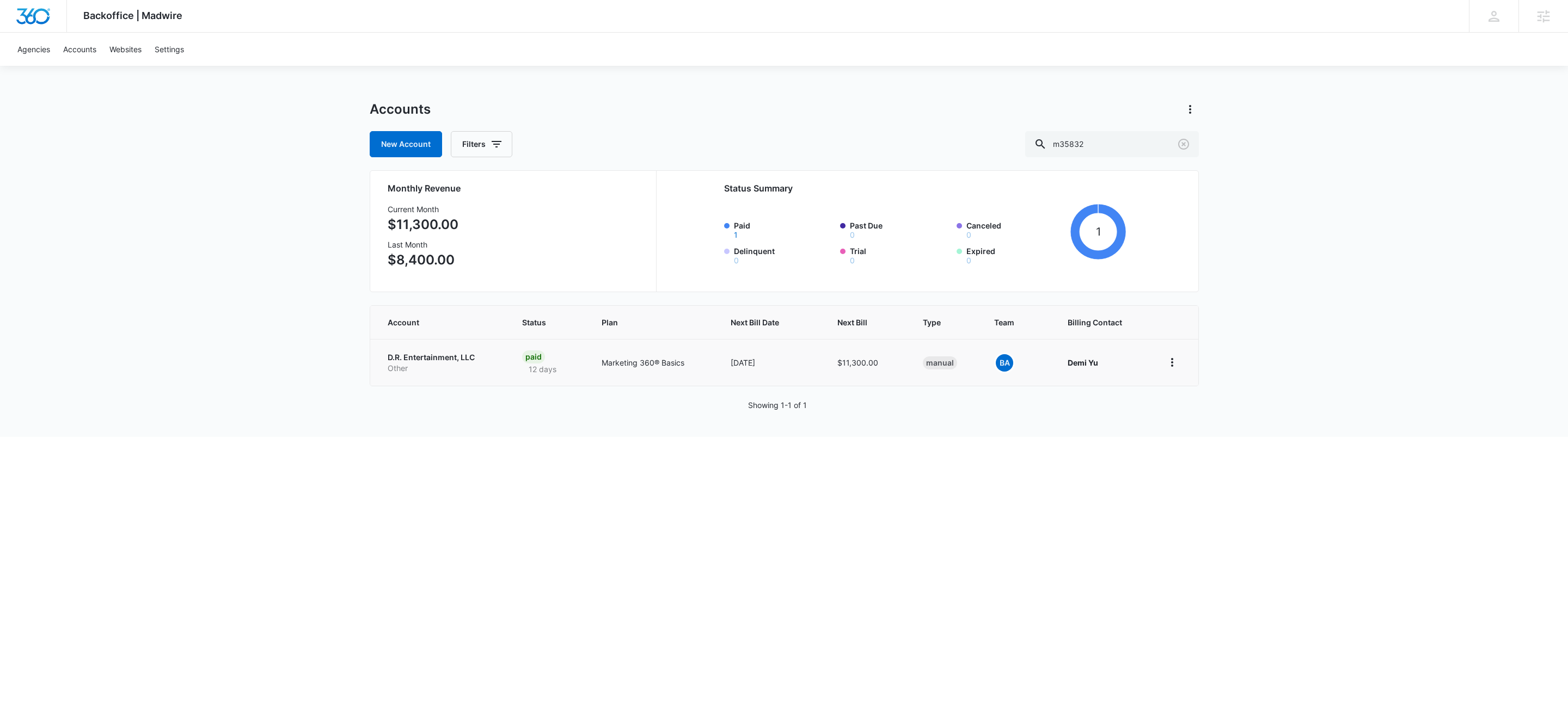
click at [456, 361] on p "D.R. Entertainment, LLC" at bounding box center [442, 357] width 109 height 11
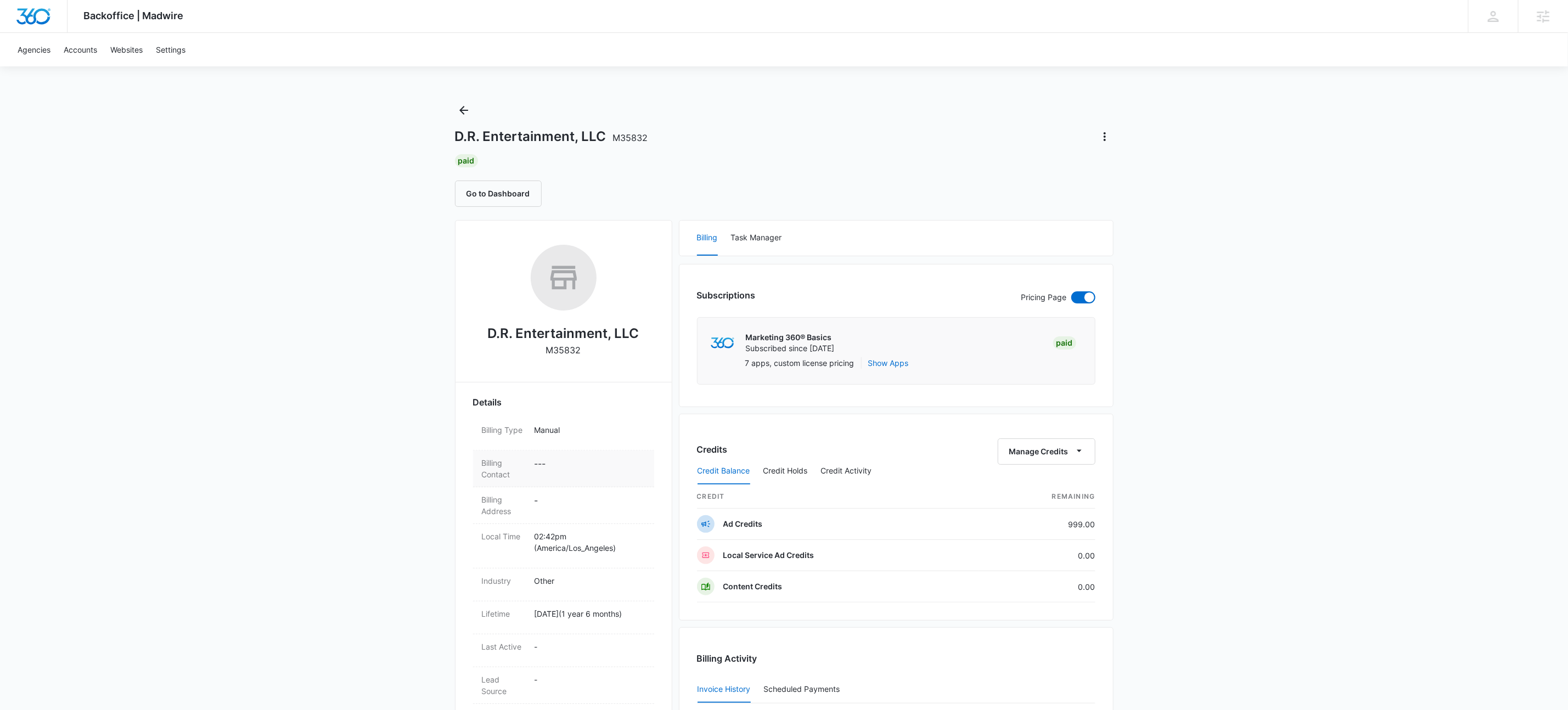
scroll to position [307, 0]
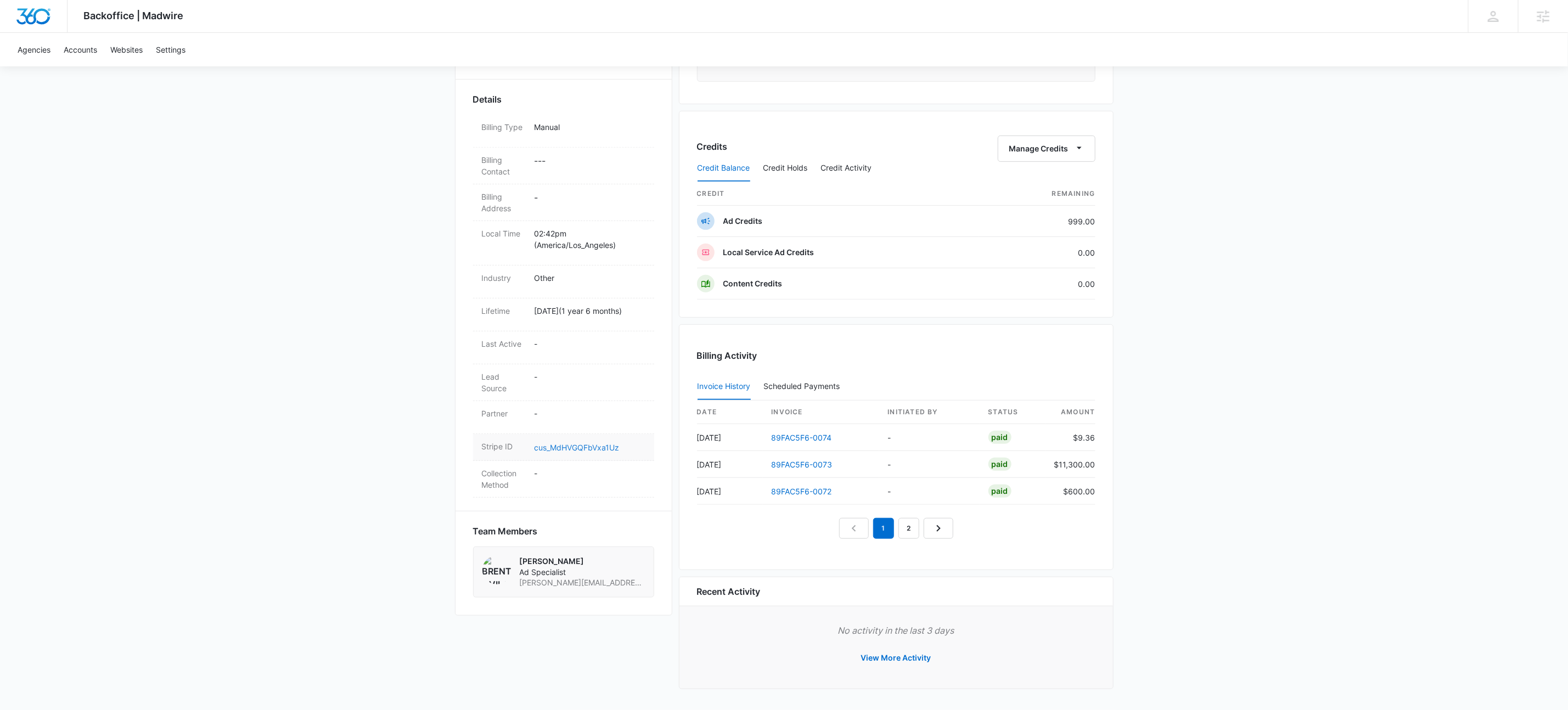
click at [568, 443] on link "cus_MdHVGQFbVxa1Uz" at bounding box center [577, 447] width 85 height 9
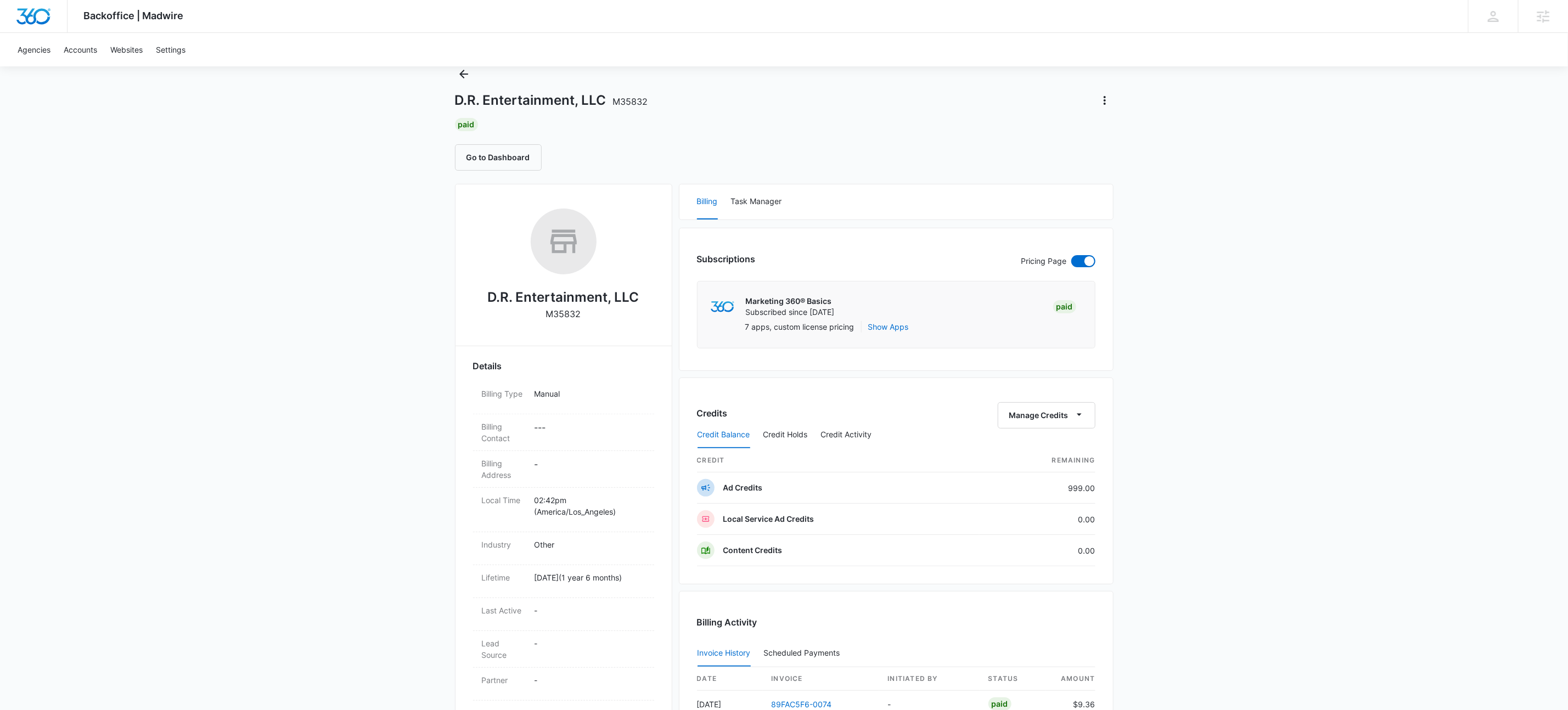
scroll to position [0, 0]
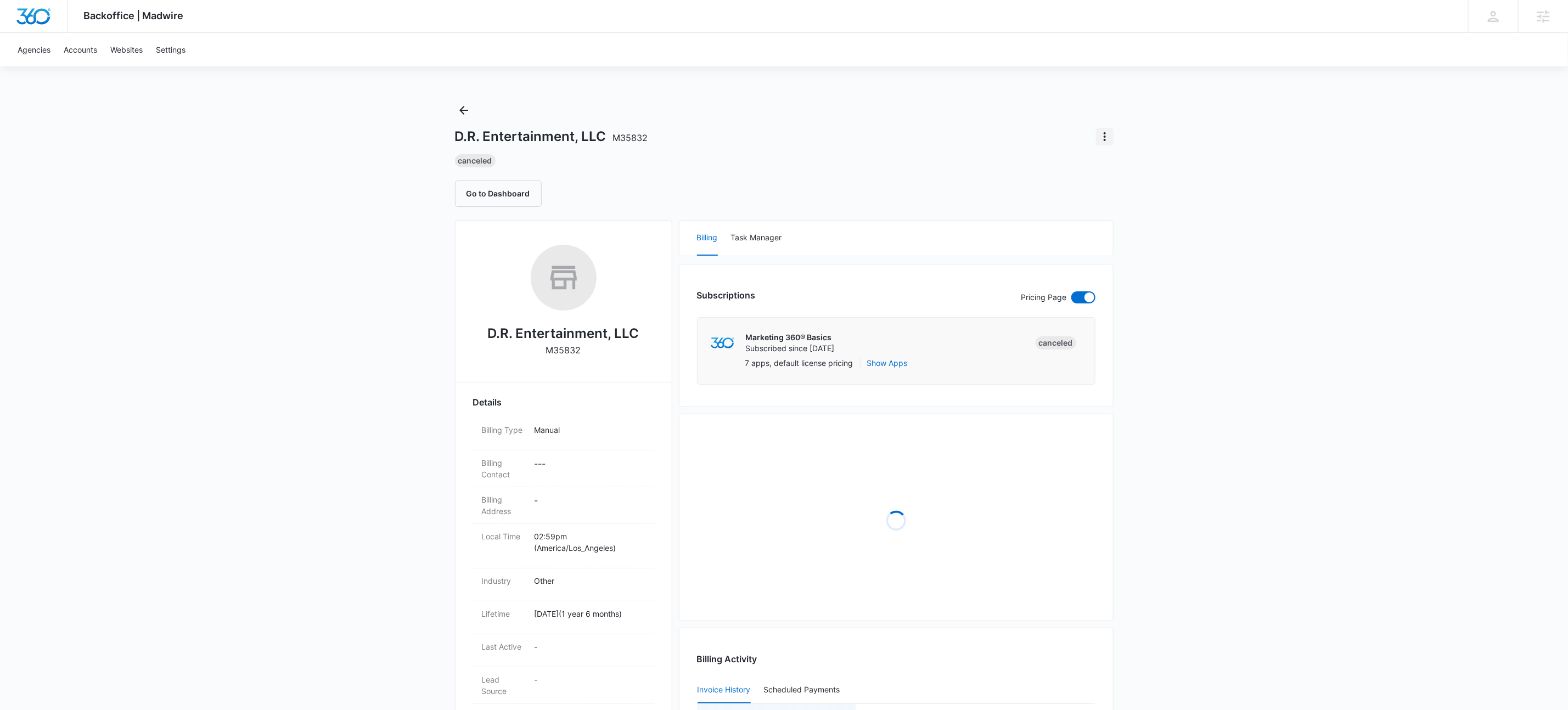
click at [1111, 138] on icon "Actions" at bounding box center [1104, 137] width 13 height 13
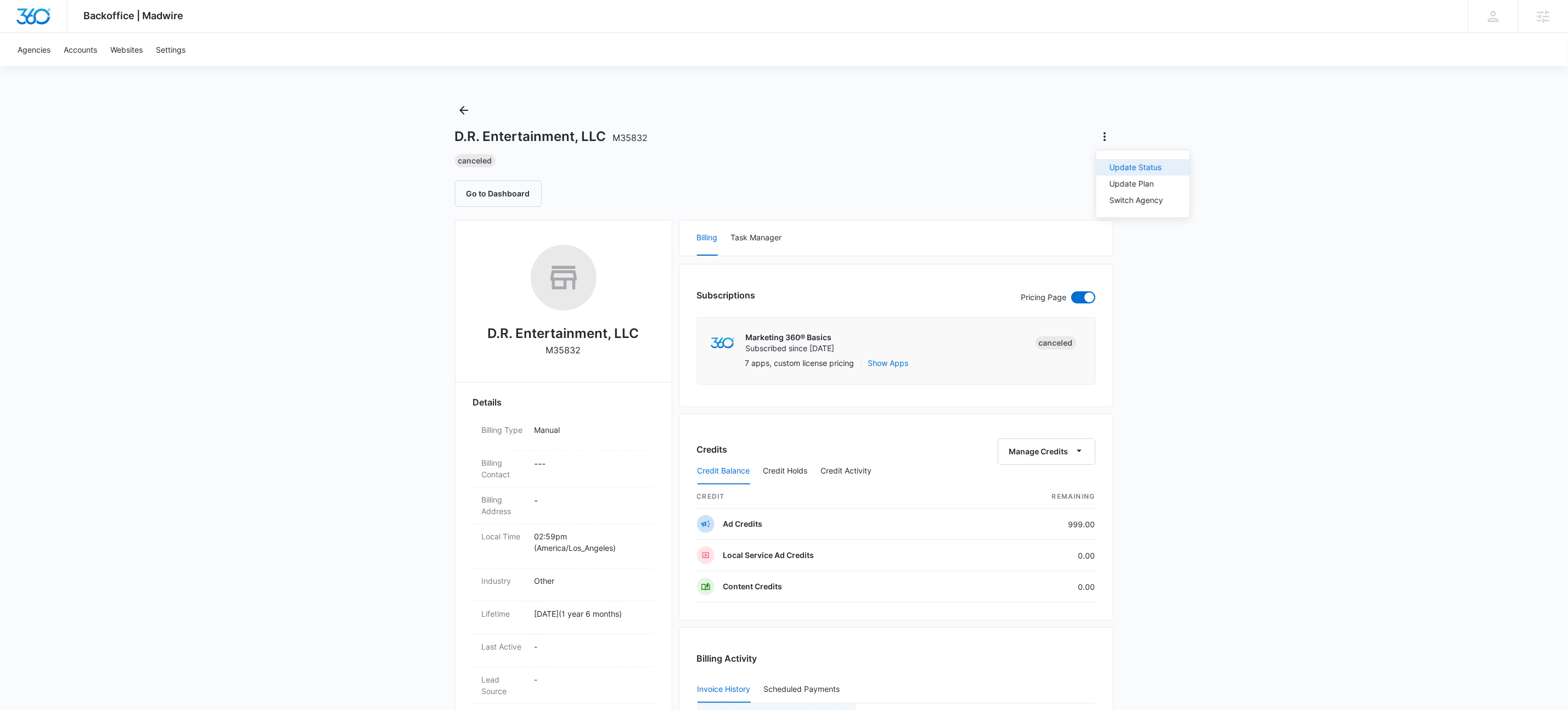
click at [1120, 165] on div "Update Status" at bounding box center [1136, 167] width 54 height 8
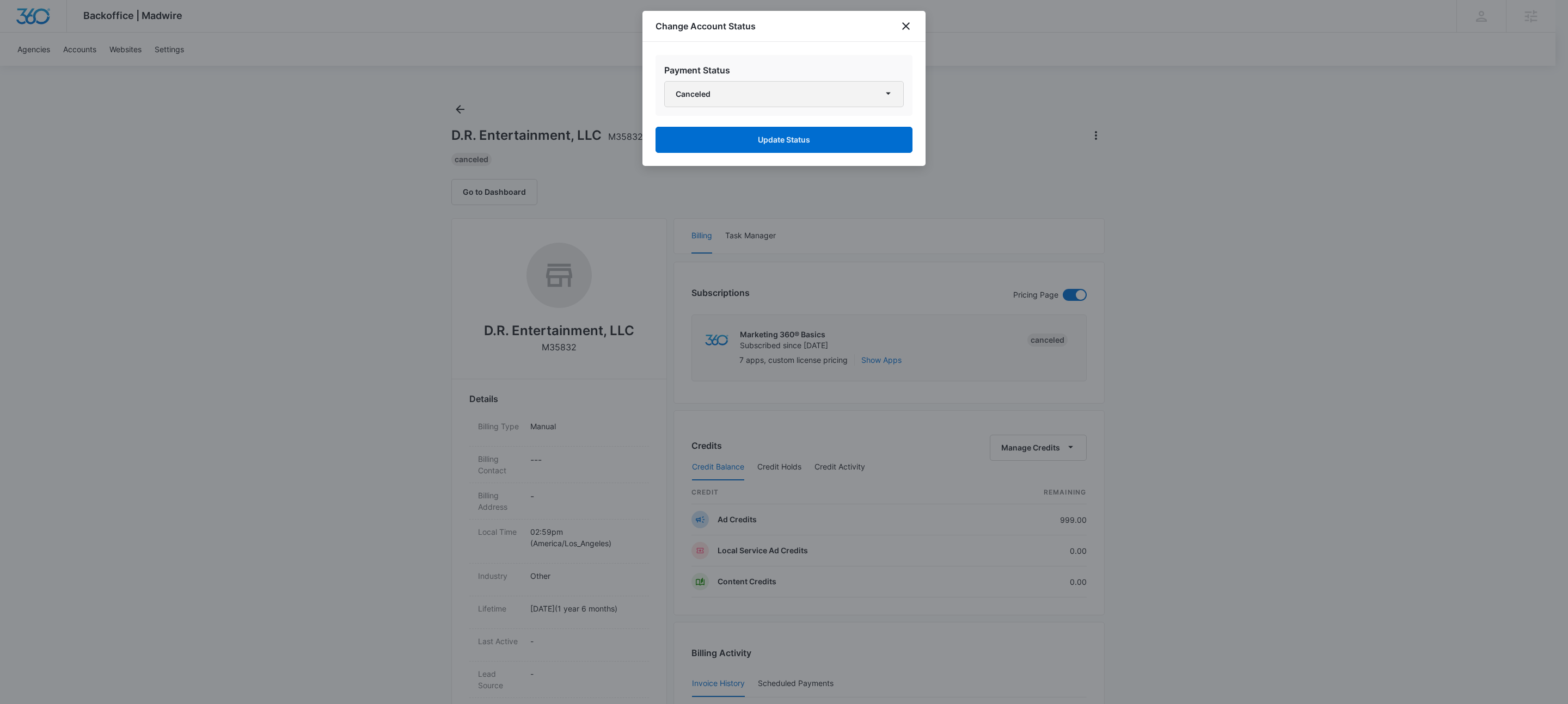
click at [710, 96] on button "Canceled" at bounding box center [783, 94] width 239 height 26
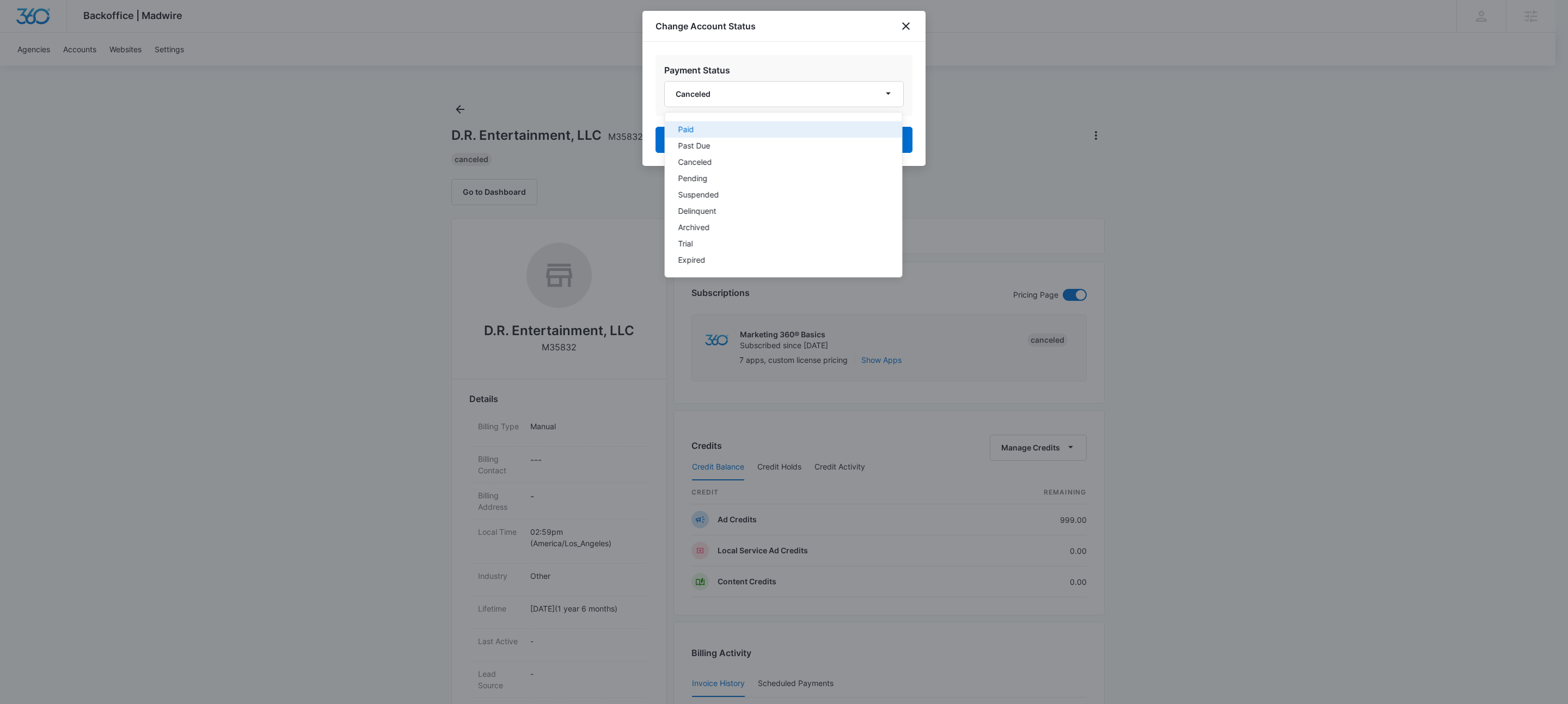
click at [721, 126] on div "Paid" at bounding box center [777, 129] width 198 height 8
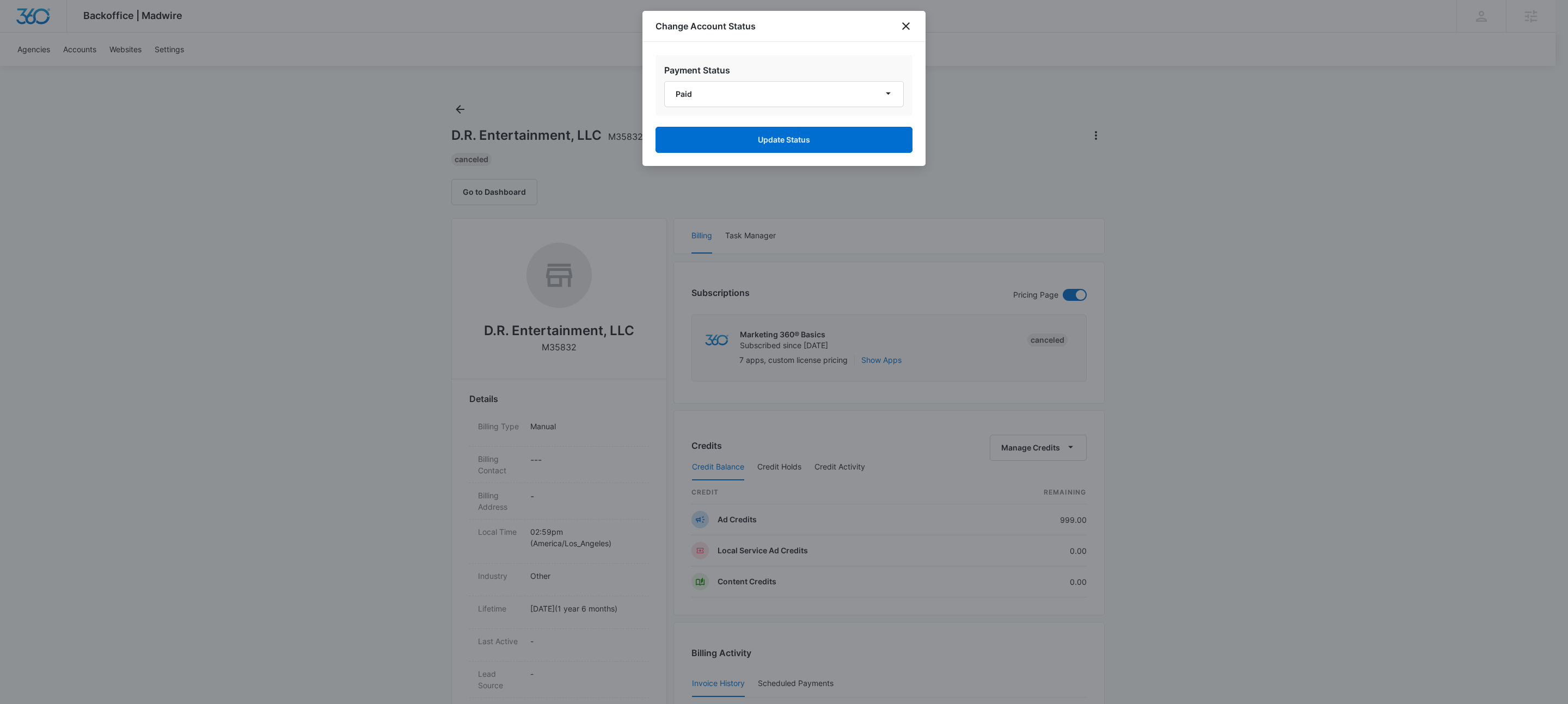
click at [770, 170] on div at bounding box center [784, 352] width 1568 height 704
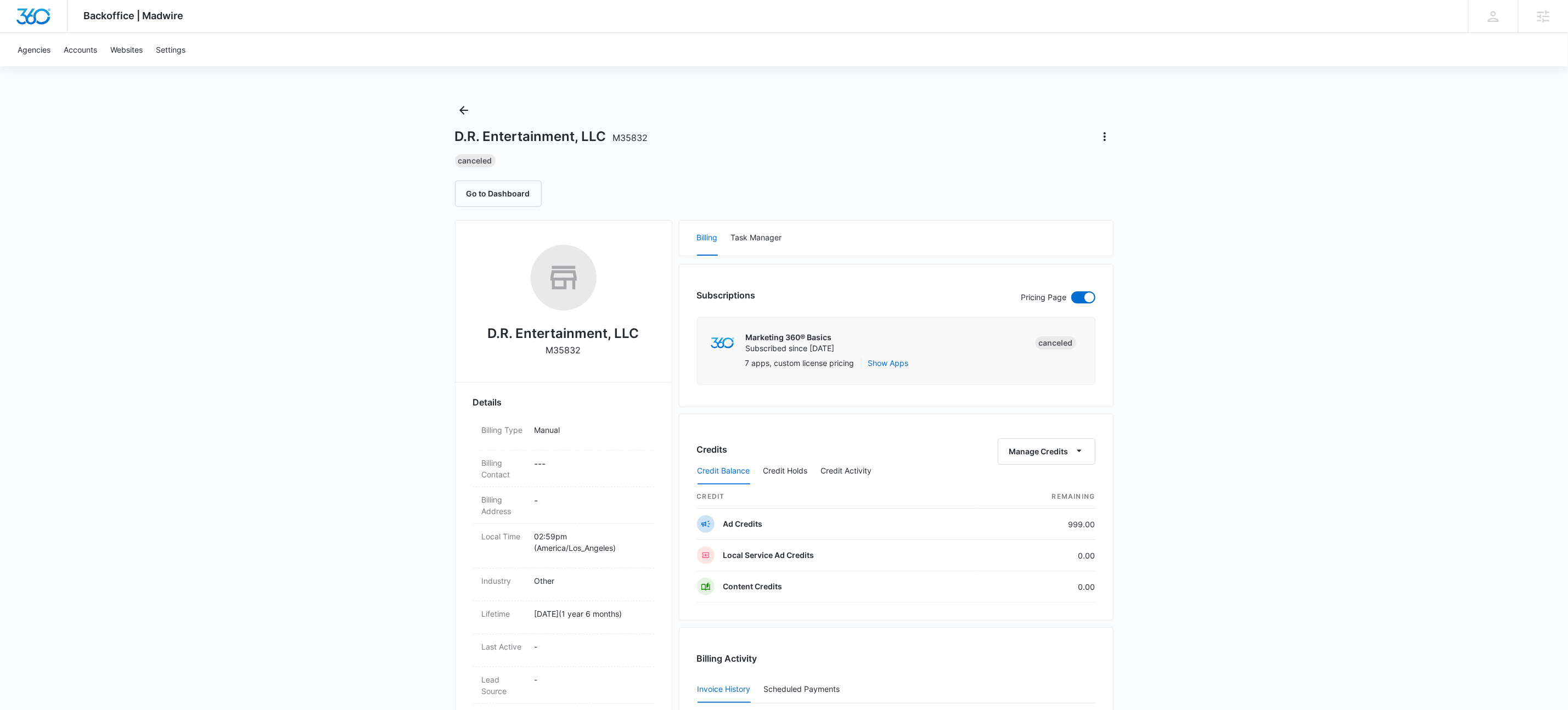
click at [794, 145] on div "D.R. Entertainment, LLC M35832" at bounding box center [784, 137] width 658 height 17
click at [1094, 138] on div at bounding box center [1100, 137] width 26 height 17
click at [1112, 141] on button "Actions" at bounding box center [1104, 137] width 17 height 17
click at [1118, 160] on button "Update Status" at bounding box center [1143, 167] width 93 height 17
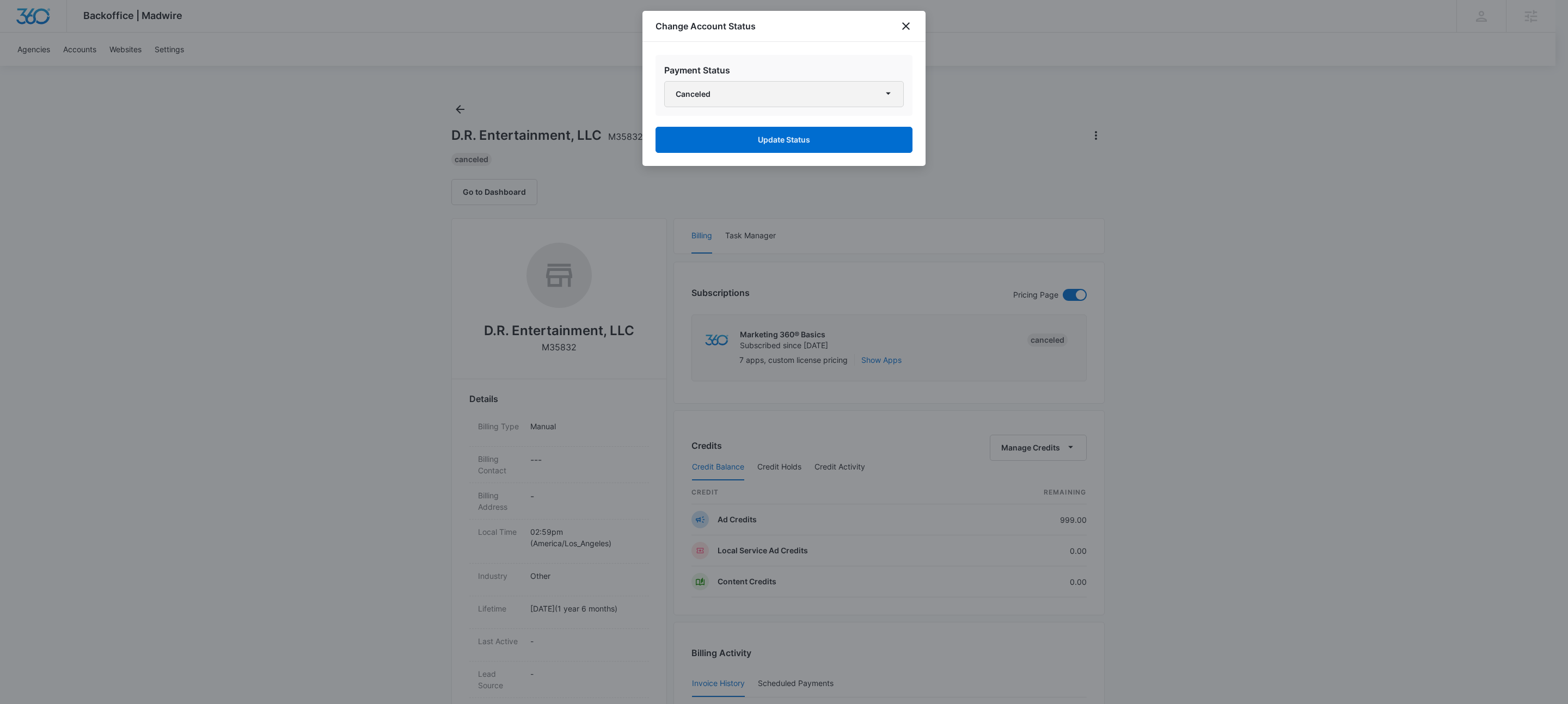
click at [755, 92] on button "Canceled" at bounding box center [783, 94] width 239 height 26
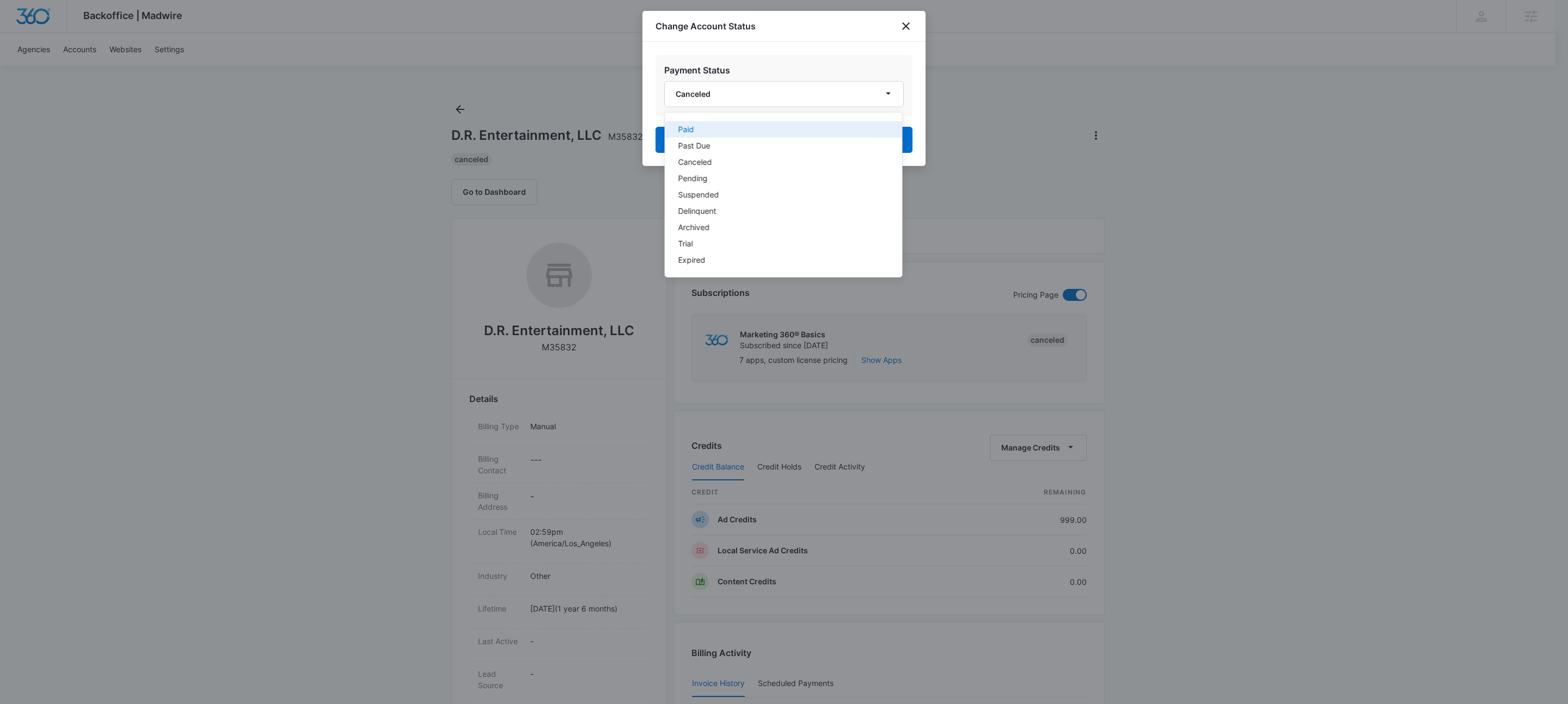
click at [739, 131] on div "Paid" at bounding box center [777, 129] width 198 height 8
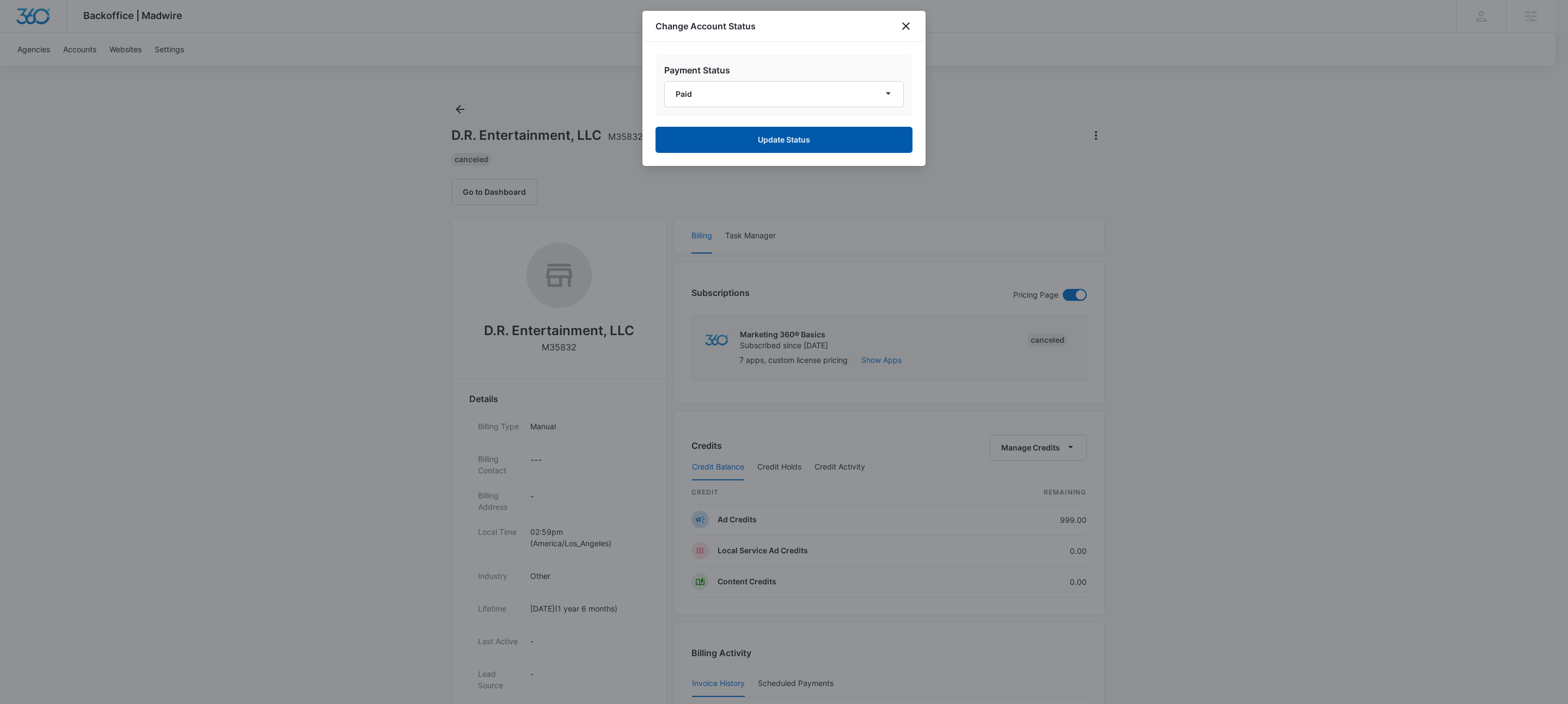
click at [774, 140] on button "Update Status" at bounding box center [784, 140] width 257 height 26
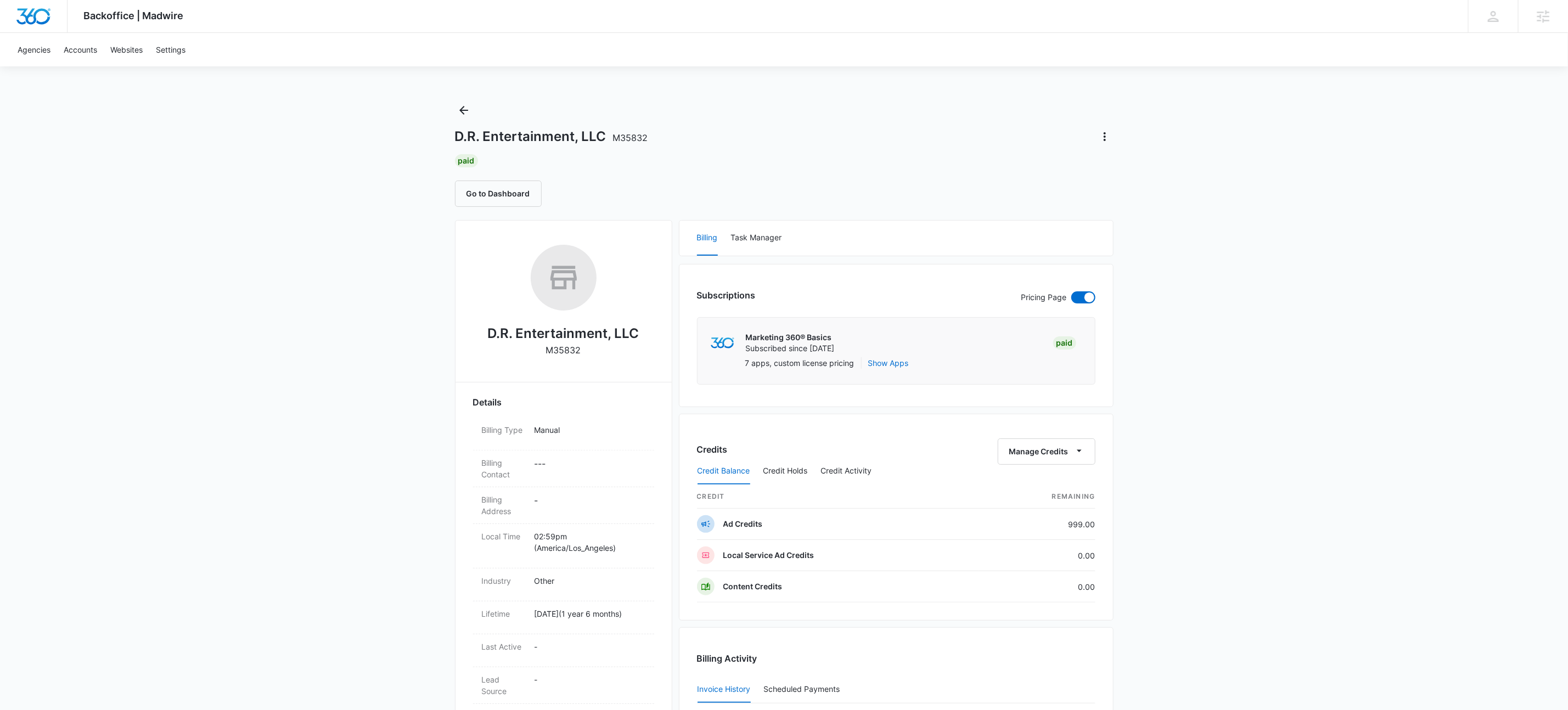
click at [850, 163] on div "Paid" at bounding box center [784, 161] width 658 height 13
click at [562, 438] on dd "Manual" at bounding box center [590, 434] width 111 height 20
click at [579, 438] on select "Select Manual Stripe" at bounding box center [590, 438] width 111 height 26
select select "stripe"
click at [534, 425] on select "Select Manual Stripe" at bounding box center [590, 438] width 111 height 26
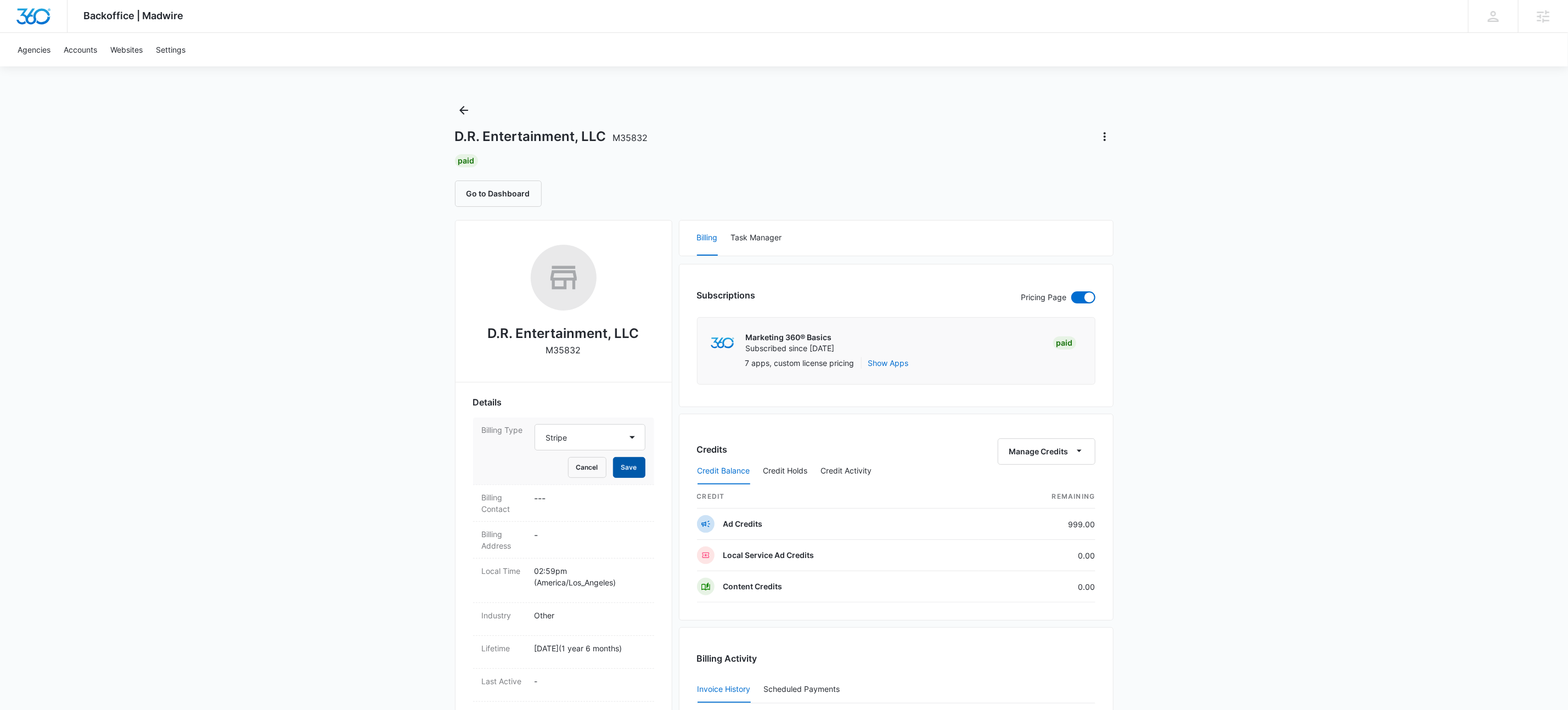
click at [633, 464] on button "Save" at bounding box center [629, 467] width 33 height 21
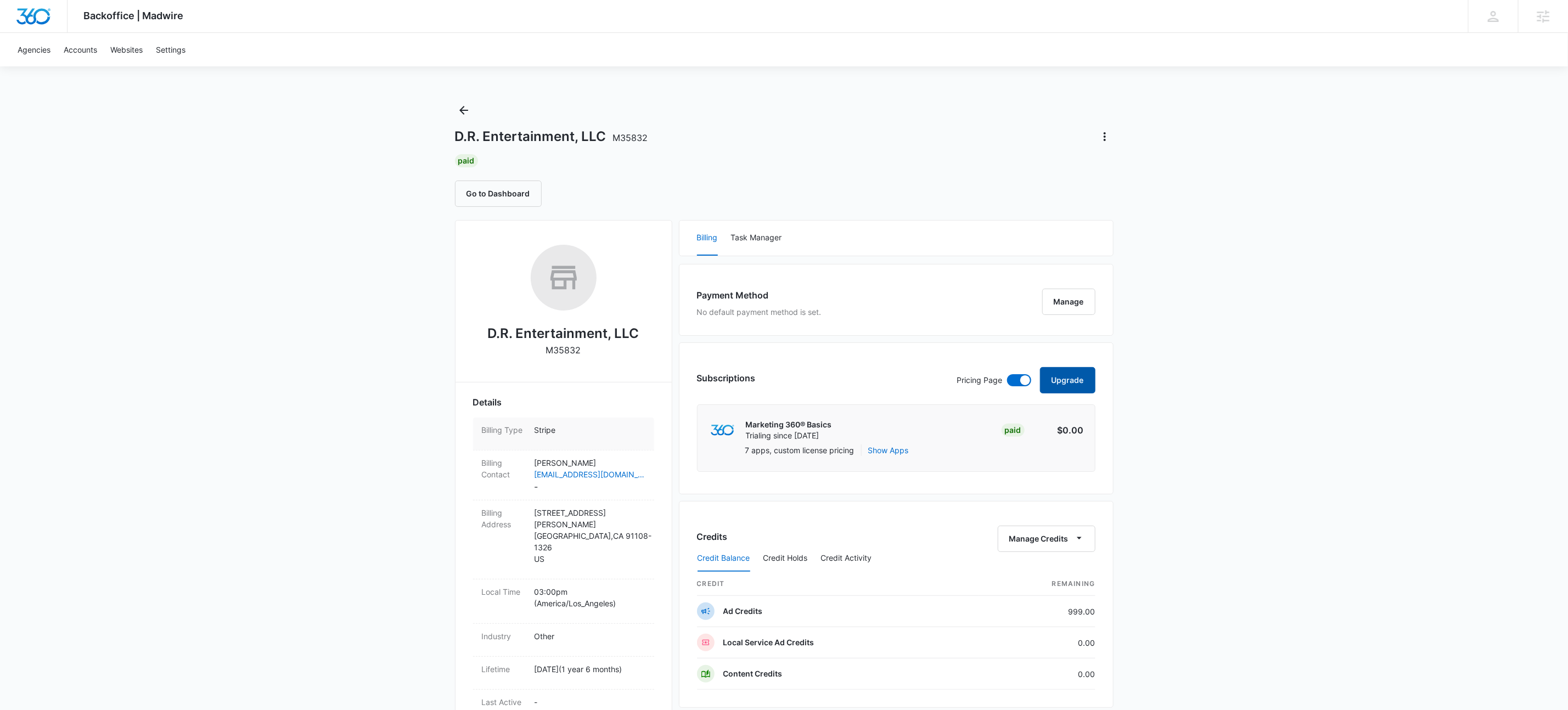
click at [1088, 385] on button "Upgrade" at bounding box center [1068, 380] width 56 height 26
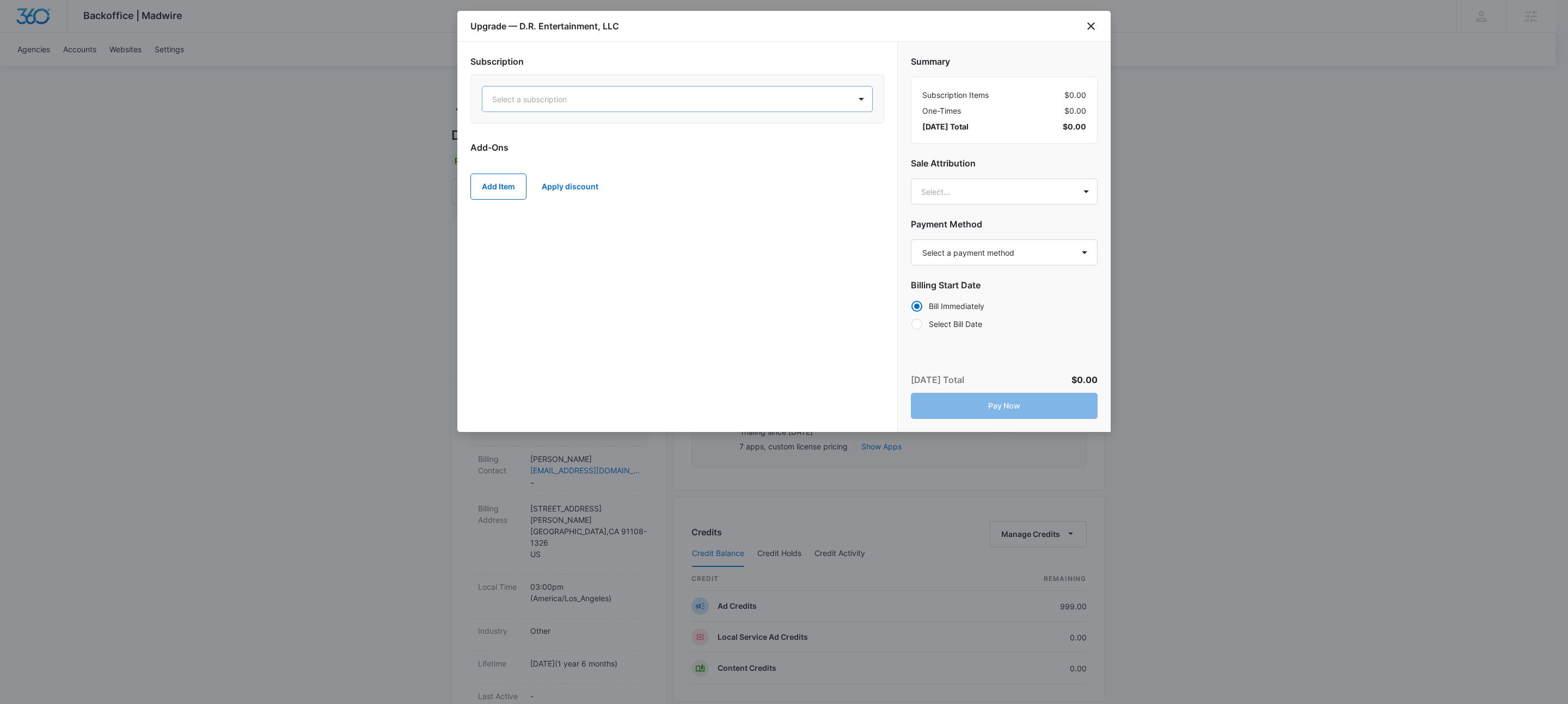
click at [617, 100] on div at bounding box center [664, 99] width 344 height 14
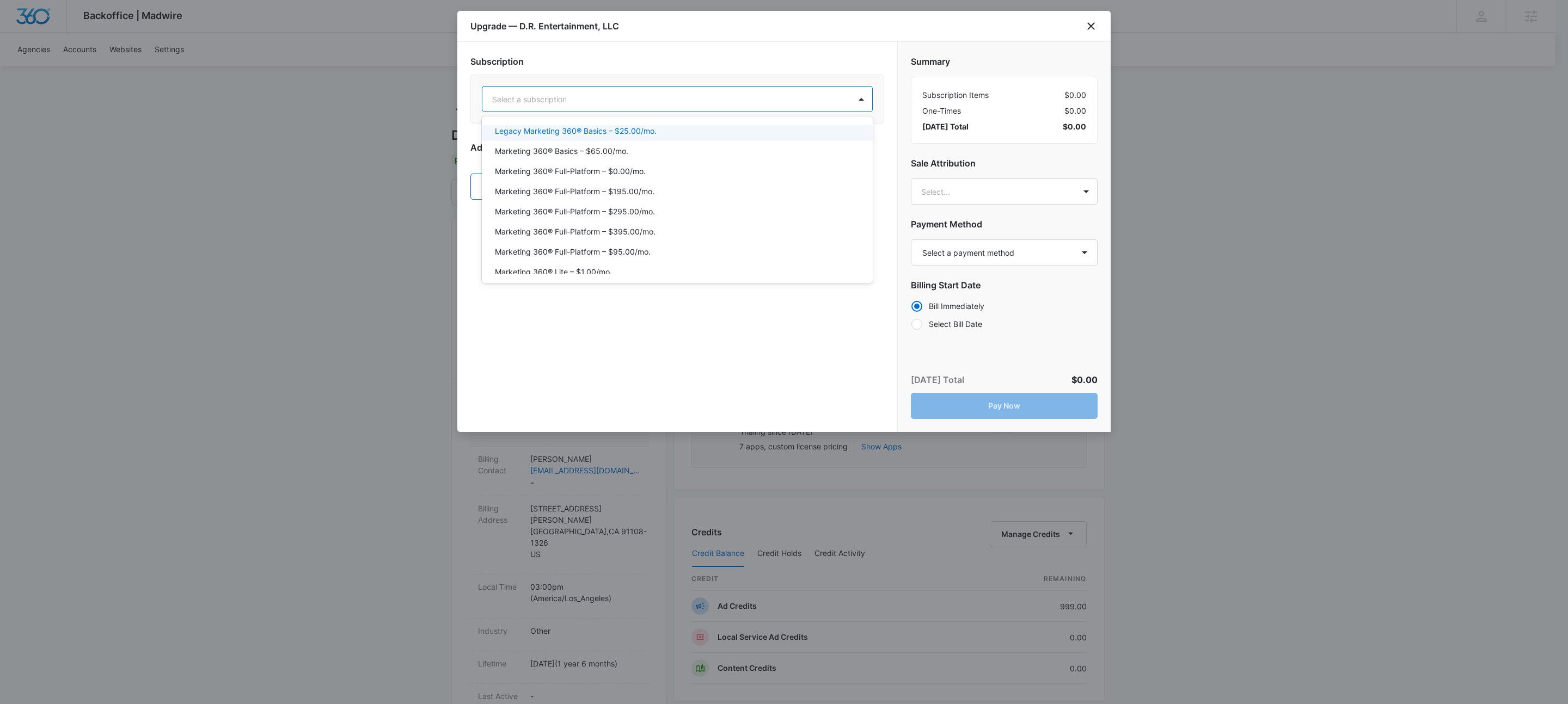
scroll to position [144, 0]
click at [650, 147] on p "Marketing 360® Full-Platform – $395.00/mo." at bounding box center [576, 149] width 161 height 11
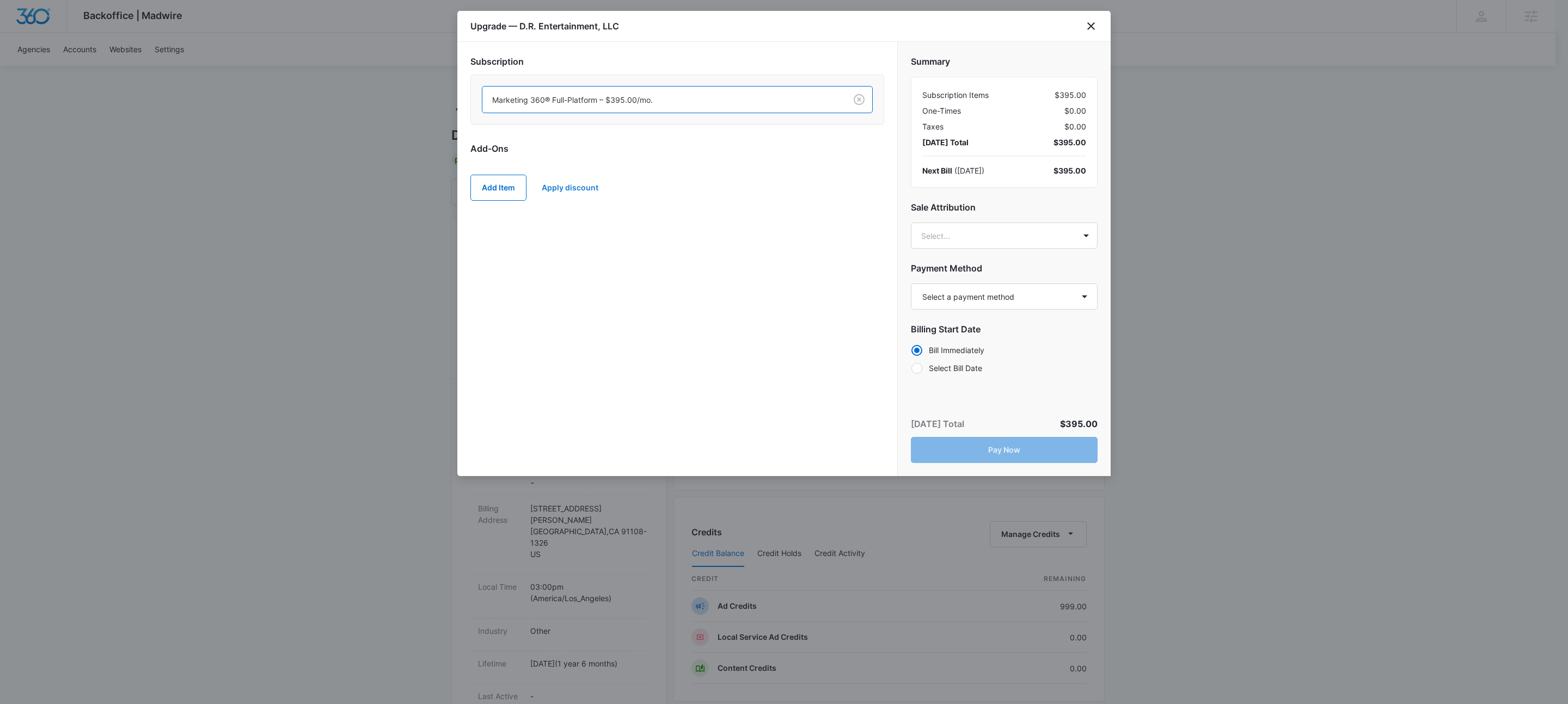
click at [559, 191] on button "Apply discount" at bounding box center [570, 187] width 78 height 26
click at [655, 264] on body "Backoffice | Madwire Apps Settings KW Kait Weagraff kaitlyn.weagraff@madwire.co…" at bounding box center [784, 545] width 1568 height 1091
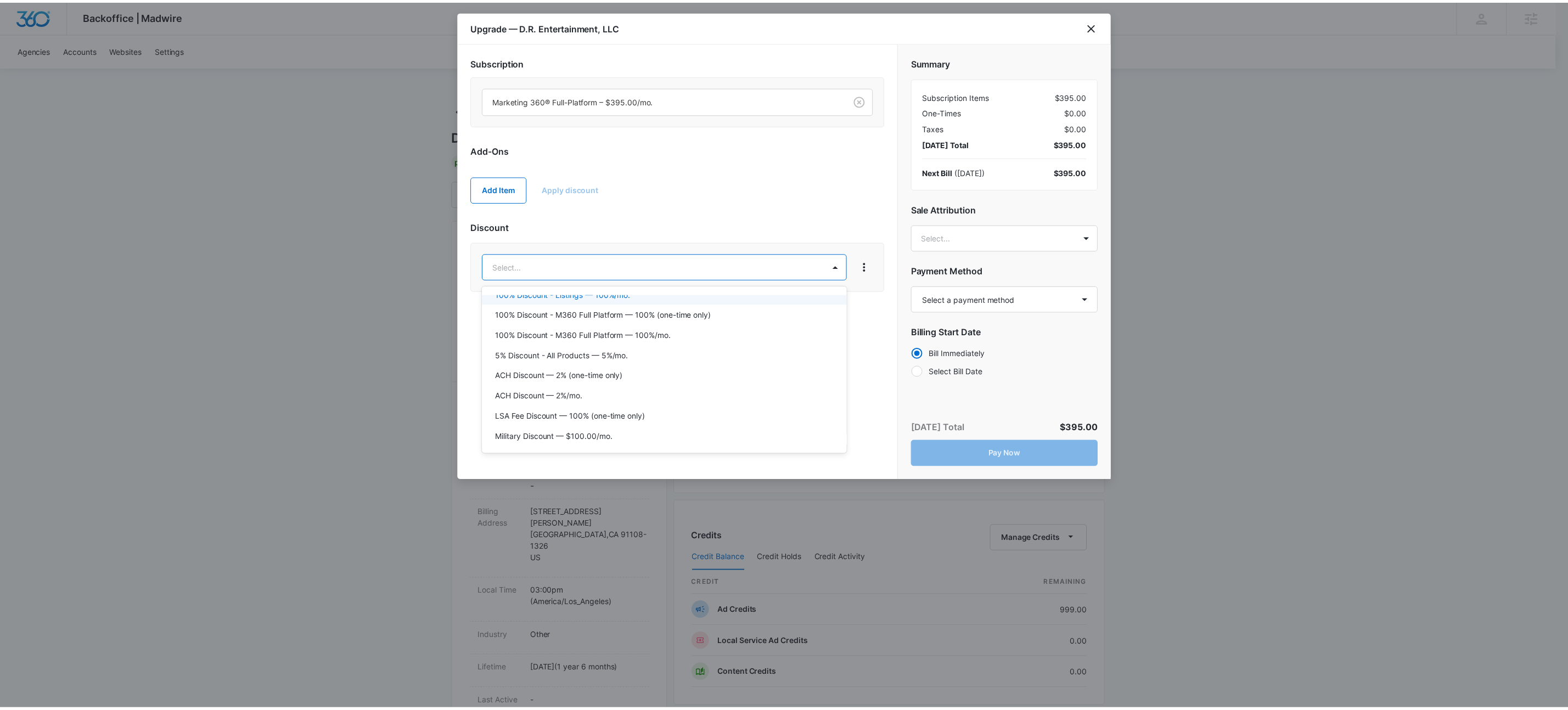
scroll to position [239, 0]
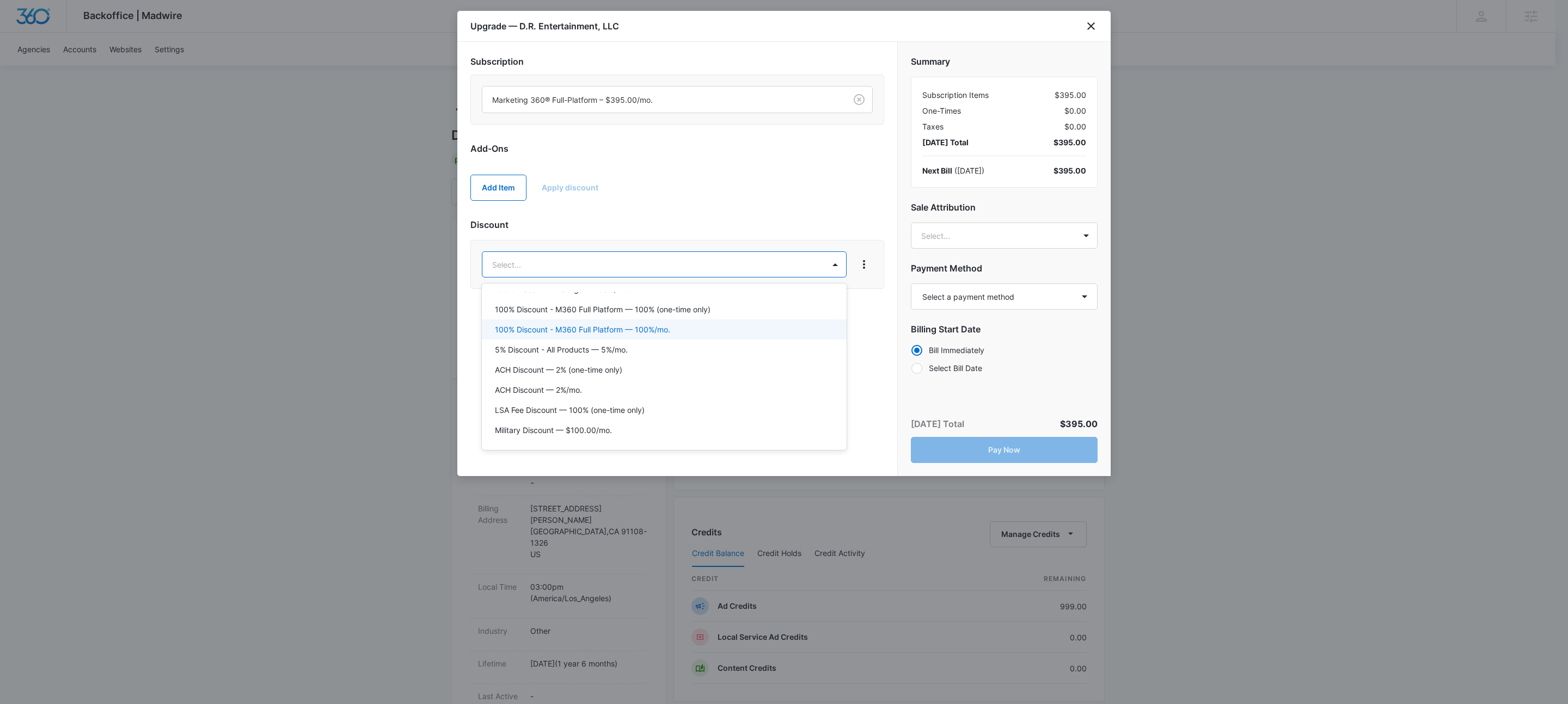
click at [644, 328] on p "100% Discount - M360 Full Platform — 100%/mo." at bounding box center [583, 330] width 175 height 11
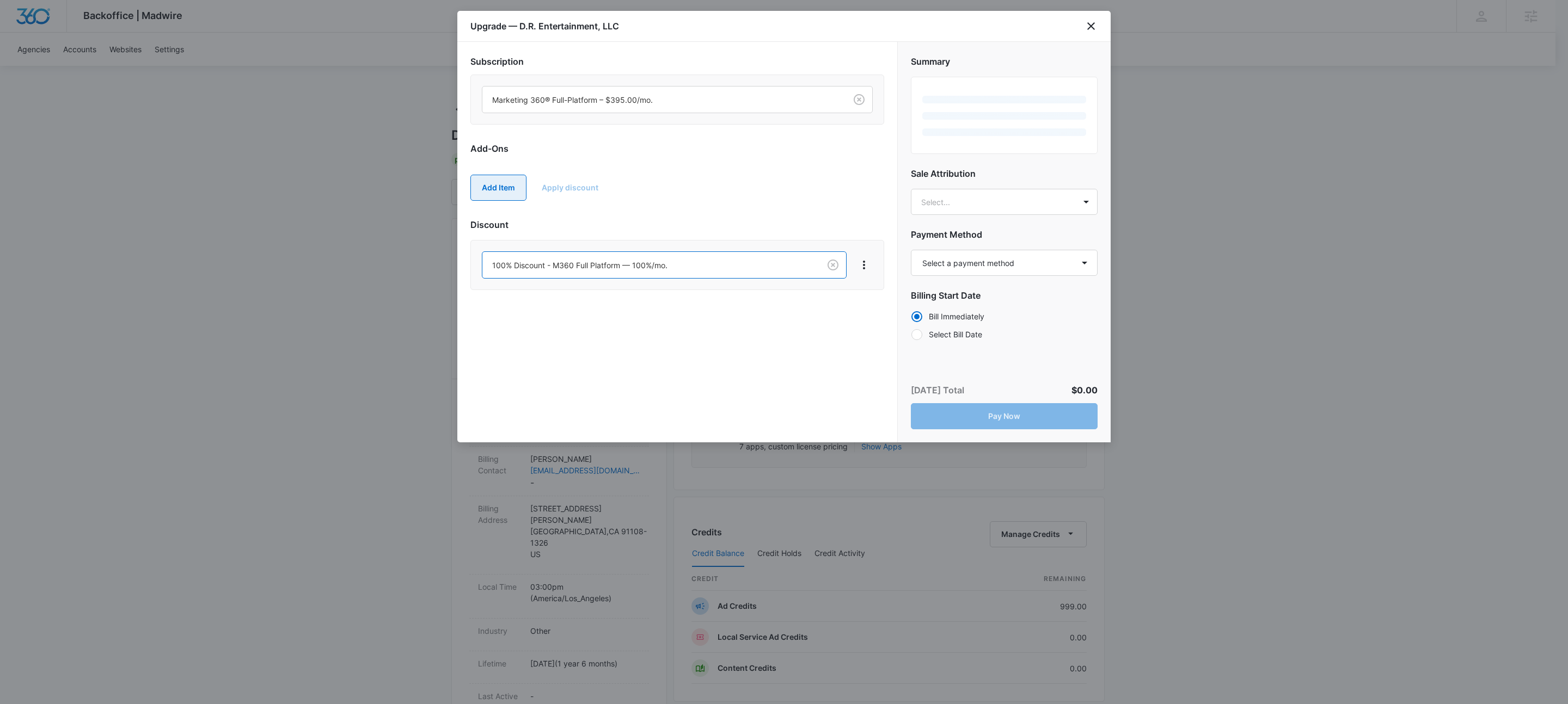
click at [499, 185] on button "Add Item" at bounding box center [499, 187] width 56 height 26
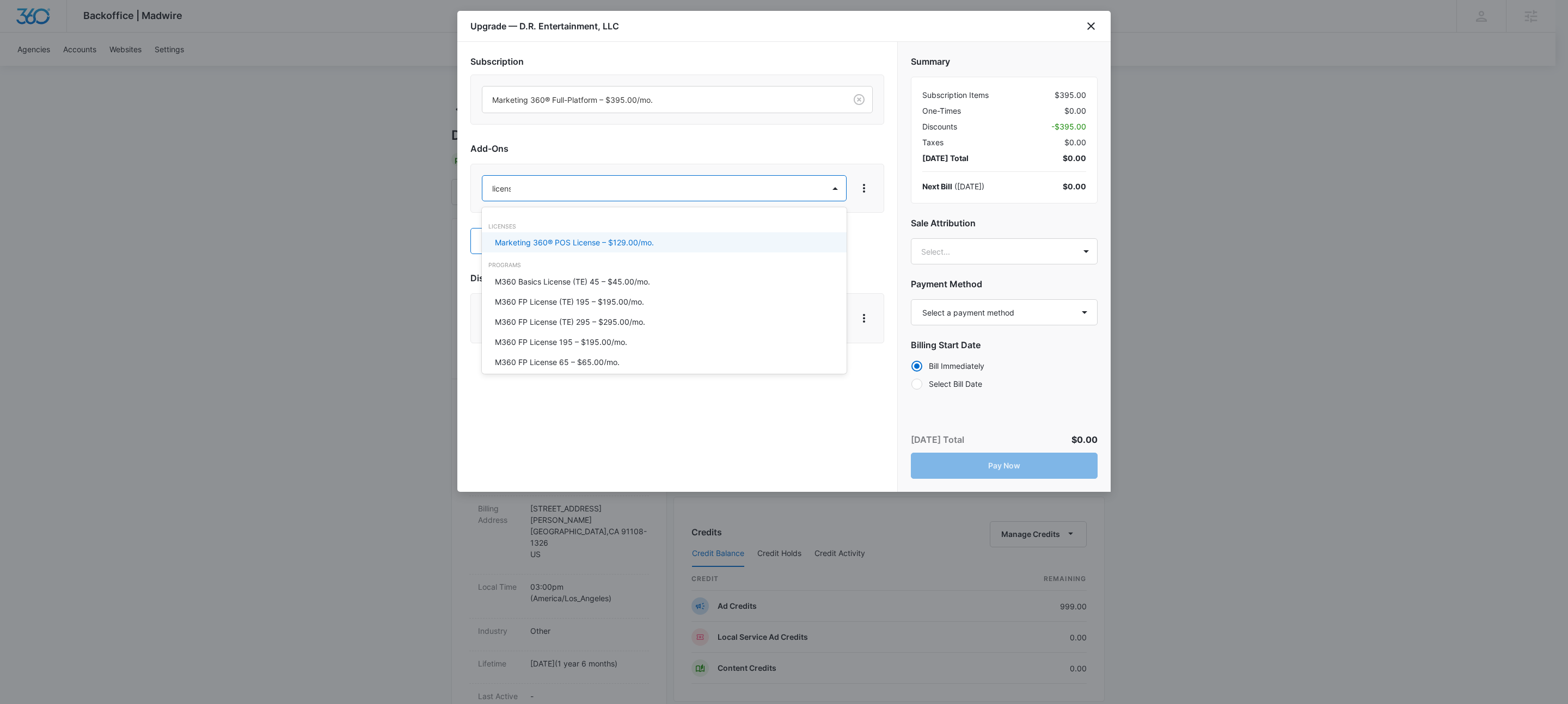
type input "license"
click at [617, 341] on p "M360 FP License 195 – $195.00/mo." at bounding box center [561, 342] width 132 height 11
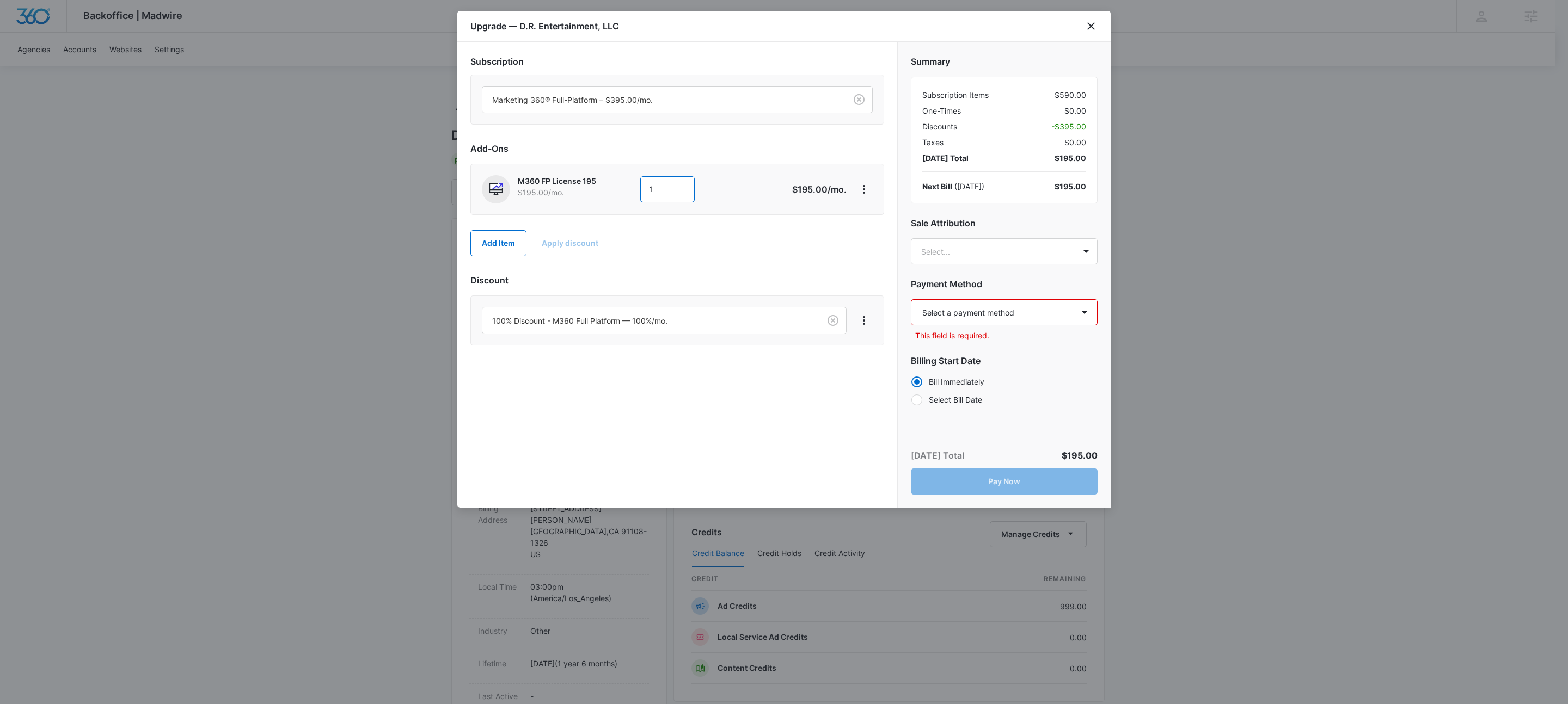
click at [668, 195] on input "1" at bounding box center [668, 189] width 55 height 26
type input "13"
click at [512, 246] on button "Add Item" at bounding box center [499, 243] width 56 height 26
type input "ad cred"
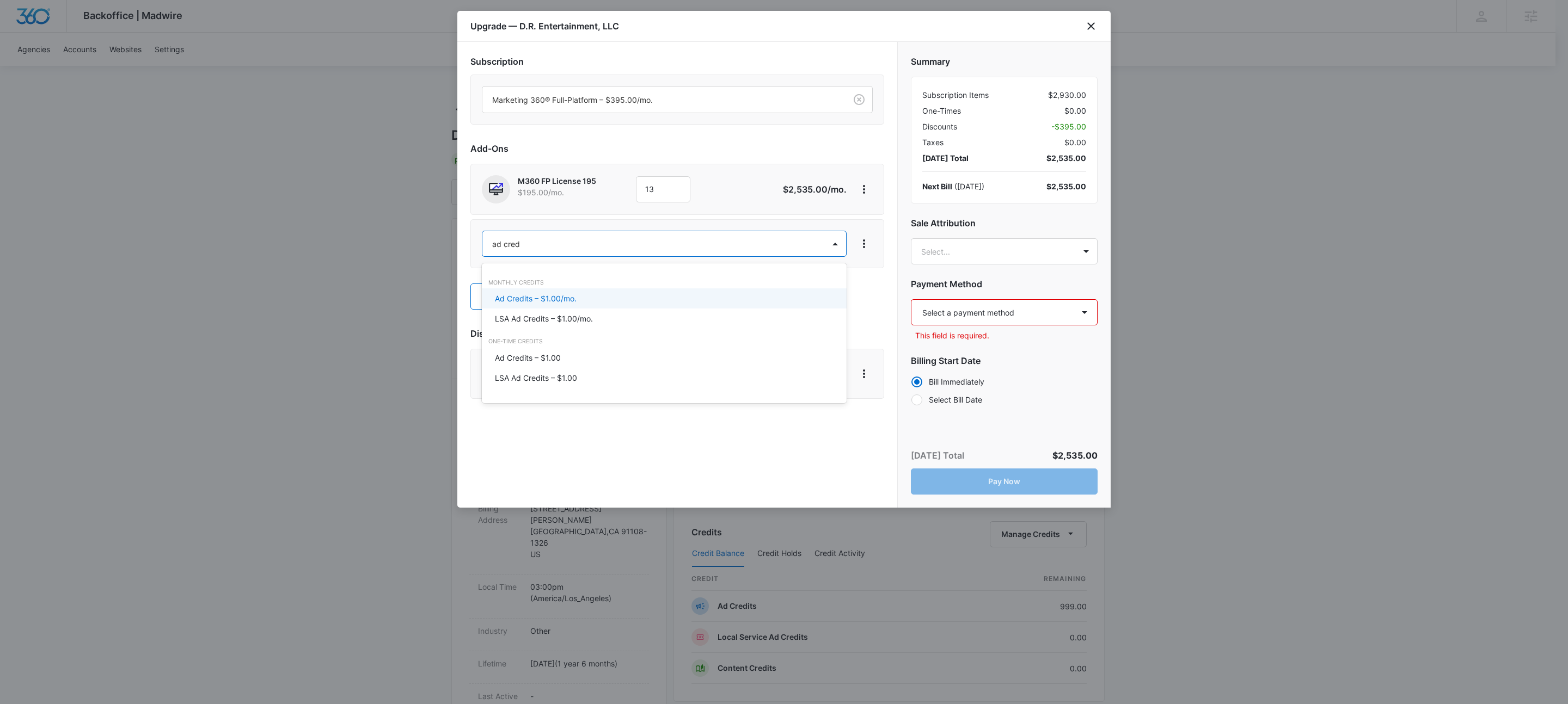
click at [566, 296] on p "Ad Credits – $1.00/mo." at bounding box center [536, 299] width 82 height 11
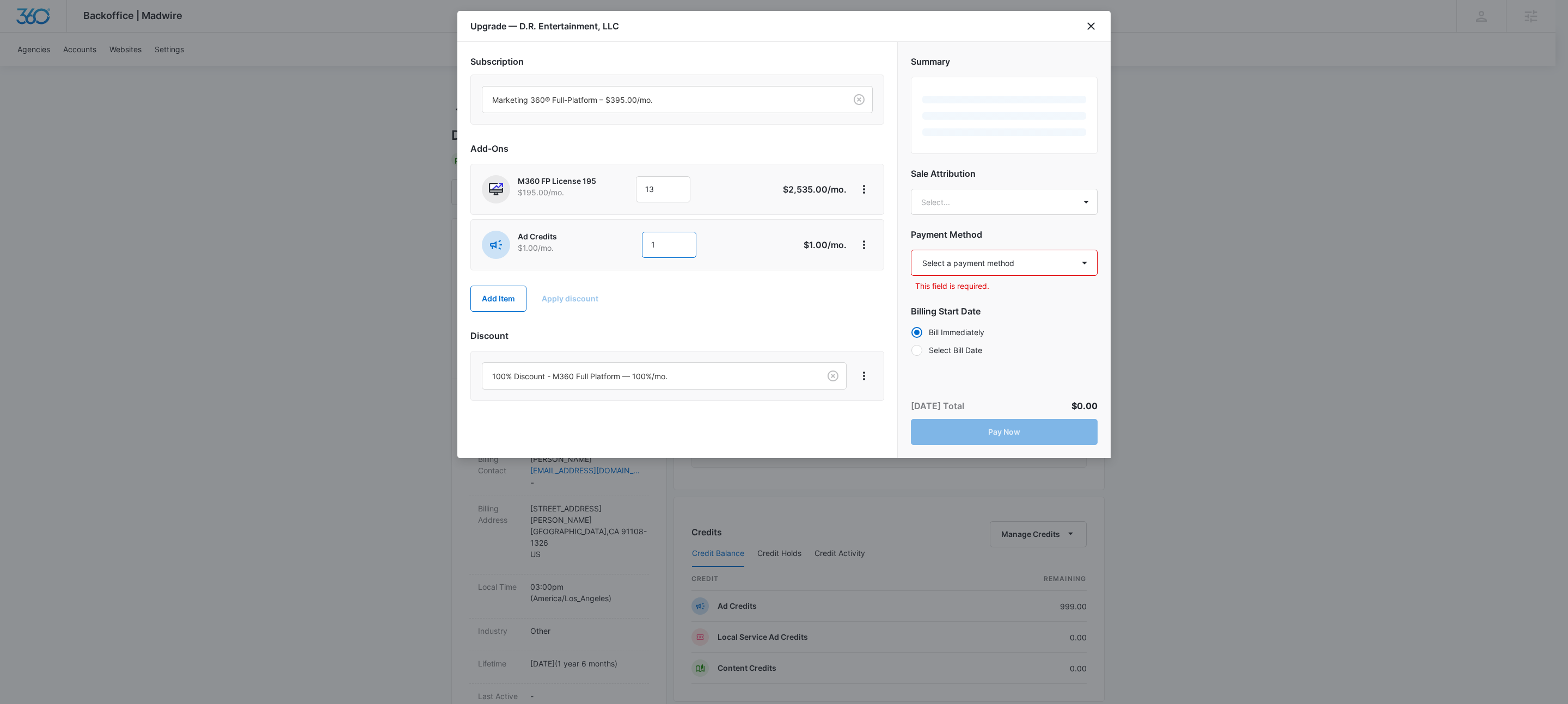
click at [682, 239] on input "1" at bounding box center [669, 245] width 55 height 26
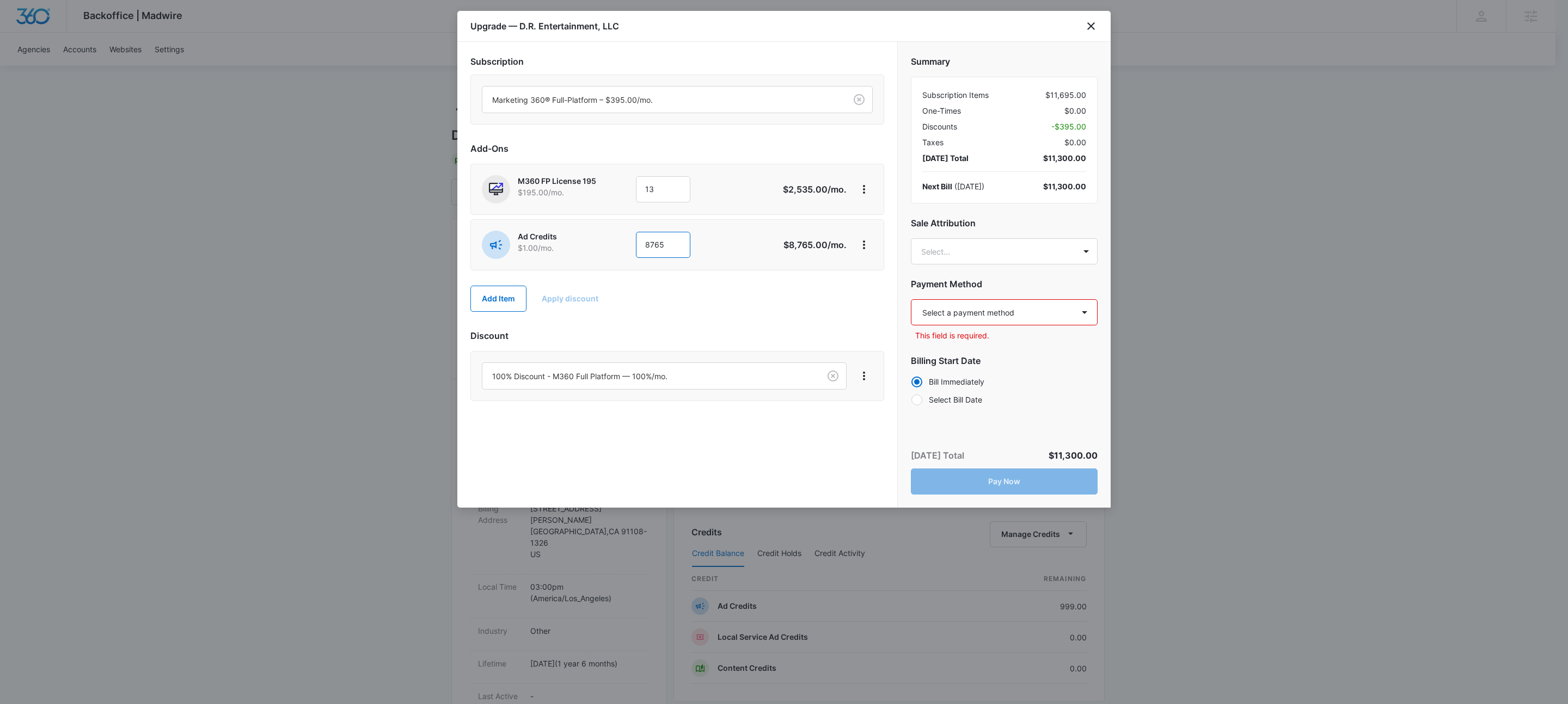
type input "8765"
click at [962, 307] on select "Select a payment method Visa ending in 7714 Visa ending in 5337 Visa ending in …" at bounding box center [1005, 312] width 187 height 26
select select "pm_1P3hVcA4n8RTgNjUyZZlnnHi"
click at [911, 300] on select "Select a payment method Visa ending in 7714 Visa ending in 5337 Visa ending in …" at bounding box center [1005, 312] width 187 height 26
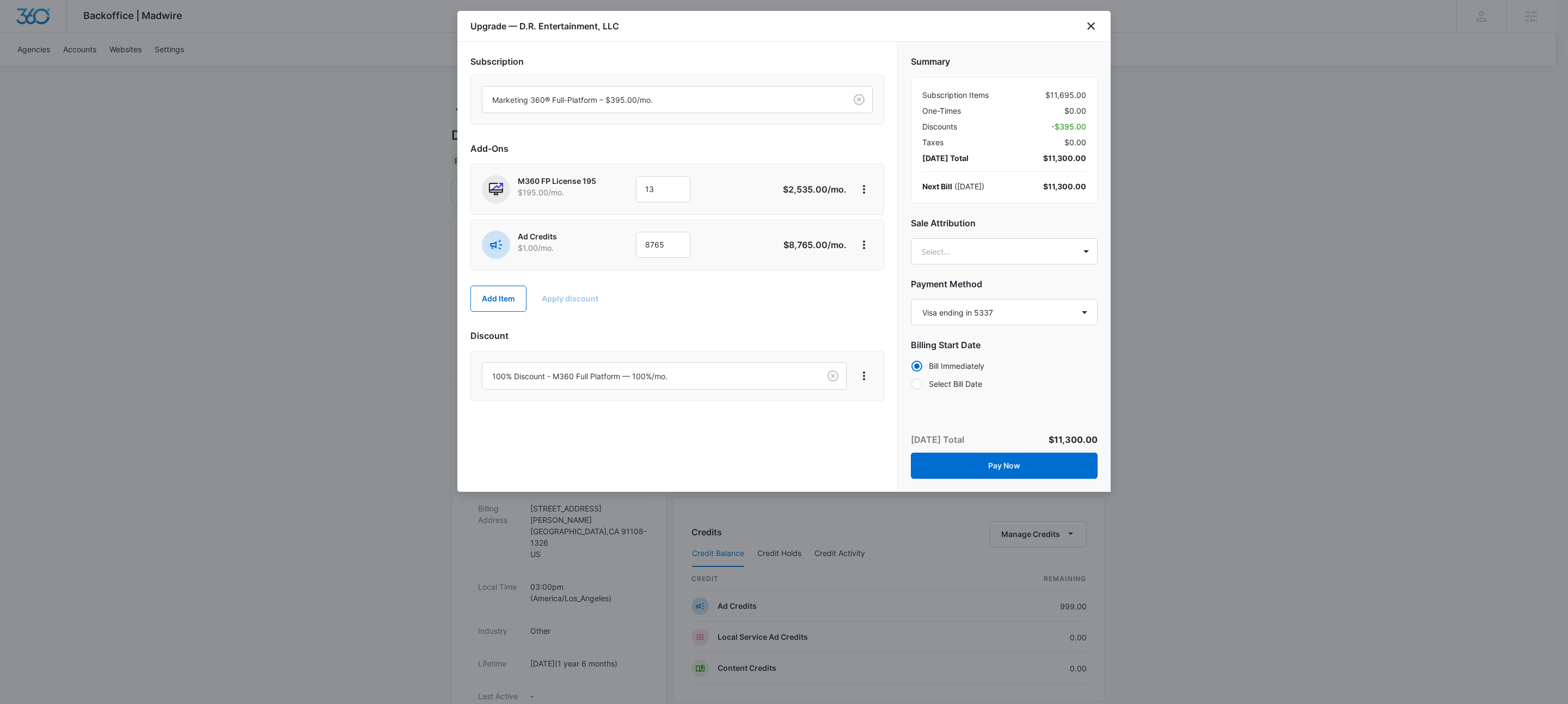
click at [969, 385] on label "Select Bill Date" at bounding box center [1005, 384] width 187 height 11
click at [911, 384] on input "Select Bill Date" at bounding box center [911, 384] width 1 height 1
radio input "false"
radio input "true"
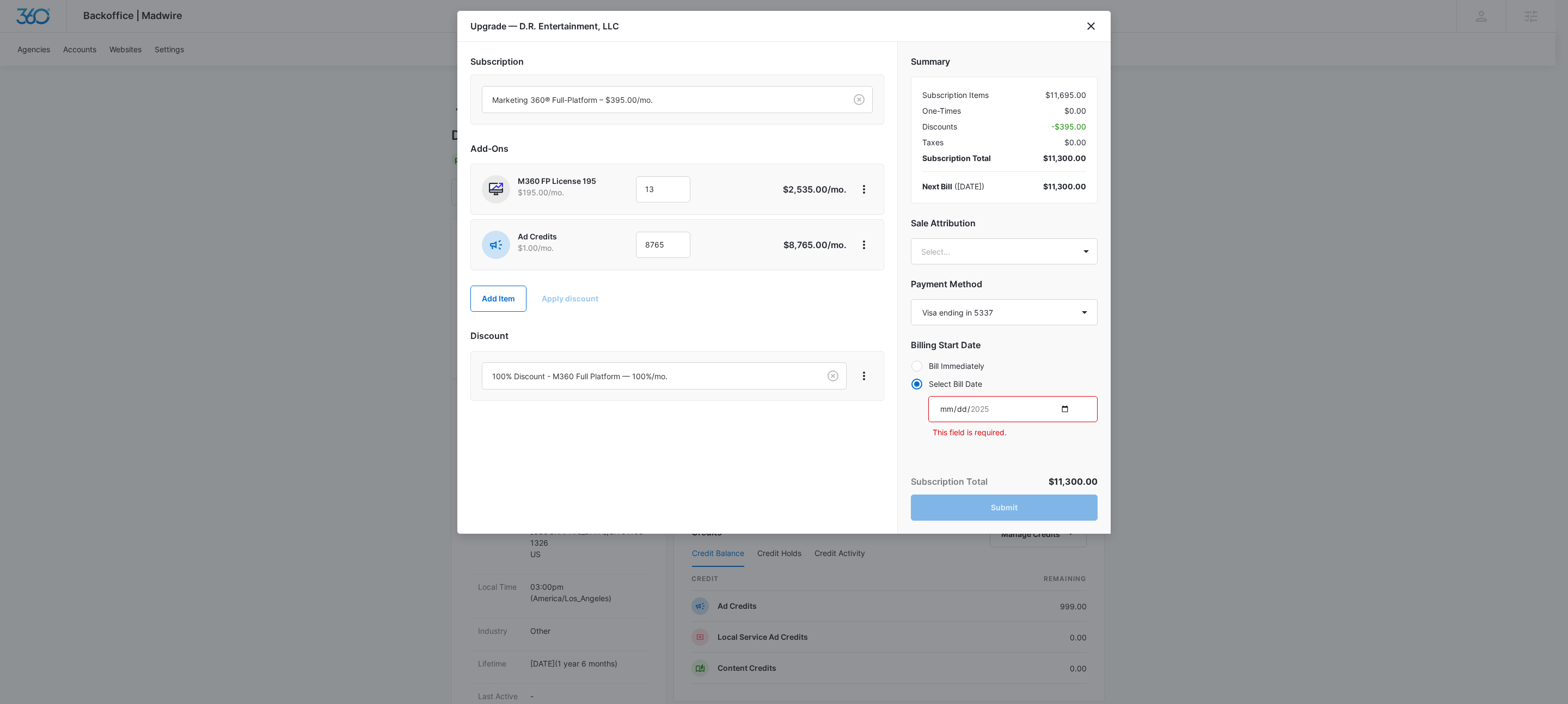
click at [1064, 407] on input "date" at bounding box center [1013, 409] width 170 height 26
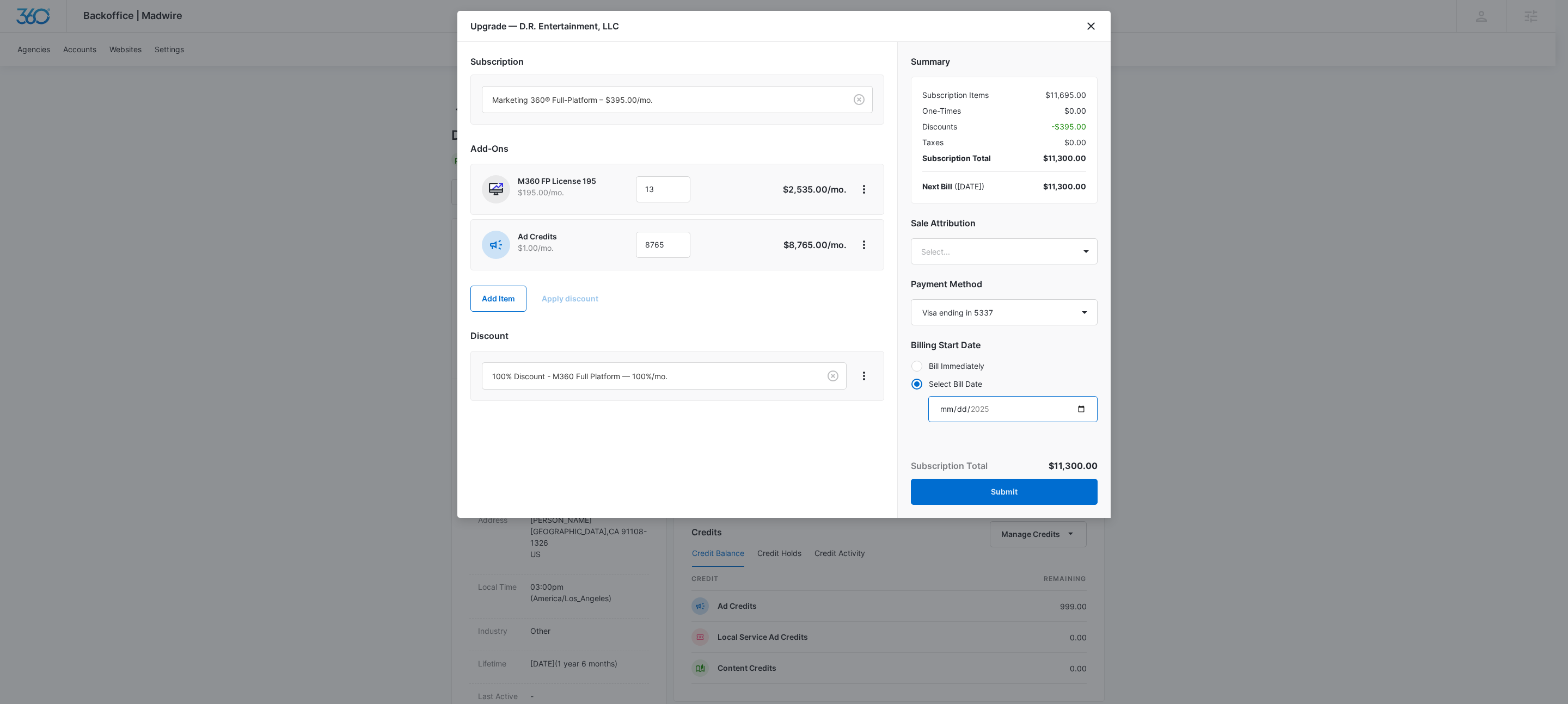
type input "2025-11-10"
click at [987, 493] on button "Submit" at bounding box center [1005, 492] width 187 height 26
